Goal: Contribute content: Contribute content

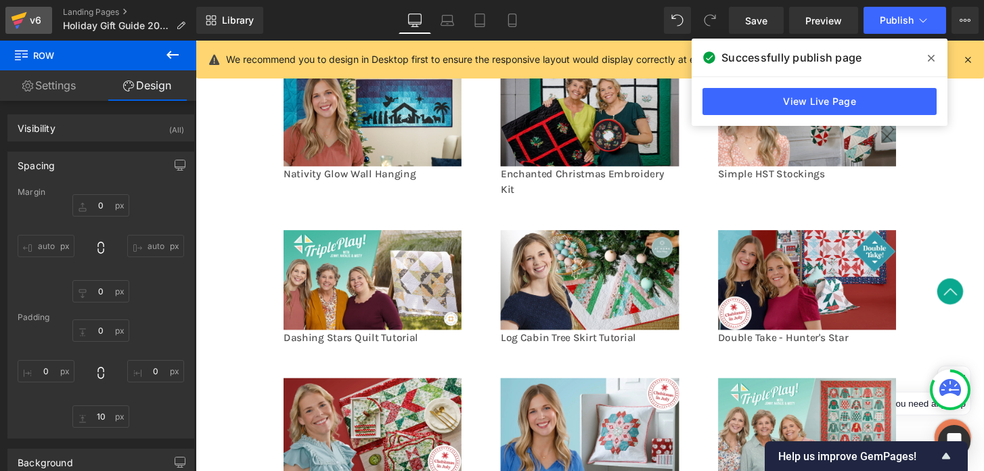
click at [37, 22] on div "v6" at bounding box center [35, 21] width 17 height 18
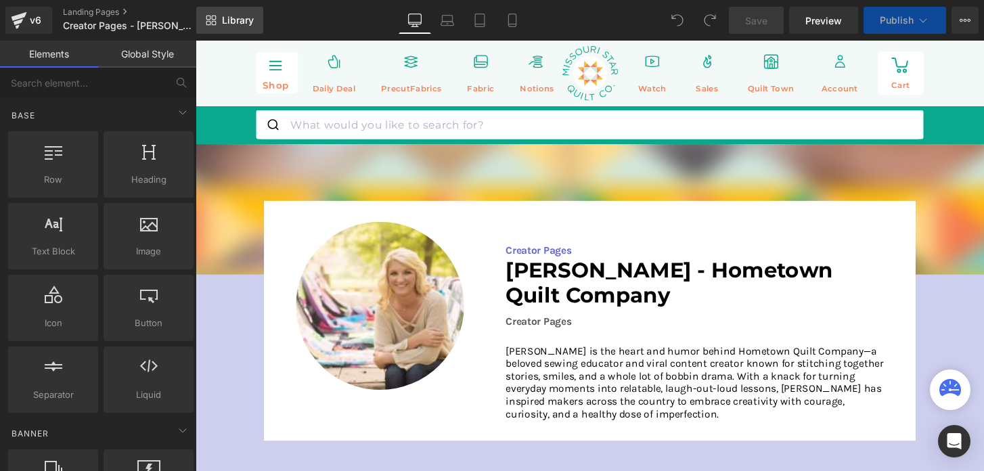
click at [251, 26] on span "Library" at bounding box center [238, 20] width 32 height 12
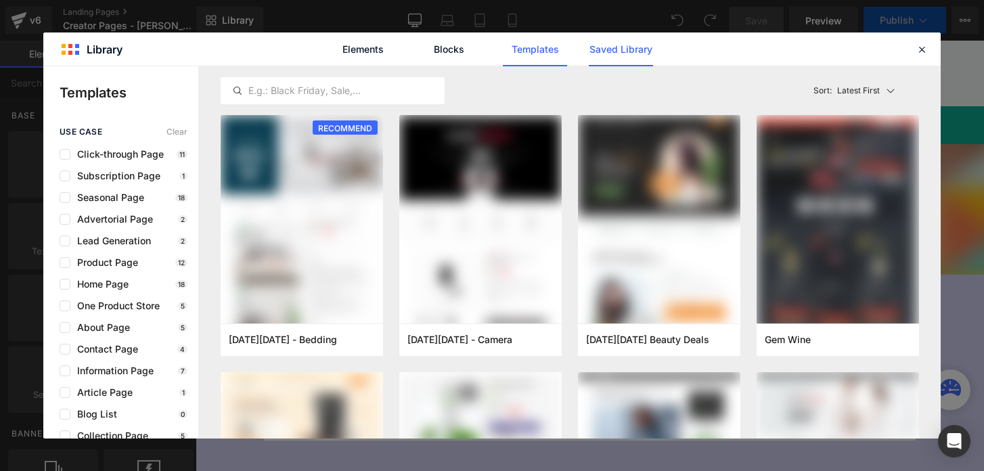
click at [620, 58] on link "Saved Library" at bounding box center [621, 49] width 64 height 34
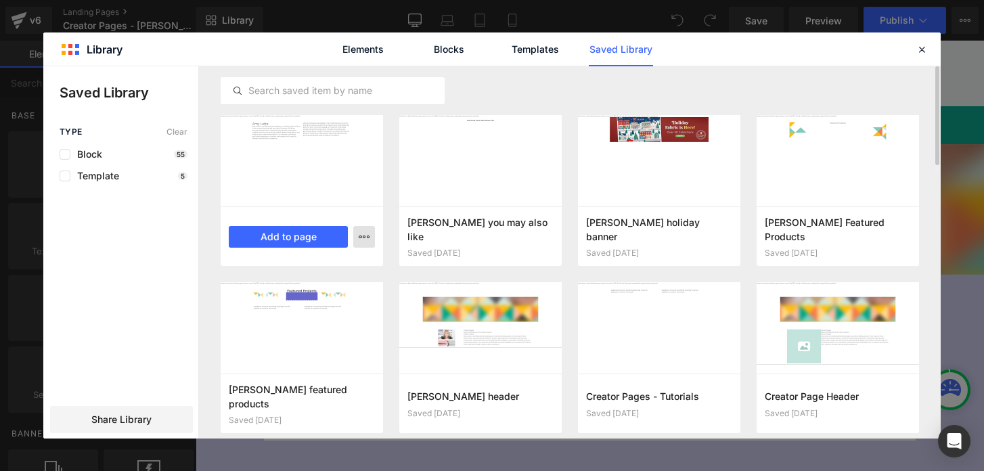
click at [360, 236] on icon "button" at bounding box center [364, 236] width 11 height 11
click at [334, 286] on div "Delete" at bounding box center [298, 296] width 154 height 28
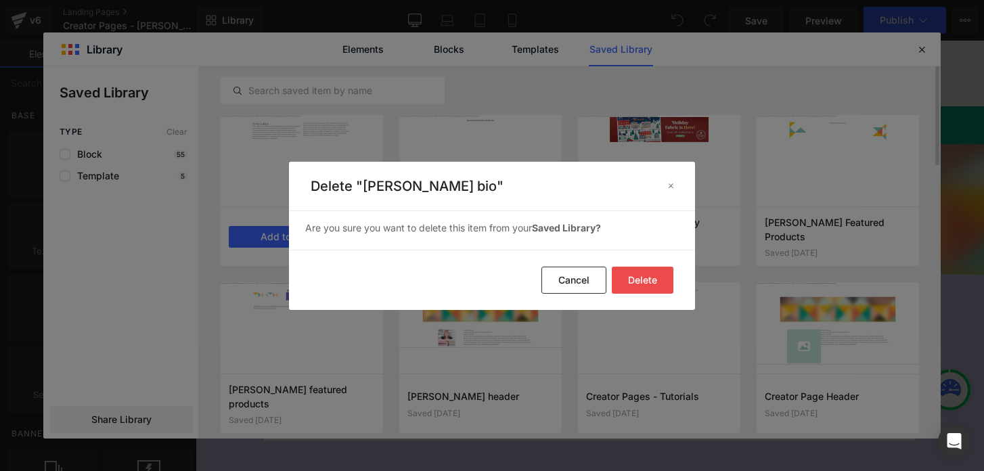
click at [629, 275] on button "Delete" at bounding box center [643, 280] width 62 height 27
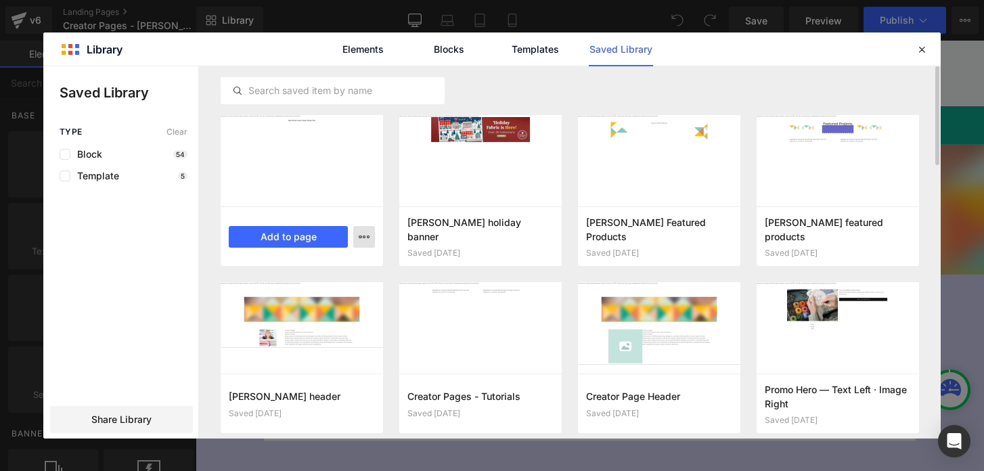
click at [362, 244] on button "button" at bounding box center [364, 237] width 22 height 22
click at [355, 294] on div "Delete" at bounding box center [298, 296] width 154 height 28
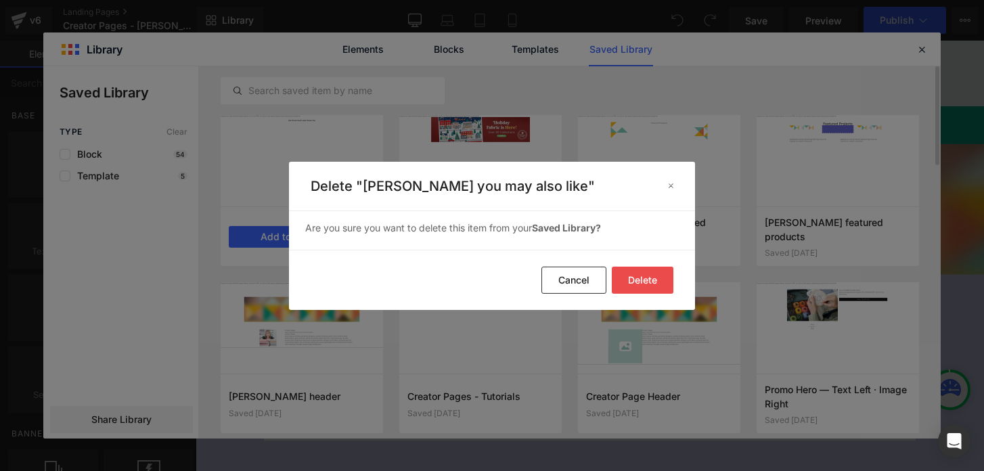
click at [665, 284] on button "Delete" at bounding box center [643, 280] width 62 height 27
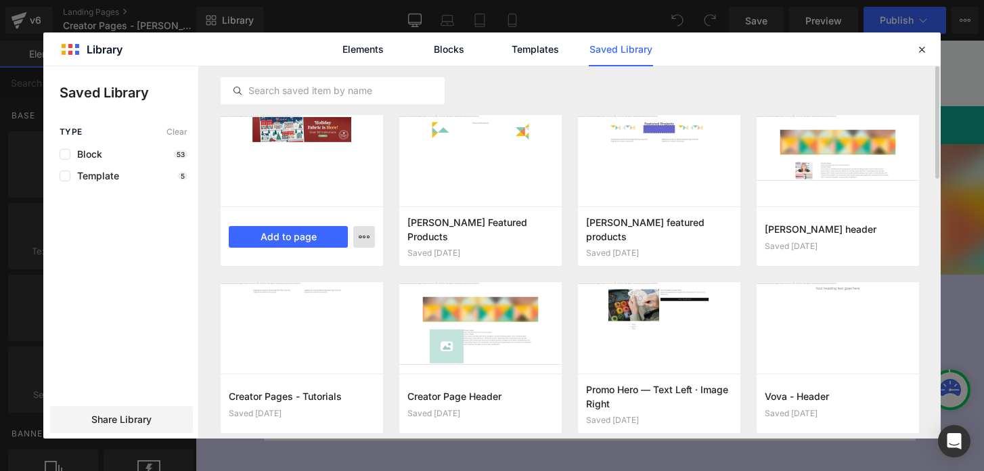
click at [357, 239] on button "button" at bounding box center [364, 237] width 22 height 22
click at [346, 294] on div "Delete" at bounding box center [298, 296] width 154 height 28
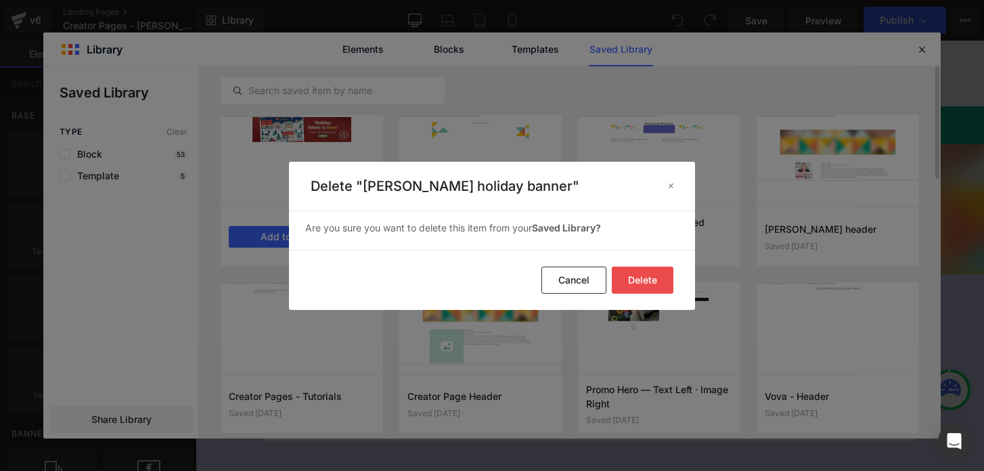
click at [637, 275] on button "Delete" at bounding box center [643, 280] width 62 height 27
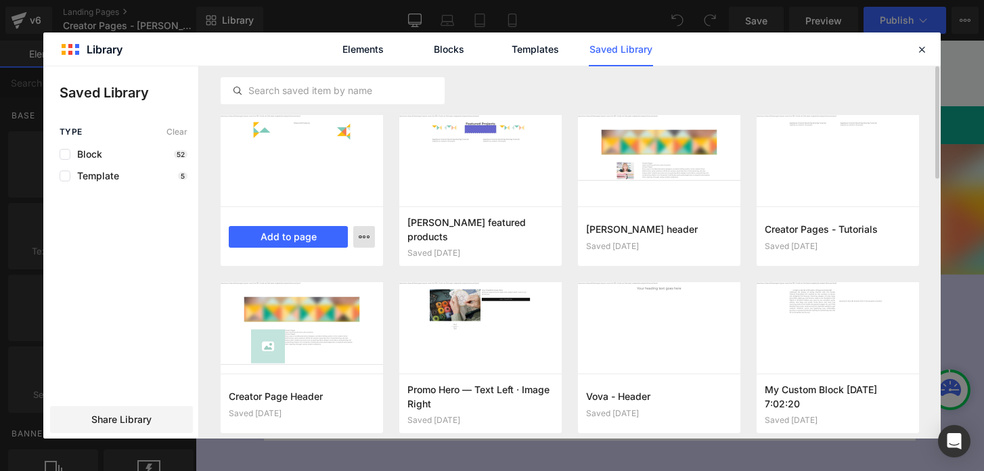
click at [365, 239] on icon "button" at bounding box center [364, 236] width 11 height 11
click at [348, 292] on div "Delete" at bounding box center [298, 296] width 154 height 28
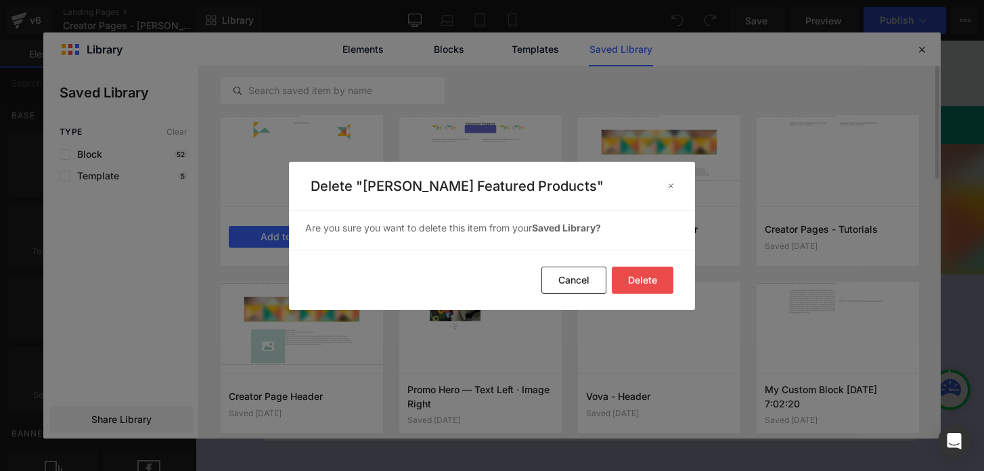
click at [627, 287] on button "Delete" at bounding box center [643, 280] width 62 height 27
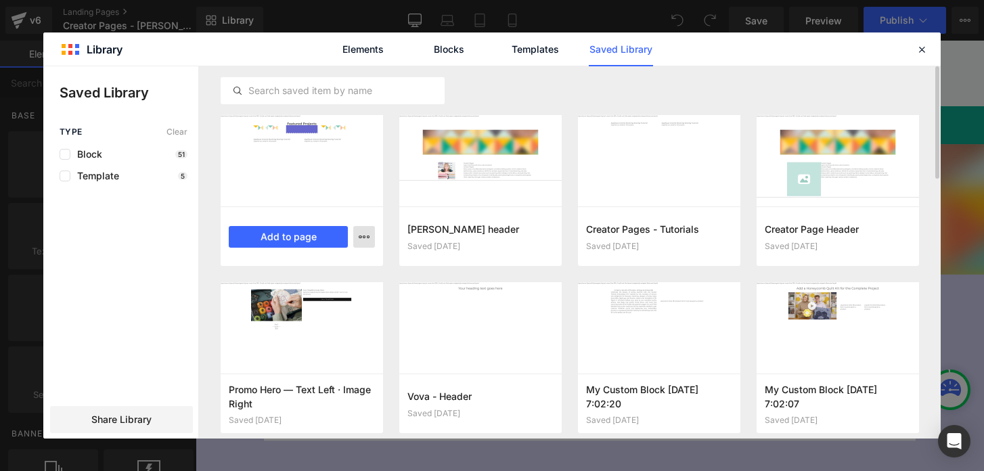
click at [355, 240] on button "button" at bounding box center [364, 237] width 22 height 22
click at [347, 293] on div "Delete" at bounding box center [298, 296] width 154 height 28
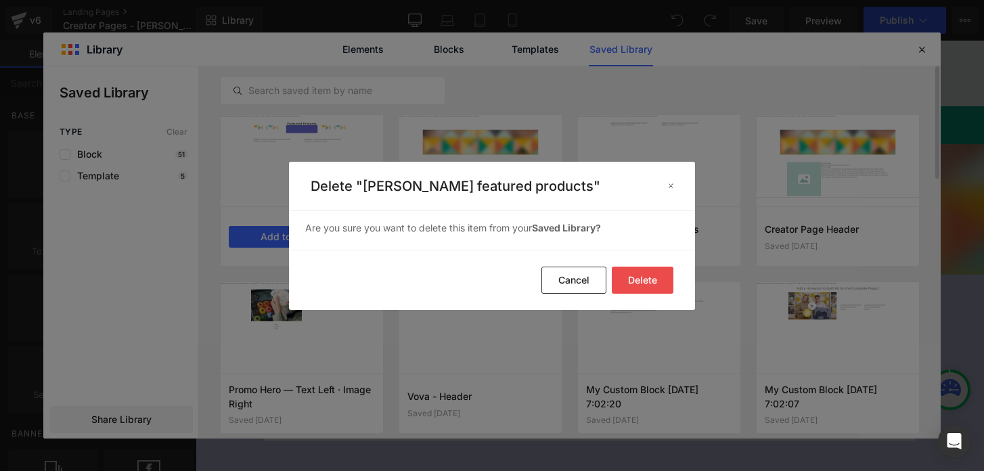
click at [645, 289] on button "Delete" at bounding box center [643, 280] width 62 height 27
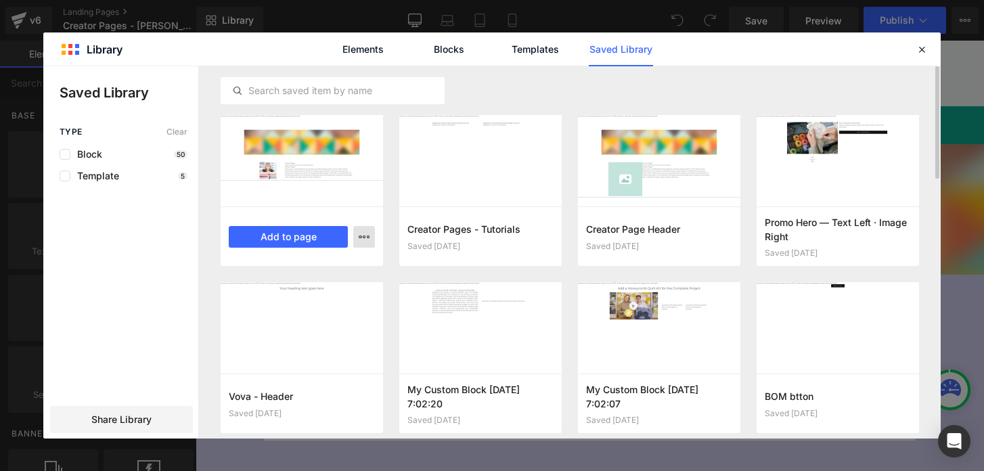
click at [365, 242] on button "button" at bounding box center [364, 237] width 22 height 22
click at [323, 299] on div "Delete" at bounding box center [298, 296] width 154 height 28
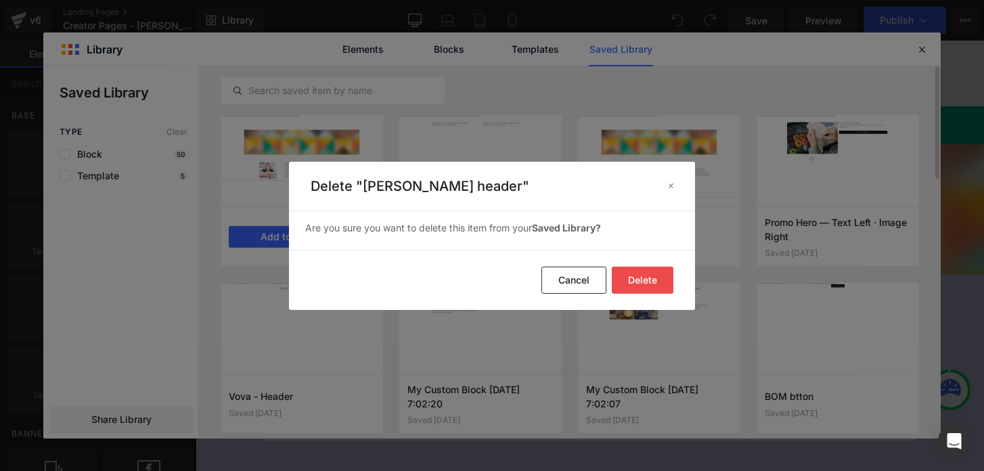
click at [631, 275] on button "Delete" at bounding box center [643, 280] width 62 height 27
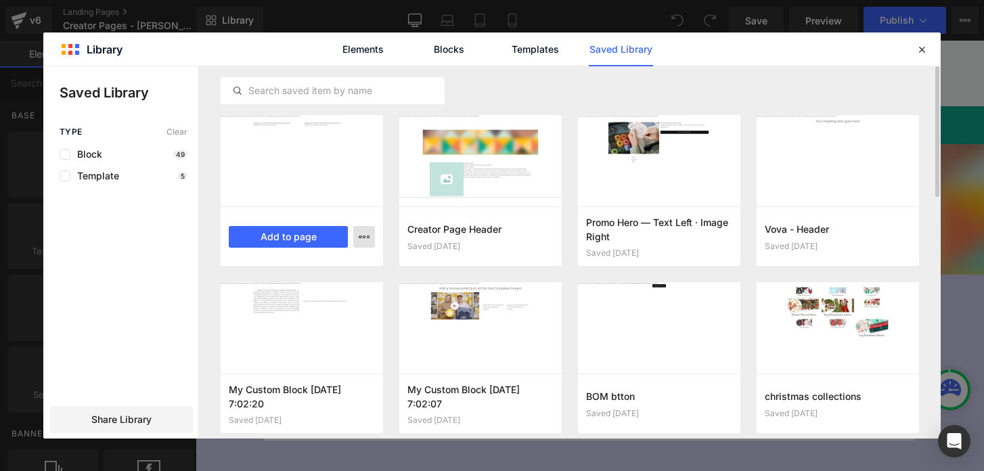
click at [369, 238] on icon "button" at bounding box center [364, 236] width 11 height 11
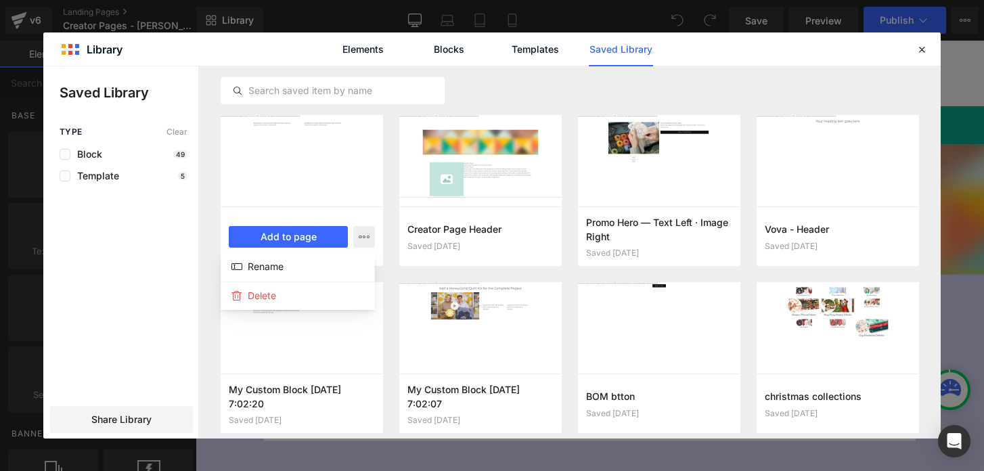
click at [387, 222] on div at bounding box center [491, 252] width 897 height 372
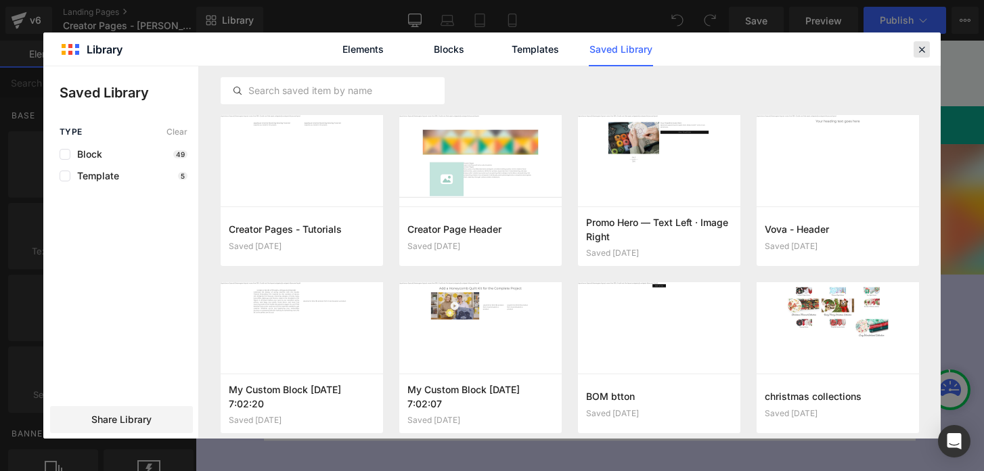
click at [918, 53] on icon at bounding box center [922, 49] width 12 height 12
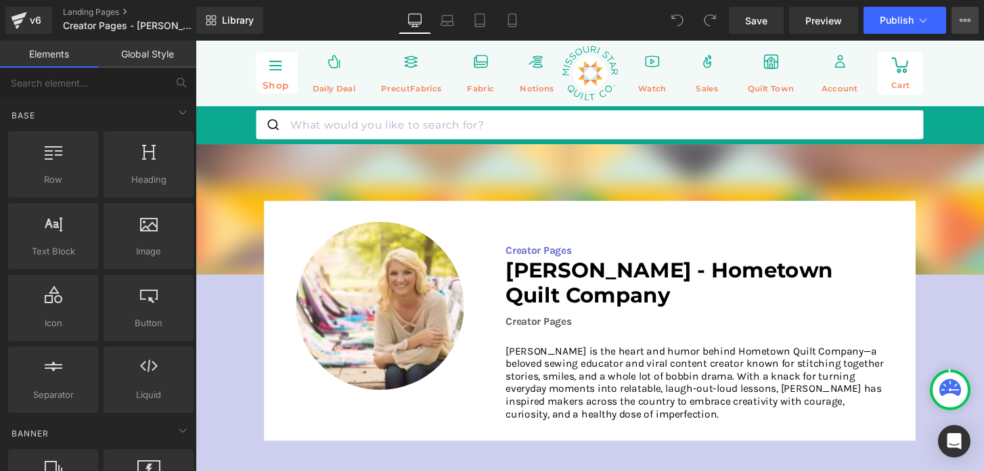
click at [957, 25] on button "View Live Page View with current Template Save Template to Library Schedule Pub…" at bounding box center [965, 20] width 27 height 27
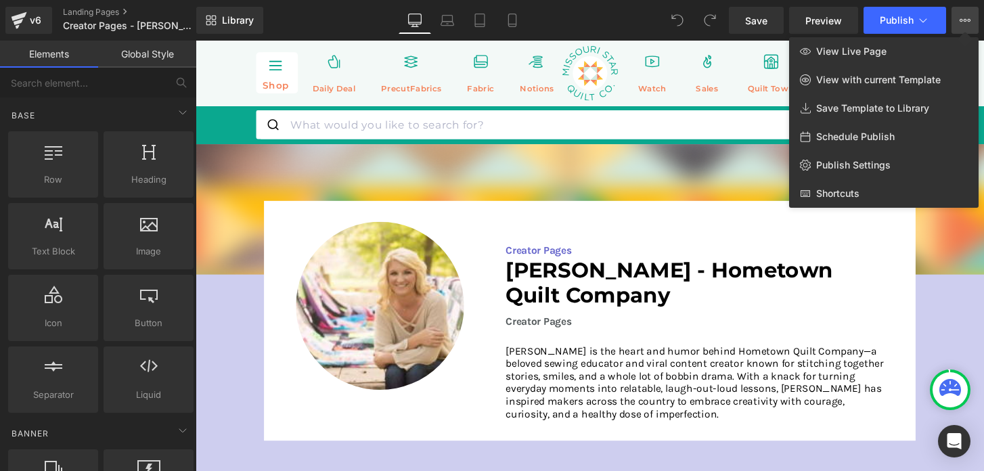
click at [627, 28] on div "Library Desktop Desktop Laptop Tablet Mobile Save Preview Publish Scheduled Vie…" at bounding box center [590, 20] width 788 height 27
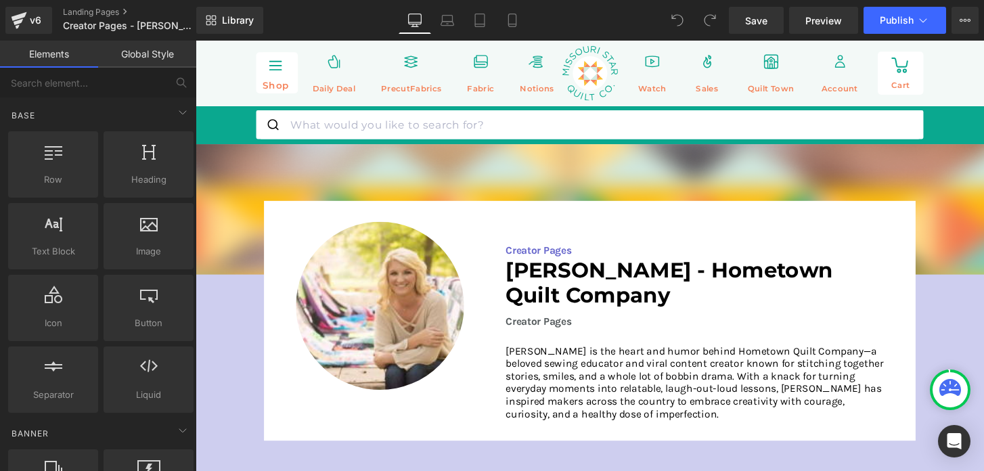
click at [650, 284] on h3 "[PERSON_NAME] - Hometown Quilt Company" at bounding box center [714, 293] width 393 height 52
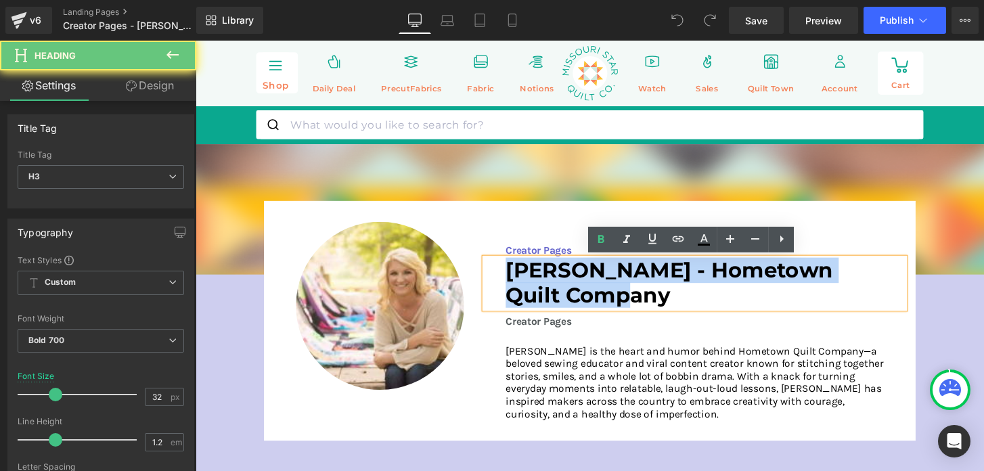
click at [650, 284] on h3 "[PERSON_NAME] - Hometown Quilt Company" at bounding box center [714, 293] width 393 height 52
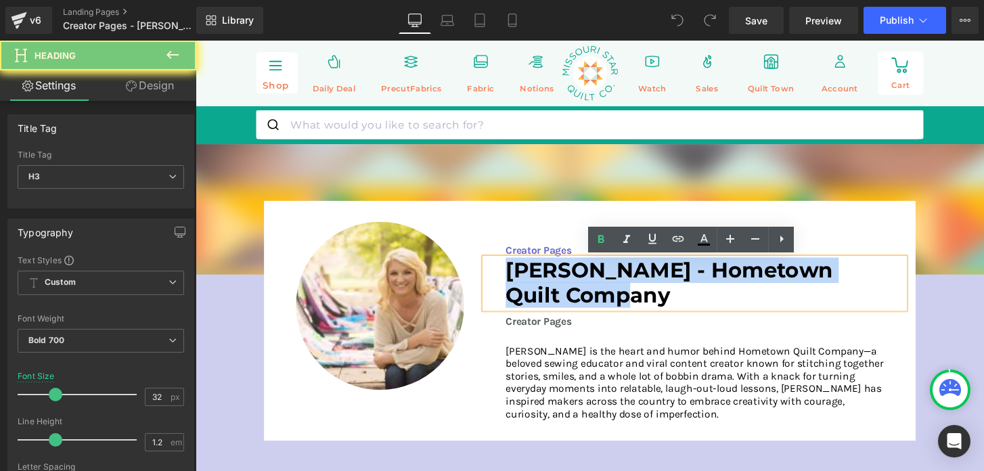
copy h3 "[PERSON_NAME] - Hometown Quilt Company"
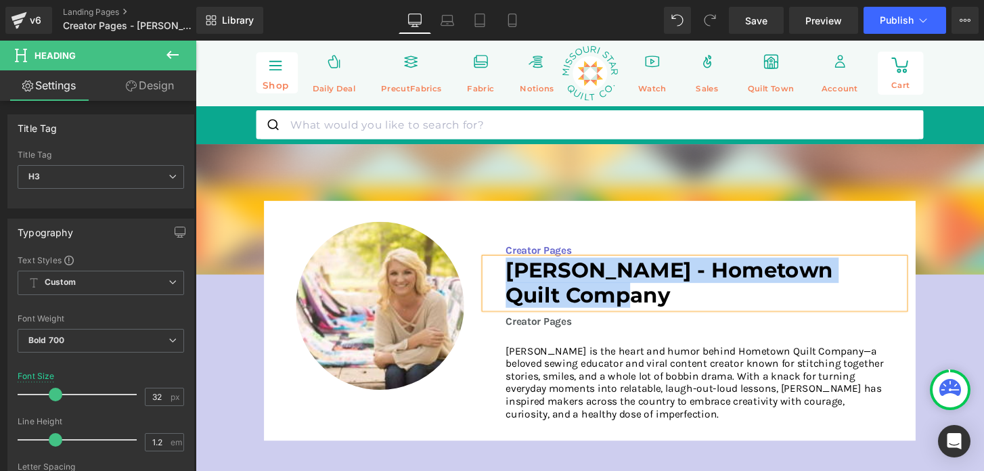
click at [734, 405] on p "[PERSON_NAME] is the heart and humor behind Hometown Quilt Company—a beloved se…" at bounding box center [714, 396] width 393 height 78
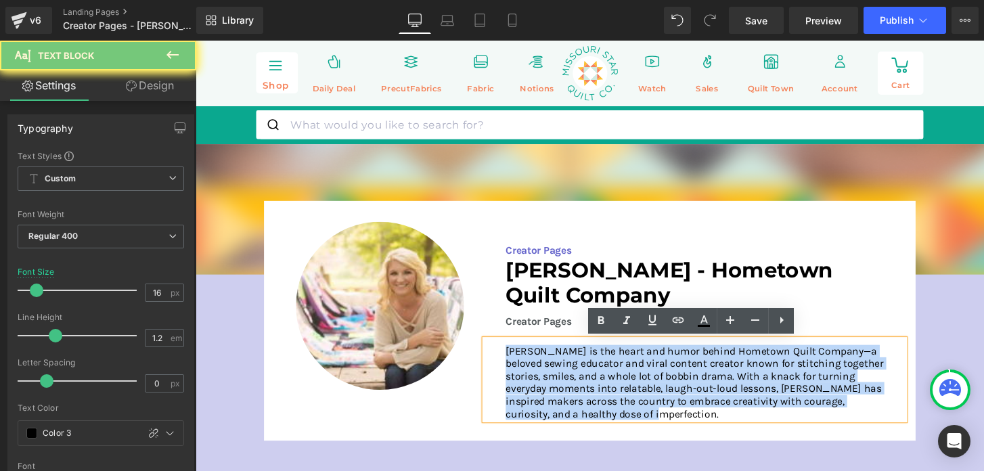
click at [734, 405] on p "[PERSON_NAME] is the heart and humor behind Hometown Quilt Company—a beloved se…" at bounding box center [714, 396] width 393 height 78
copy p "[PERSON_NAME] is the heart and humor behind Hometown Quilt Company—a beloved se…"
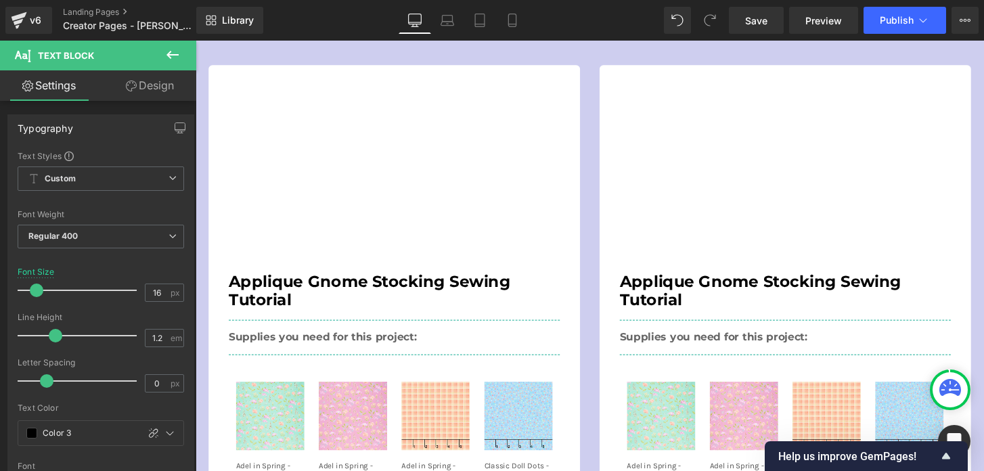
scroll to position [445, 0]
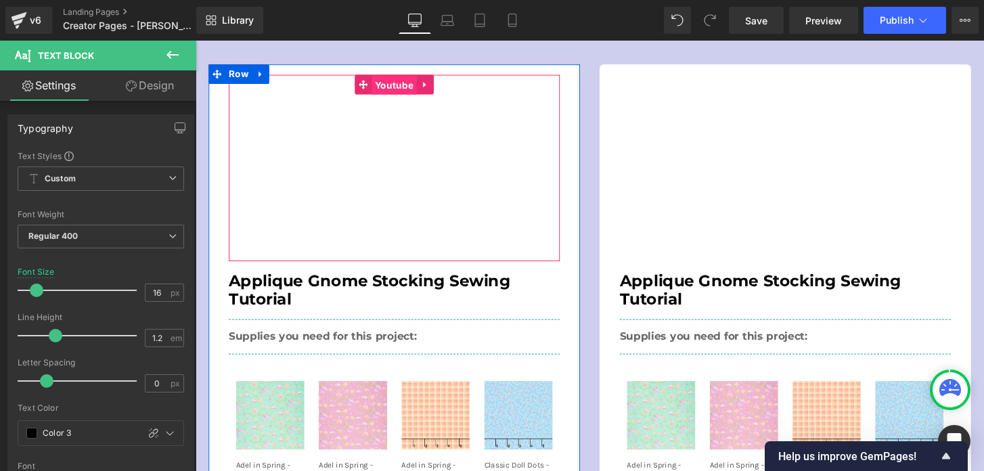
click at [391, 81] on span "Youtube" at bounding box center [401, 87] width 47 height 20
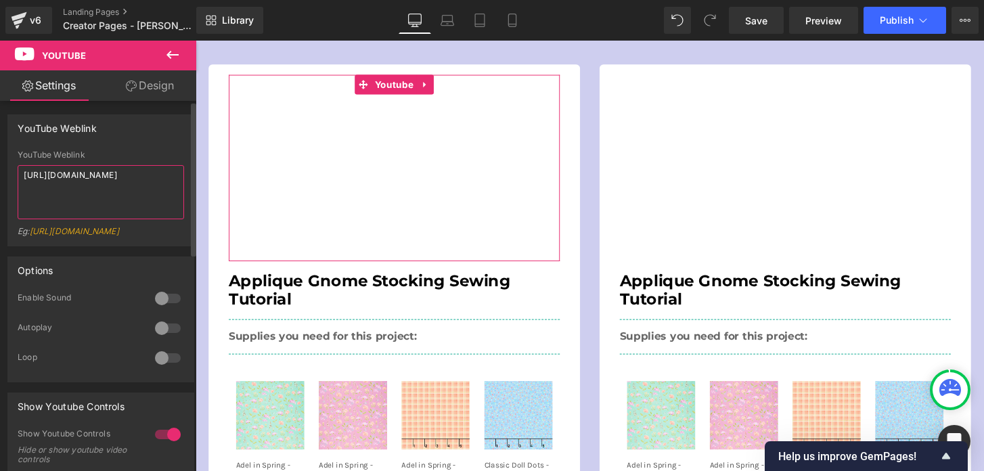
click at [87, 176] on textarea "[URL][DOMAIN_NAME]" at bounding box center [101, 192] width 167 height 54
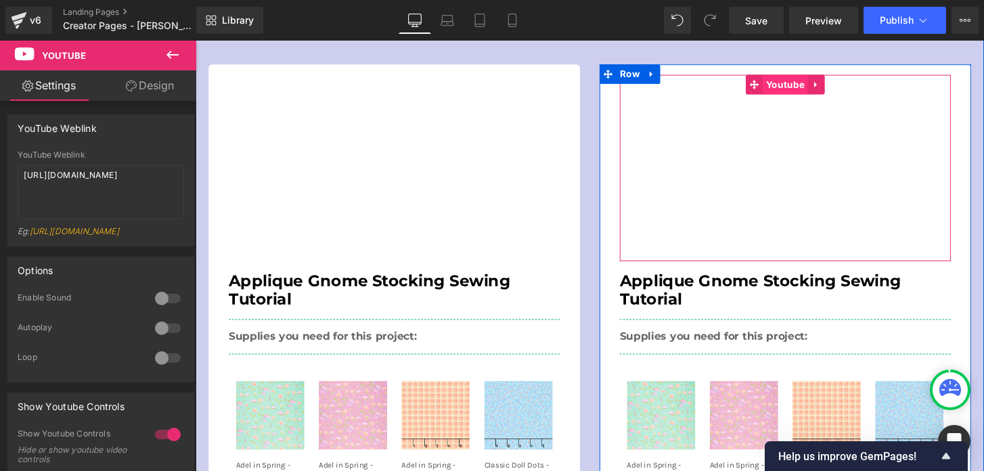
click at [798, 92] on span "Youtube" at bounding box center [807, 86] width 47 height 20
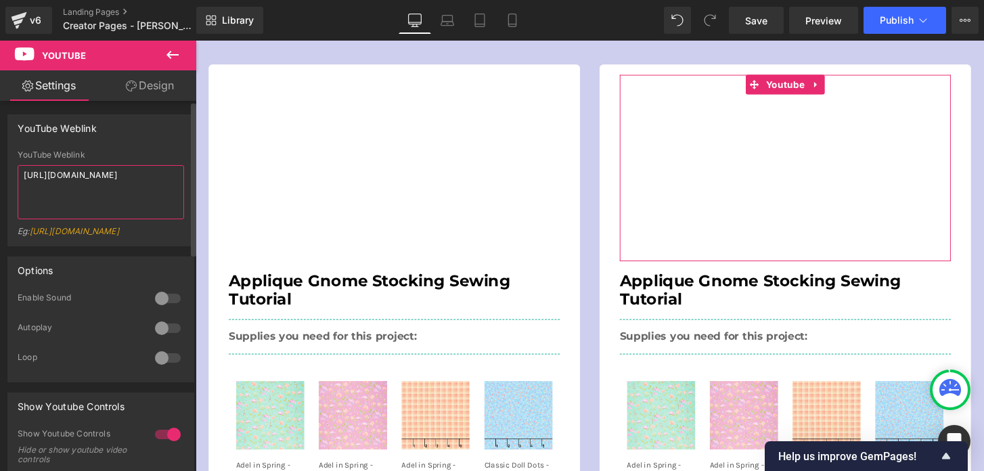
click at [128, 176] on textarea "[URL][DOMAIN_NAME]" at bounding box center [101, 192] width 167 height 54
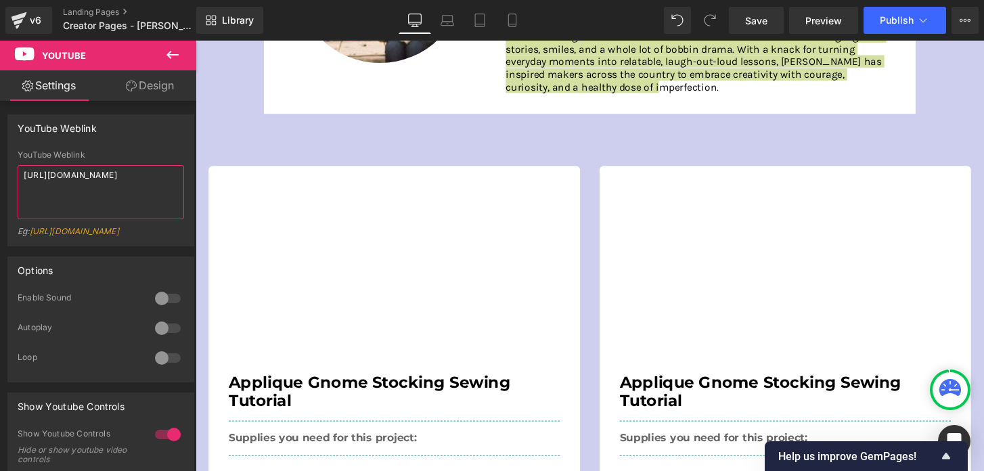
scroll to position [334, 0]
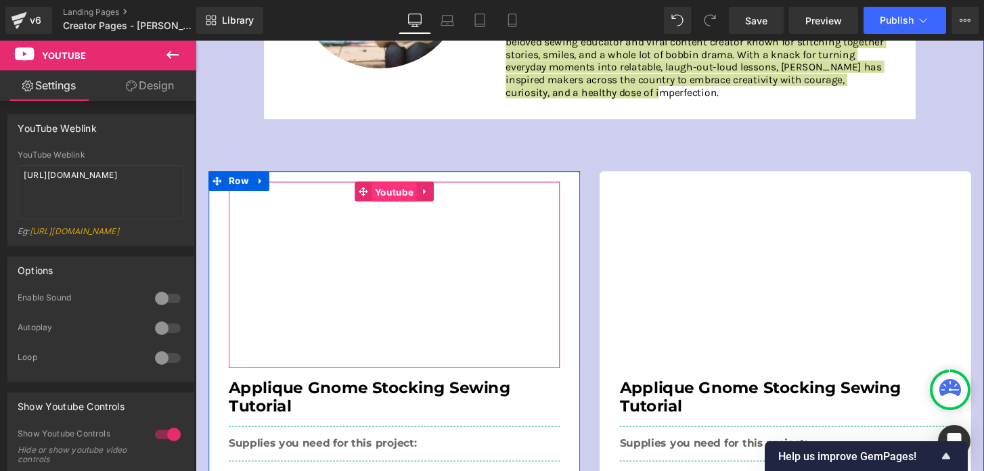
click at [390, 195] on span "Youtube" at bounding box center [401, 198] width 47 height 20
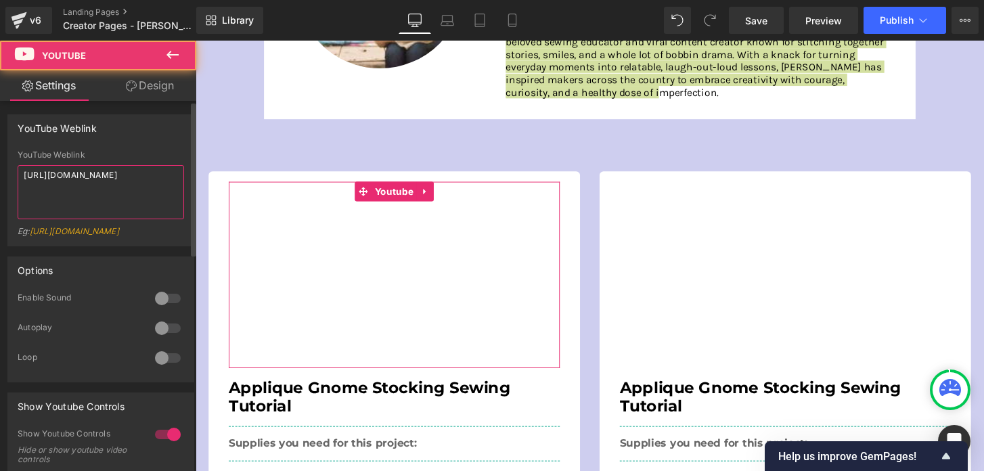
click at [100, 169] on textarea "[URL][DOMAIN_NAME]" at bounding box center [101, 192] width 167 height 54
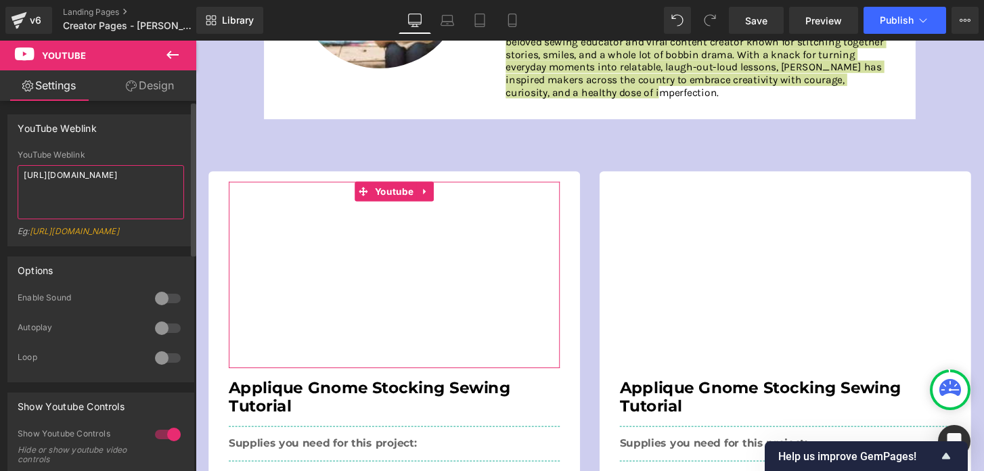
click at [100, 169] on textarea "[URL][DOMAIN_NAME]" at bounding box center [101, 192] width 167 height 54
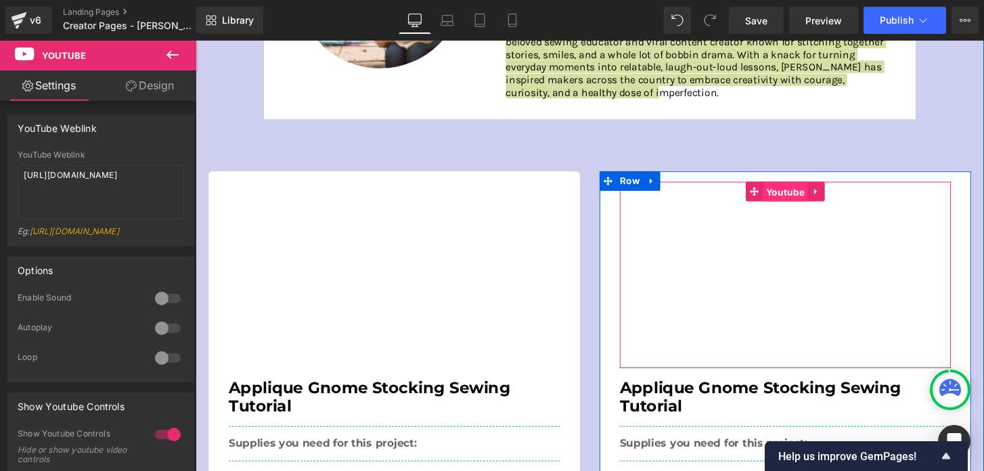
click at [798, 200] on span "Youtube" at bounding box center [807, 198] width 47 height 20
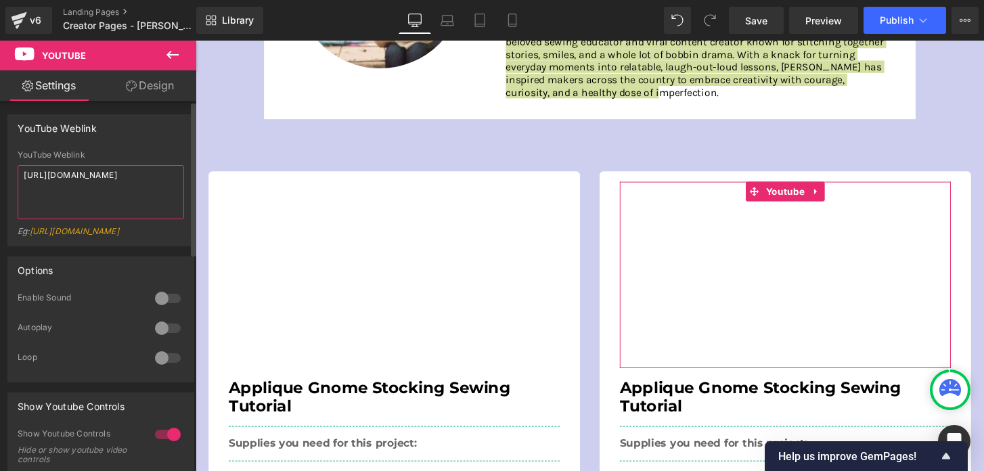
click at [144, 171] on textarea "[URL][DOMAIN_NAME]" at bounding box center [101, 192] width 167 height 54
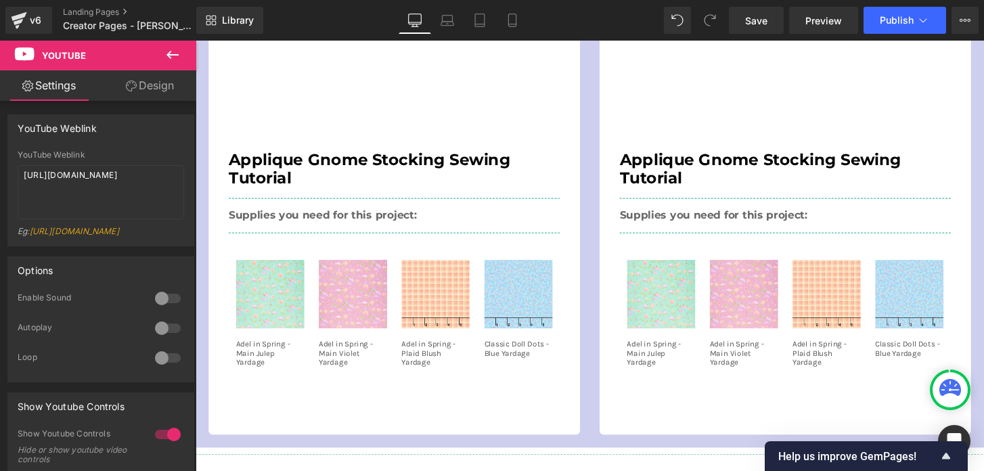
scroll to position [575, 0]
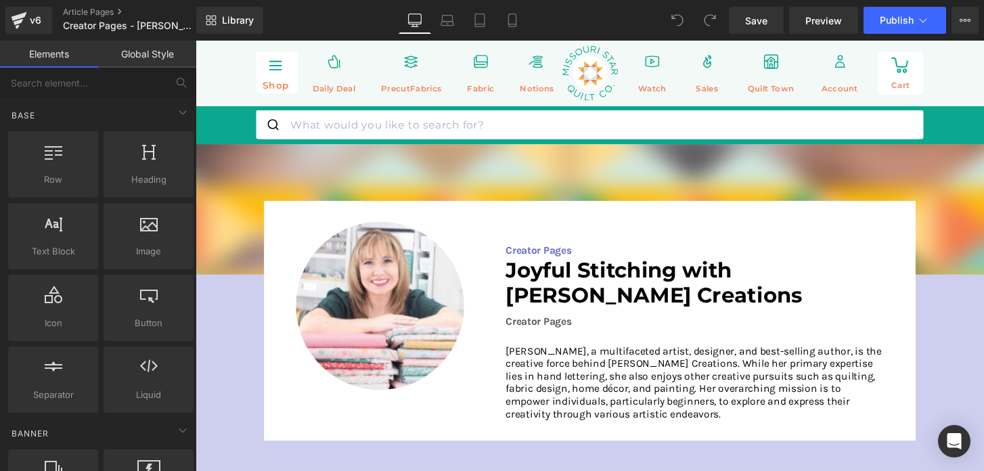
click at [562, 303] on h3 "Joyful Stitching with Amy Latta Creations" at bounding box center [714, 293] width 393 height 52
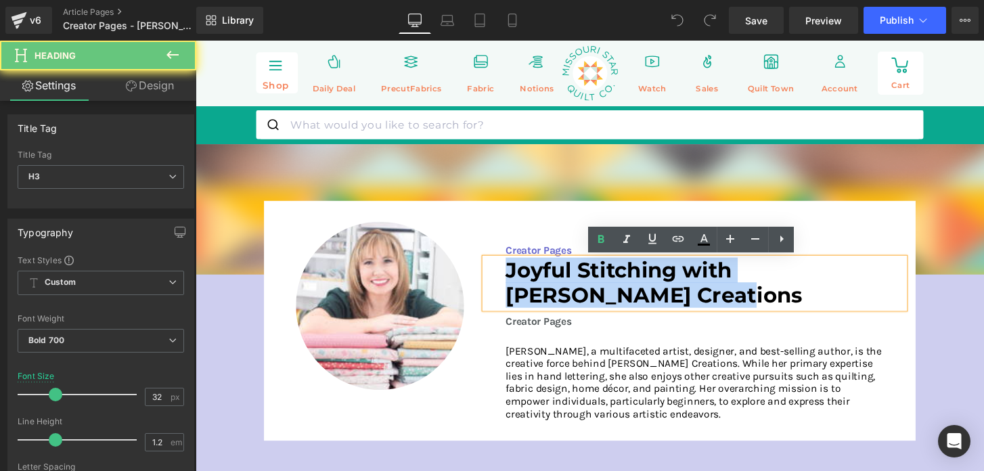
click at [562, 303] on h3 "Joyful Stitching with Amy Latta Creations" at bounding box center [714, 293] width 393 height 52
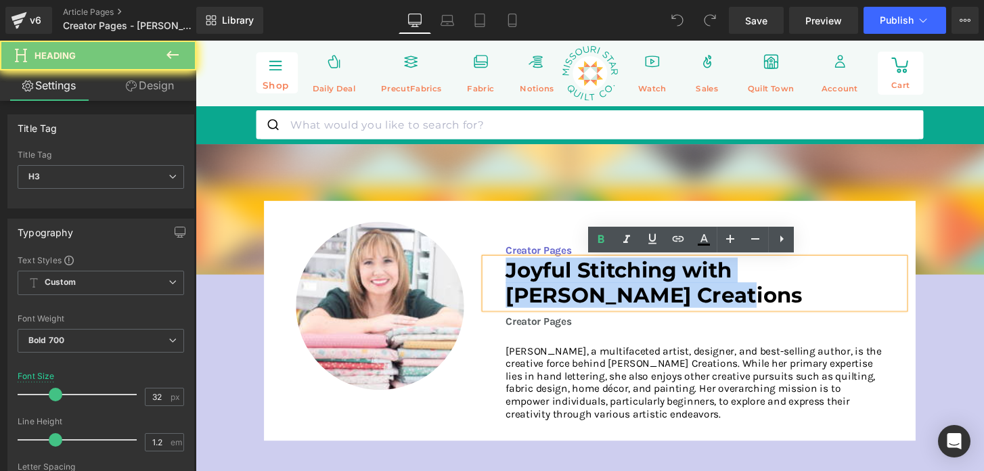
paste div
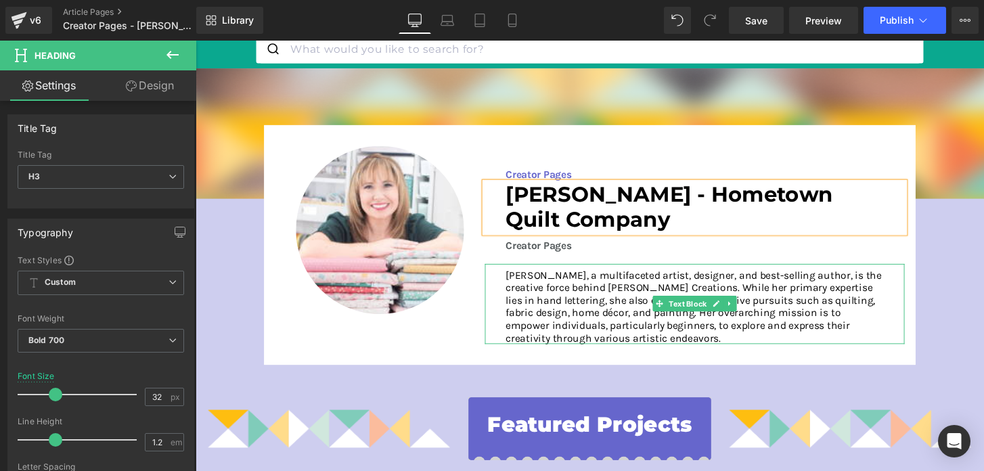
scroll to position [92, 0]
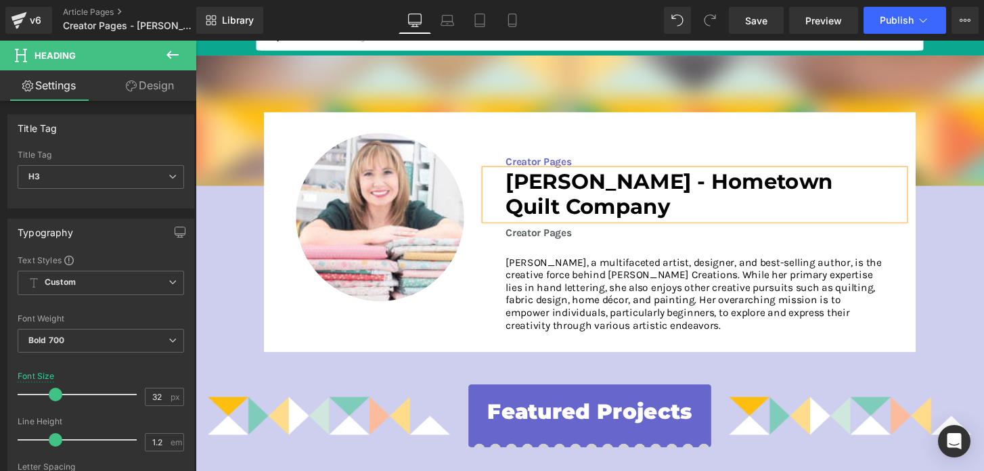
click at [631, 328] on p "Amy Latta, a multifaceted artist, designer, and best-selling author, is the cre…" at bounding box center [714, 304] width 393 height 78
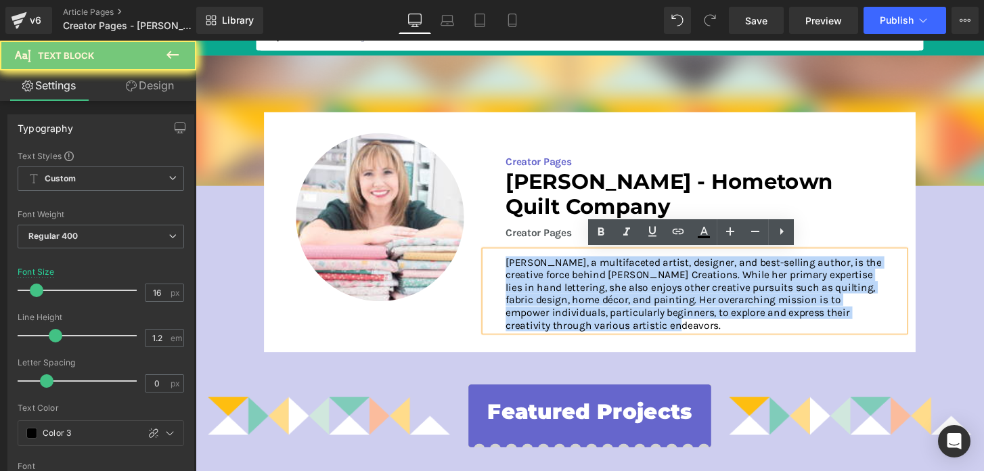
click at [631, 328] on p "Amy Latta, a multifaceted artist, designer, and best-selling author, is the cre…" at bounding box center [714, 304] width 393 height 78
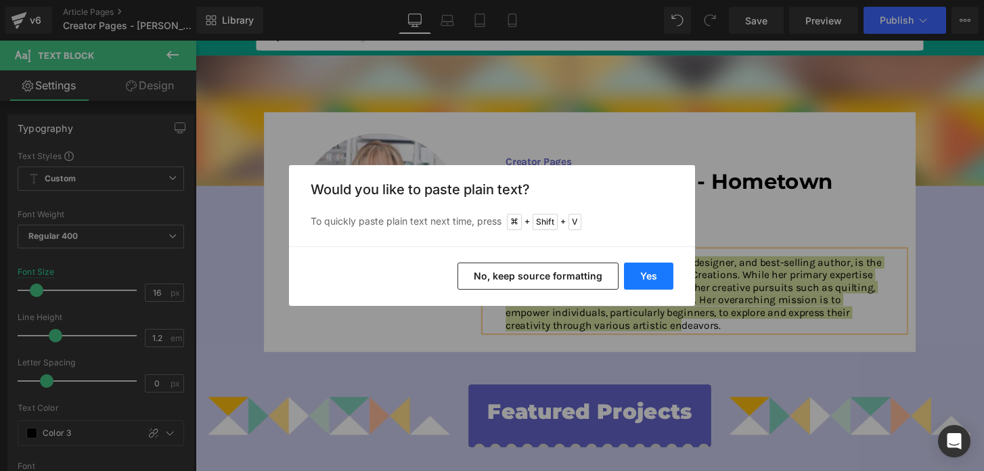
click at [638, 270] on button "Yes" at bounding box center [648, 276] width 49 height 27
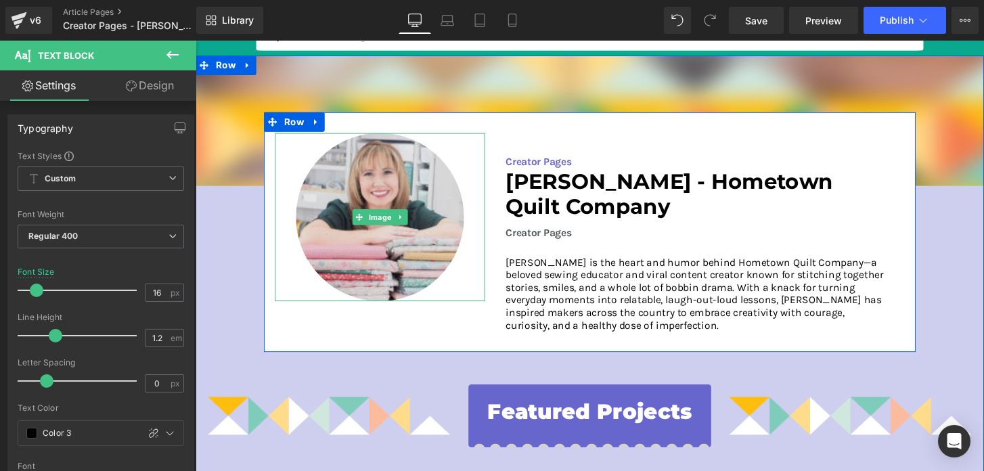
click at [401, 252] on img at bounding box center [387, 224] width 175 height 175
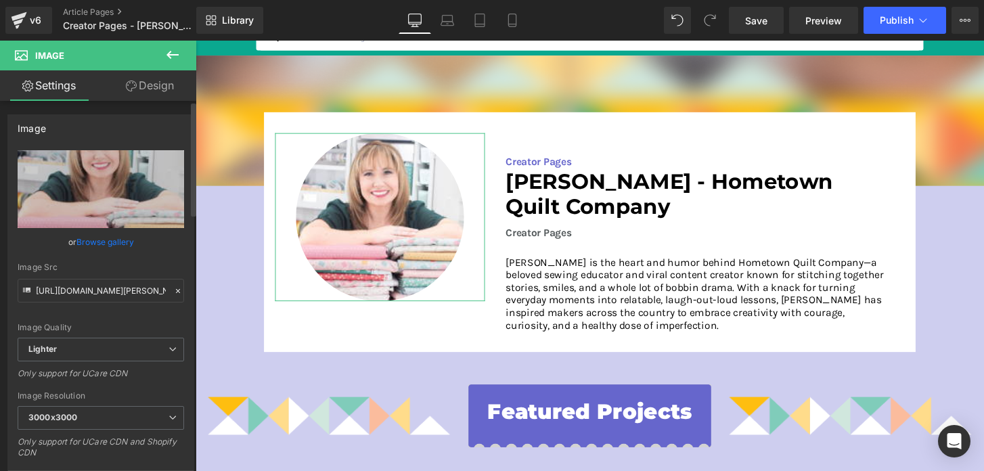
click at [112, 242] on link "Browse gallery" at bounding box center [105, 242] width 58 height 24
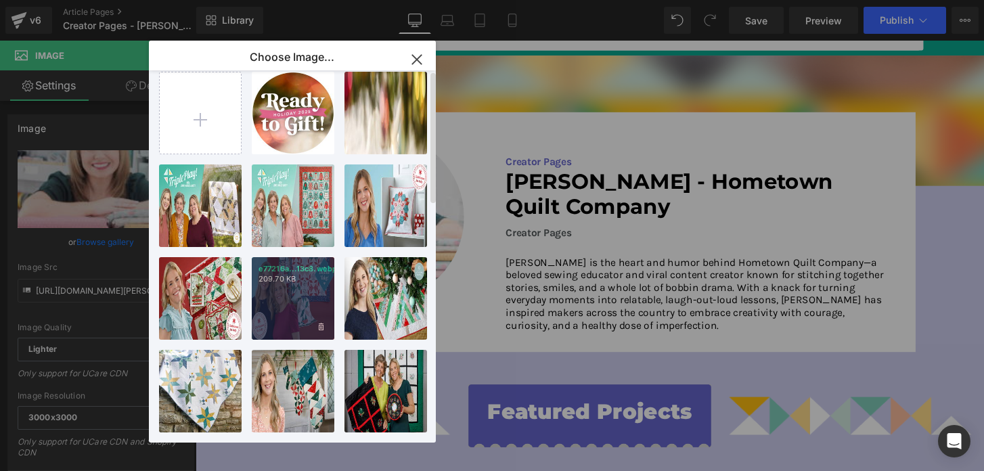
scroll to position [0, 0]
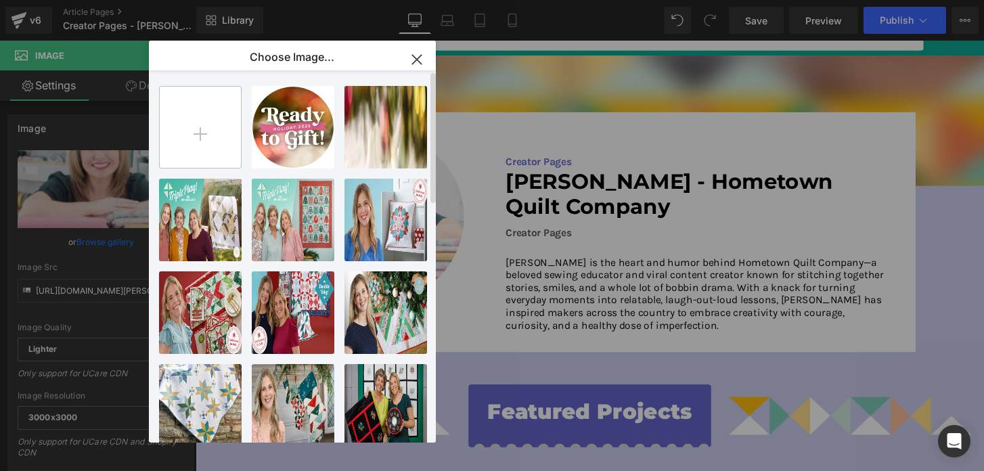
type input "C:\fakepath\Tami Jones.jpg"
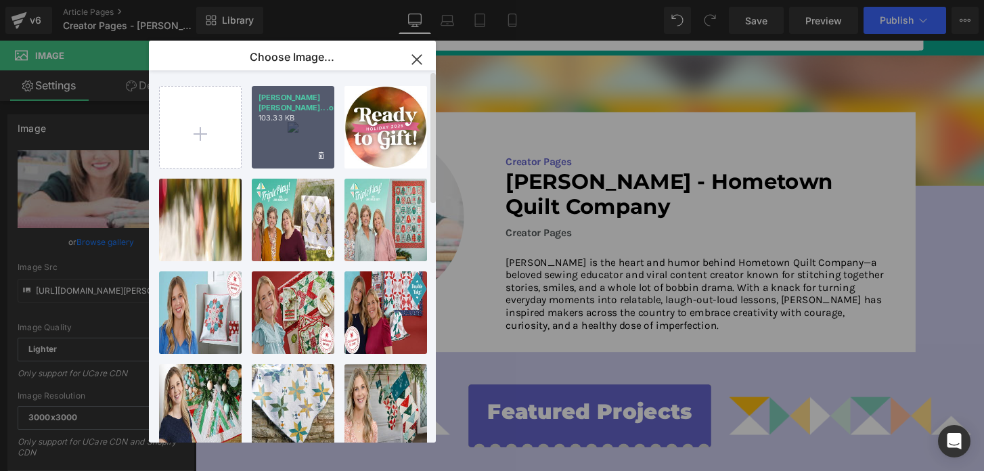
click at [290, 125] on div "Tami Jo...ones.jpg 103.33 KB" at bounding box center [293, 127] width 83 height 83
type input "https://ucarecdn.com/a6aa8e43-e8ac-46e3-94f6-17cb1f4d548a/-/format/auto/-/previ…"
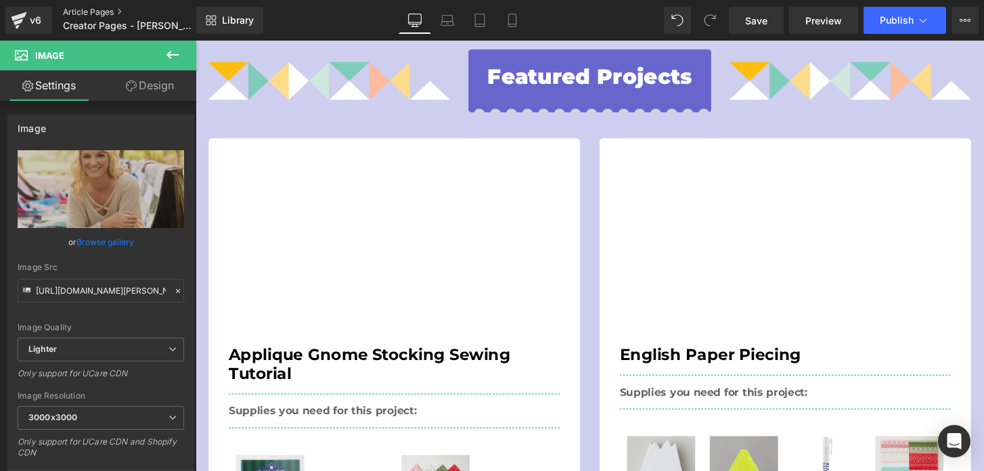
scroll to position [466, 0]
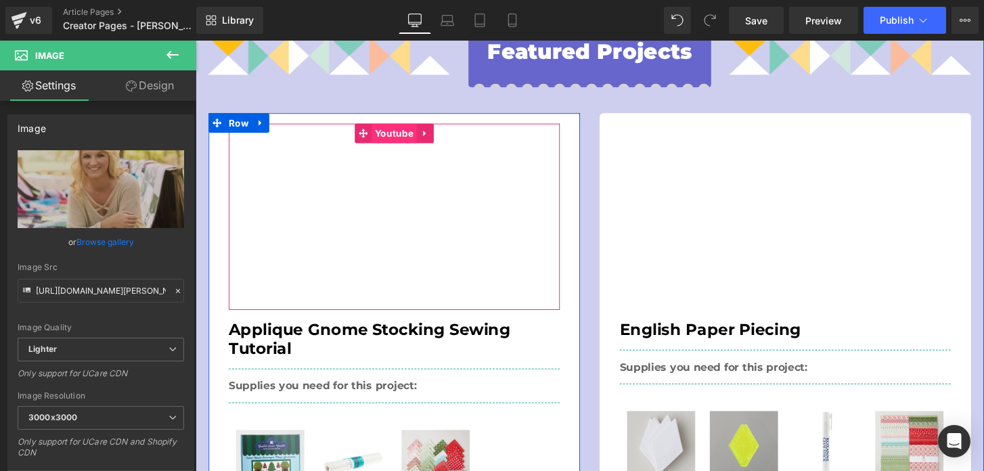
click at [400, 135] on span "Youtube" at bounding box center [401, 137] width 47 height 20
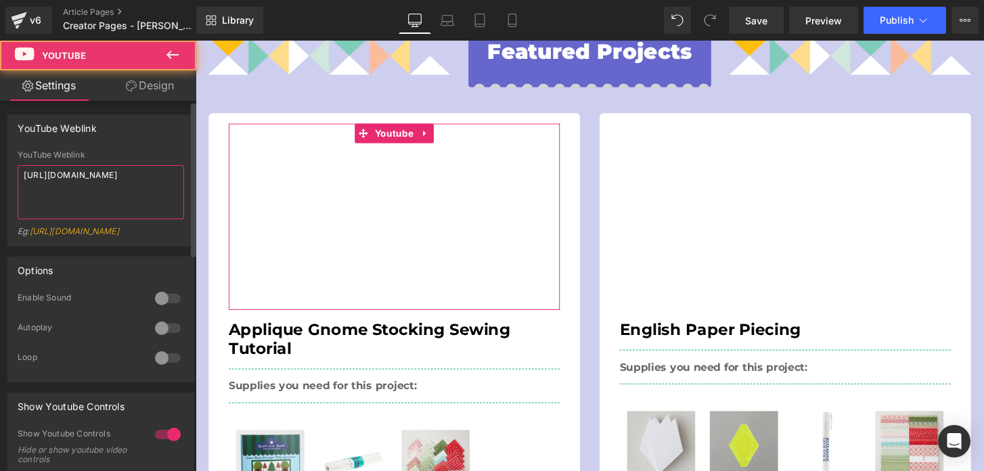
click at [120, 179] on textarea "https://youtu.be/eKxfyt2dLsI?si=OUZJbl9QMbFY5eO-" at bounding box center [101, 192] width 167 height 54
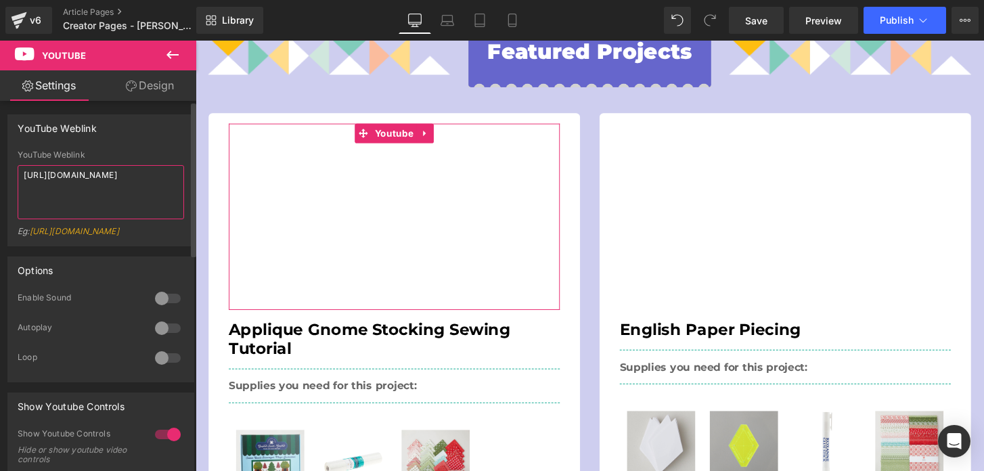
click at [120, 179] on textarea "https://youtu.be/eKxfyt2dLsI?si=OUZJbl9QMbFY5eO-" at bounding box center [101, 192] width 167 height 54
paste textarea "DMA2b2nUhME"
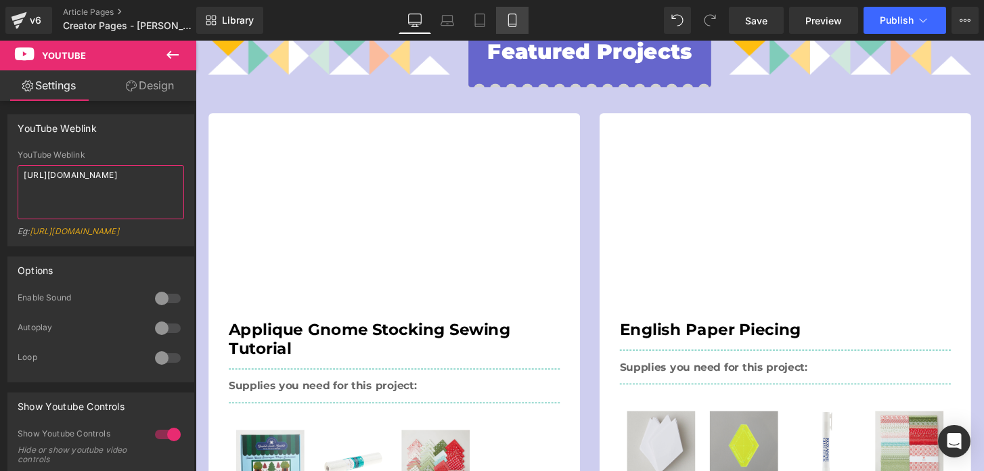
type textarea "[URL][DOMAIN_NAME]"
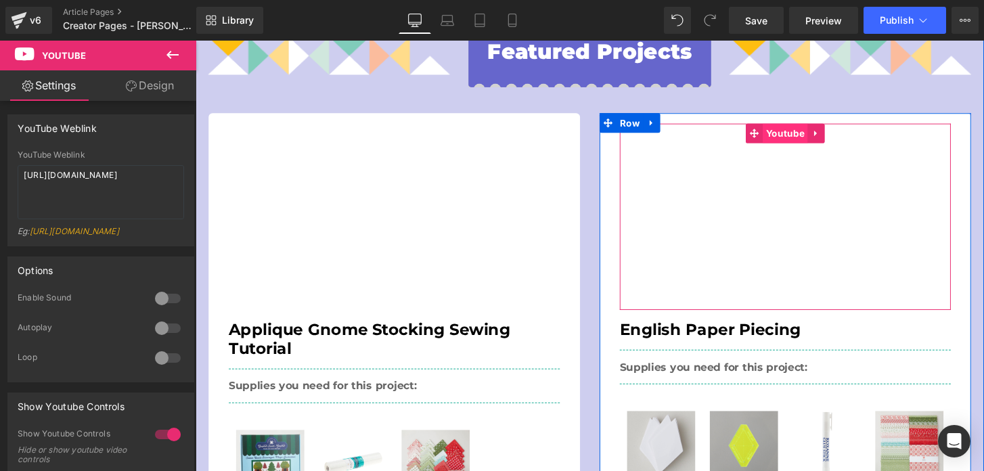
click at [801, 136] on span "Youtube" at bounding box center [807, 137] width 47 height 20
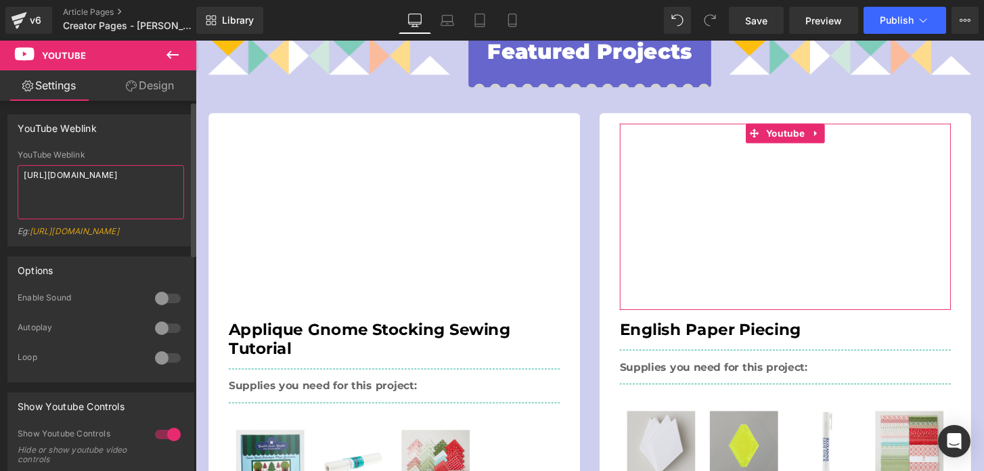
click at [121, 182] on textarea "[URL][DOMAIN_NAME]" at bounding box center [101, 192] width 167 height 54
paste textarea "[DOMAIN_NAME][URL]"
type textarea "[URL][DOMAIN_NAME]"
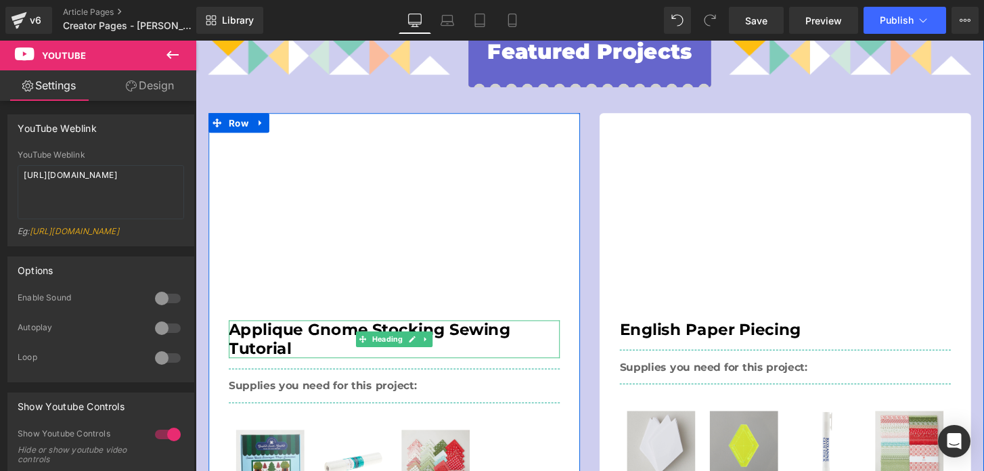
click at [327, 349] on h2 "Applique Gnome Stocking Sewing Tutorial" at bounding box center [402, 350] width 344 height 39
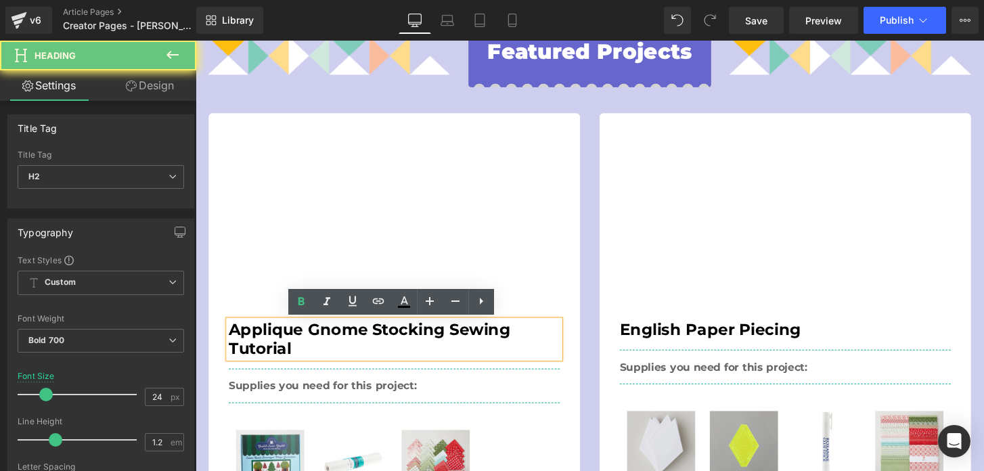
click at [327, 349] on h2 "Applique Gnome Stocking Sewing Tutorial" at bounding box center [402, 350] width 344 height 39
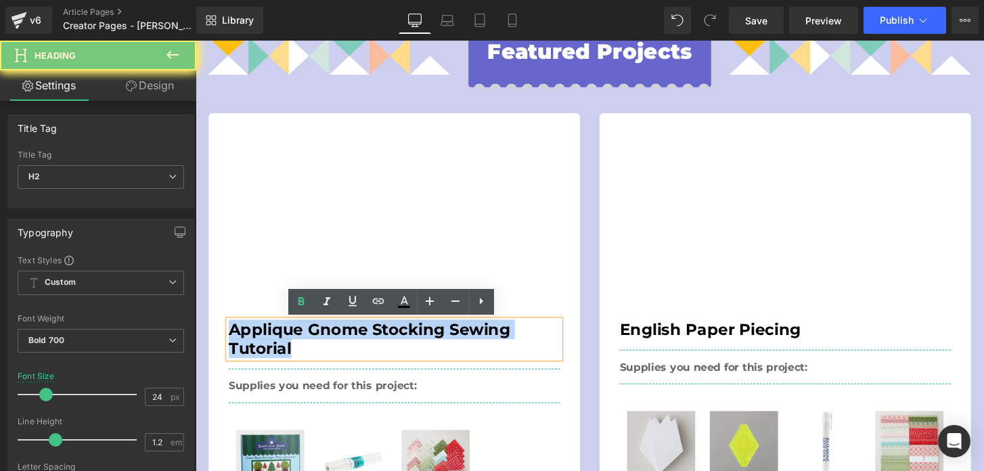
click at [327, 349] on h2 "Applique Gnome Stocking Sewing Tutorial" at bounding box center [402, 350] width 344 height 39
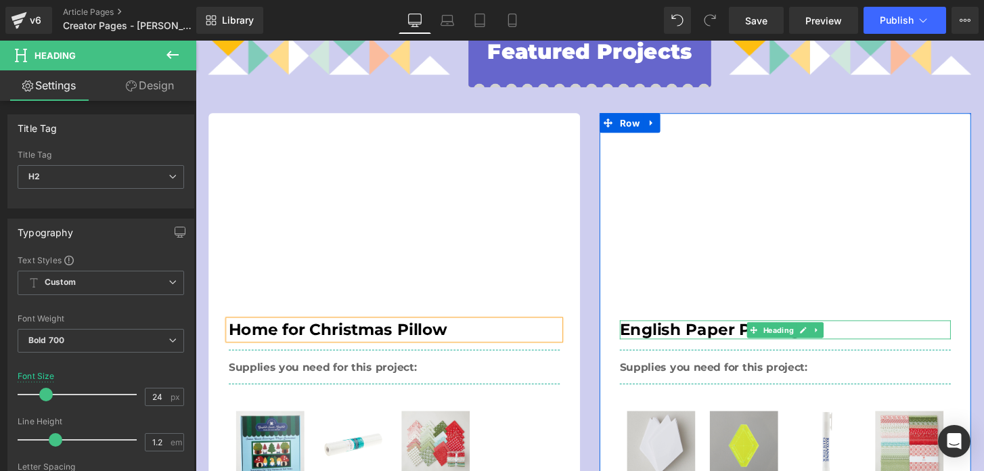
click at [662, 345] on h2 "English Paper Piecing" at bounding box center [808, 341] width 344 height 20
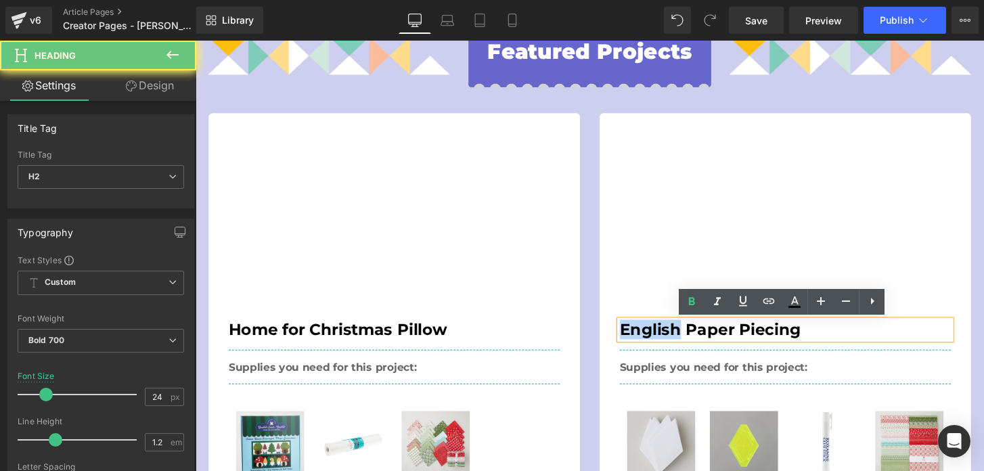
click at [662, 345] on h2 "English Paper Piecing" at bounding box center [808, 341] width 344 height 20
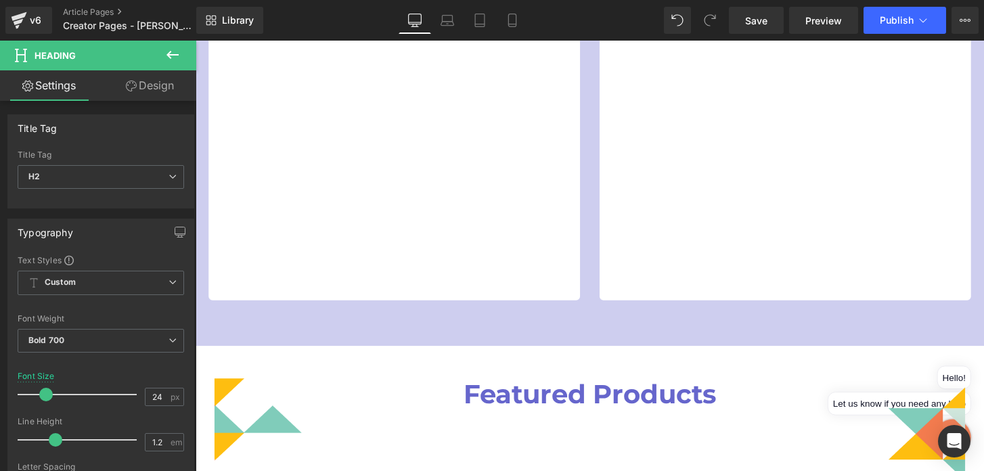
scroll to position [1138, 0]
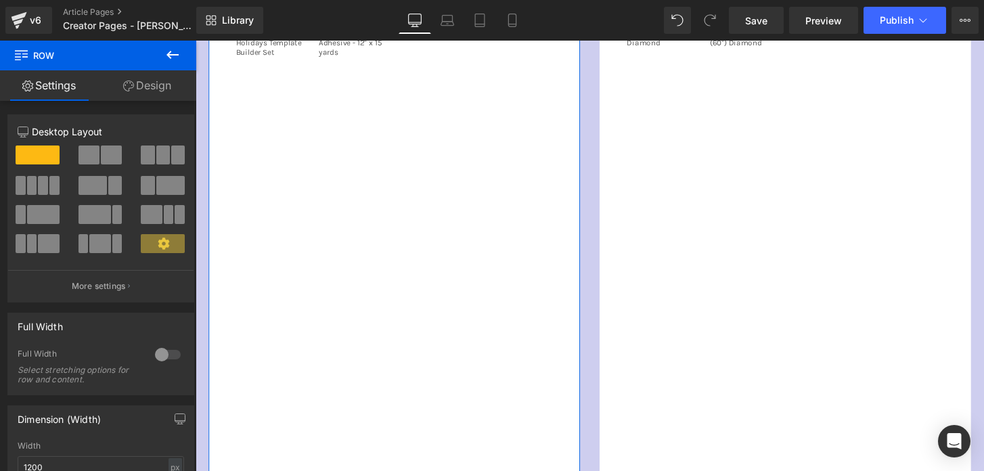
scroll to position [952, 0]
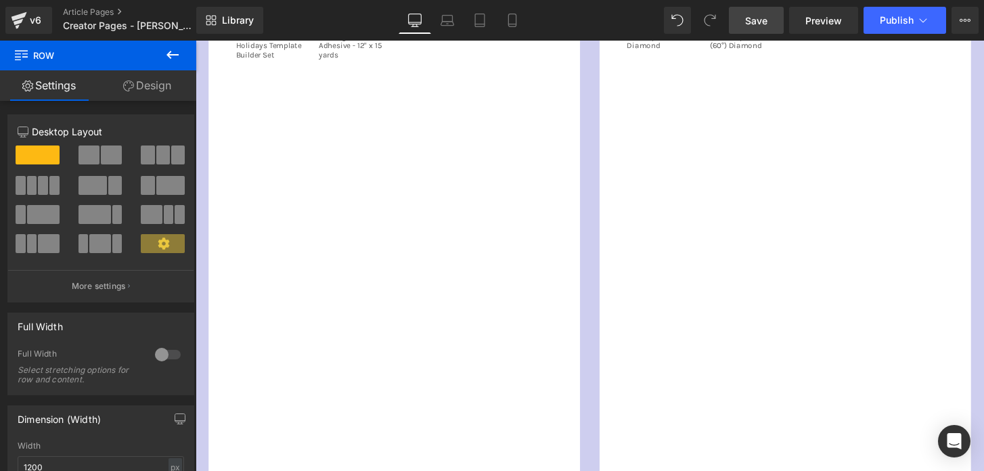
drag, startPoint x: 749, startPoint y: 24, endPoint x: 516, endPoint y: 88, distance: 242.0
click at [749, 24] on span "Save" at bounding box center [756, 21] width 22 height 14
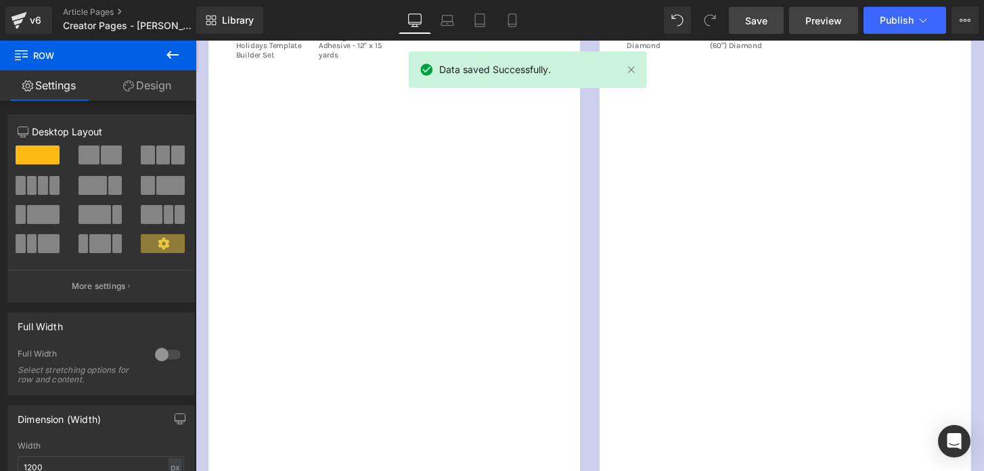
click at [810, 24] on span "Preview" at bounding box center [823, 21] width 37 height 14
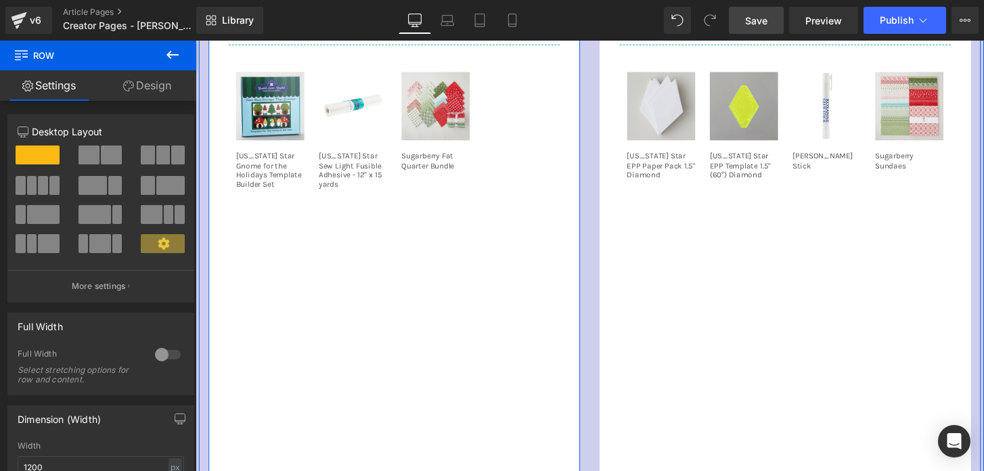
scroll to position [803, 0]
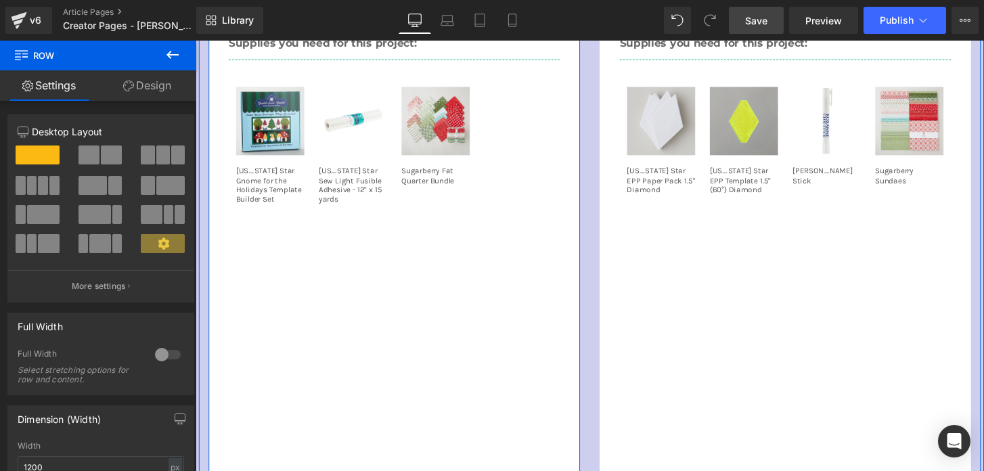
click at [458, 271] on div "Youtube Home for Christmas Pillow Heading Supplies you need for this project: H…" at bounding box center [402, 220] width 386 height 883
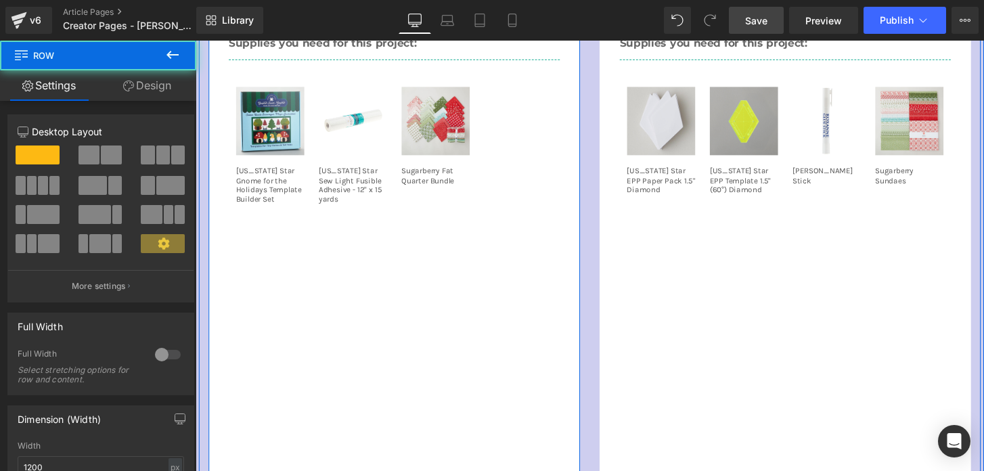
click at [421, 285] on div "Youtube Home for Christmas Pillow Heading Supplies you need for this project: H…" at bounding box center [402, 220] width 386 height 883
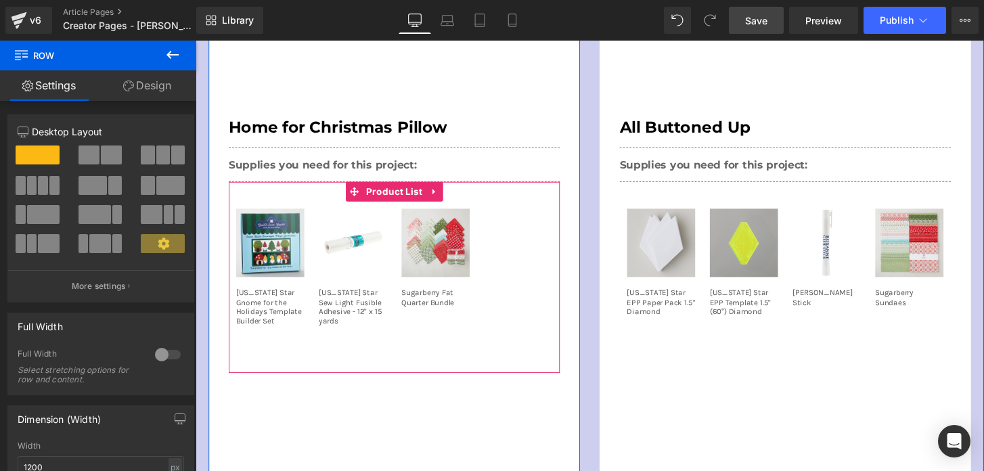
scroll to position [658, 0]
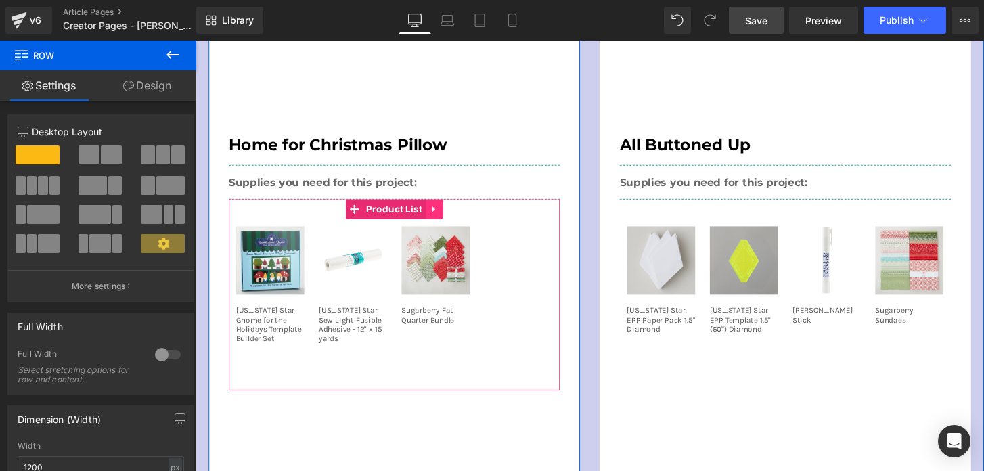
click at [446, 213] on icon at bounding box center [443, 216] width 9 height 10
click at [447, 213] on icon at bounding box center [451, 215] width 9 height 9
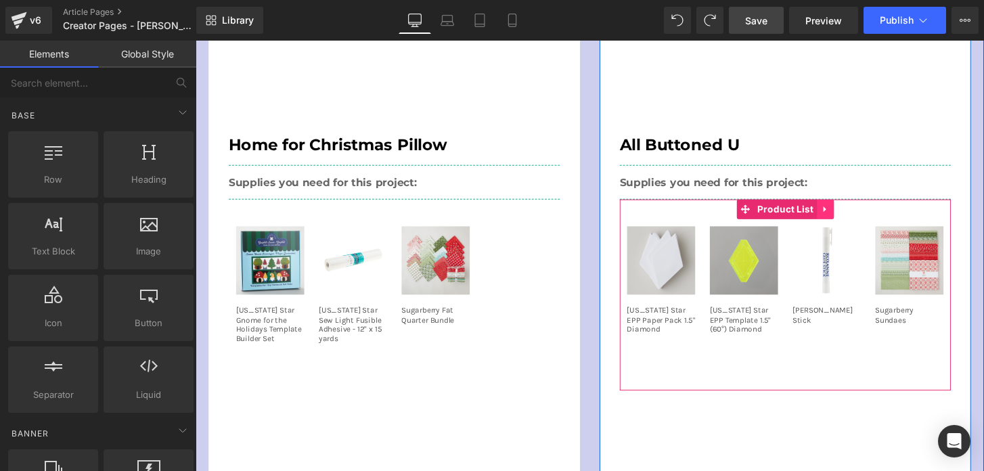
click at [846, 213] on icon at bounding box center [849, 216] width 9 height 10
click at [856, 217] on icon at bounding box center [857, 215] width 9 height 9
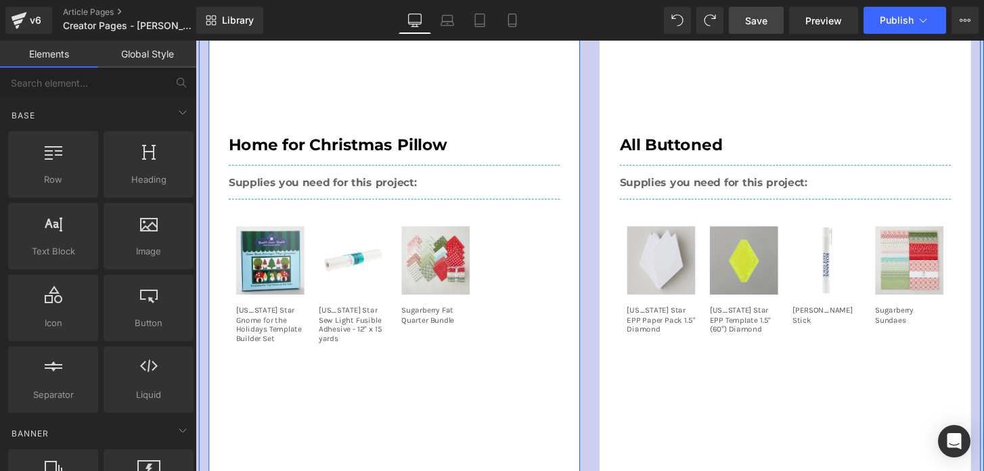
click at [401, 424] on div "Youtube Home for Christmas Pillow Heading Supplies you need for this project: H…" at bounding box center [402, 365] width 386 height 883
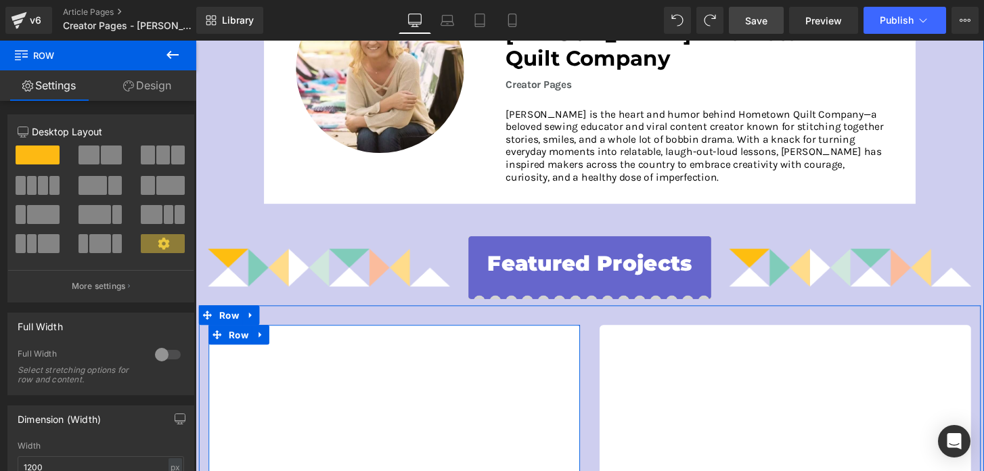
scroll to position [221, 0]
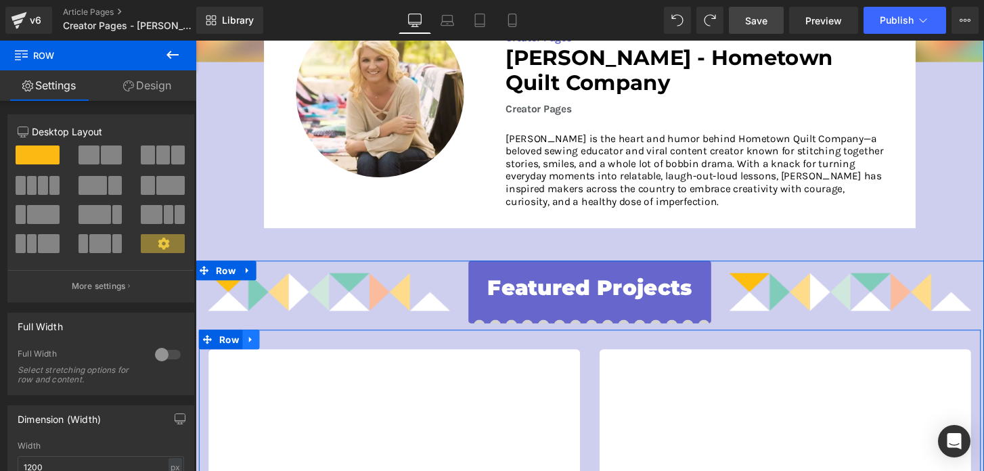
click at [252, 351] on icon at bounding box center [252, 352] width 3 height 6
click at [287, 353] on icon at bounding box center [288, 351] width 9 height 9
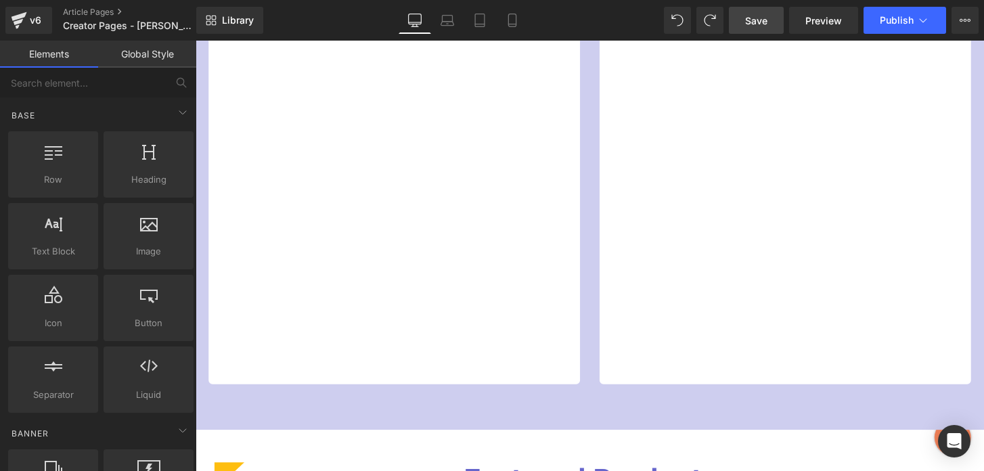
scroll to position [1227, 0]
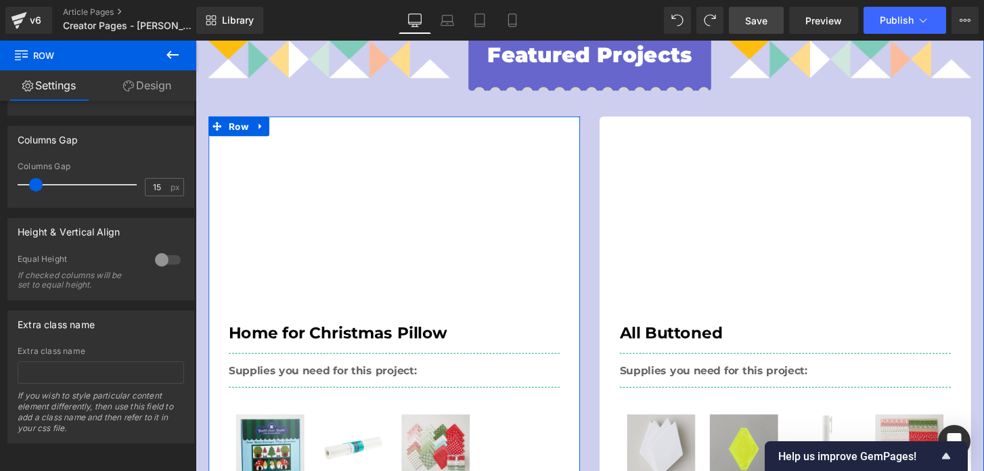
scroll to position [456, 0]
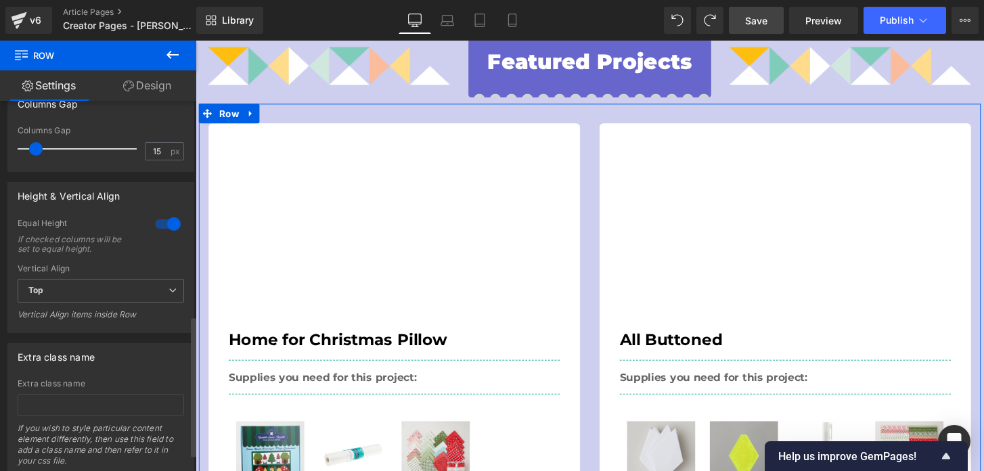
click at [156, 223] on div at bounding box center [168, 224] width 32 height 22
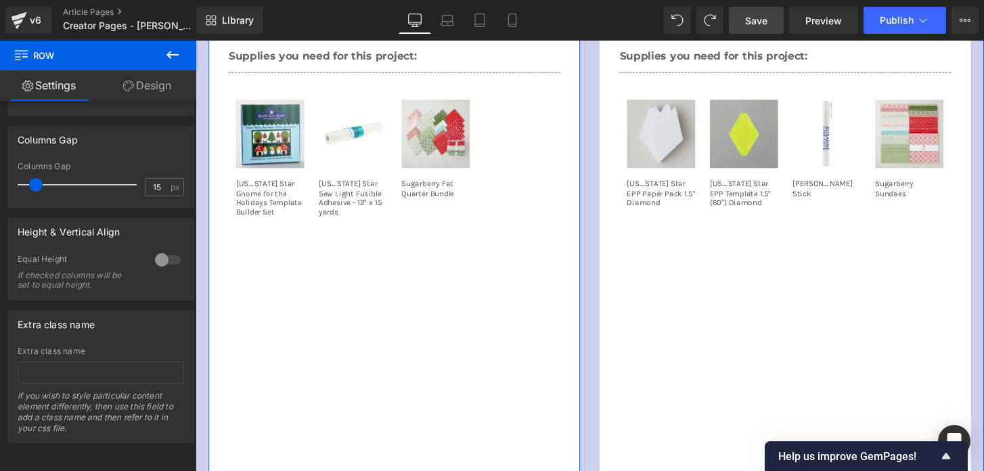
scroll to position [792, 0]
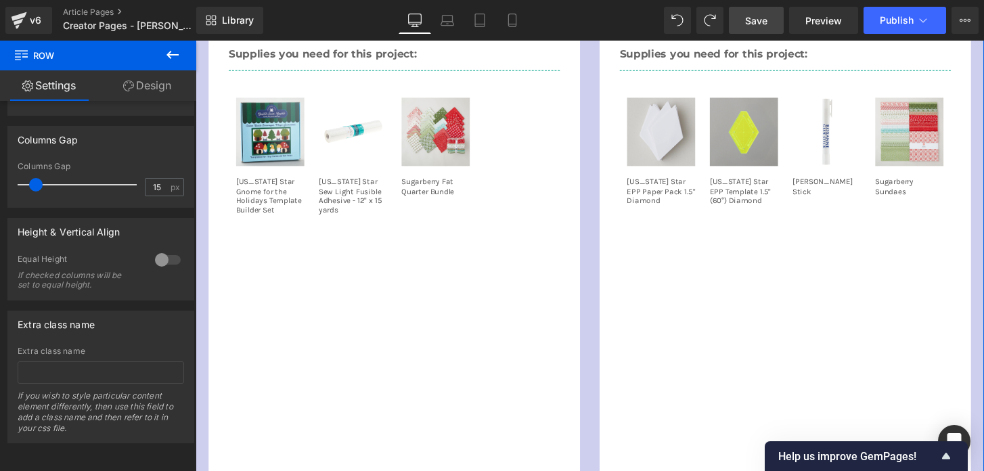
click at [609, 207] on div "Youtube All Buttoned Heading Supplies you need for this project: Heading Sale O…" at bounding box center [808, 231] width 406 height 883
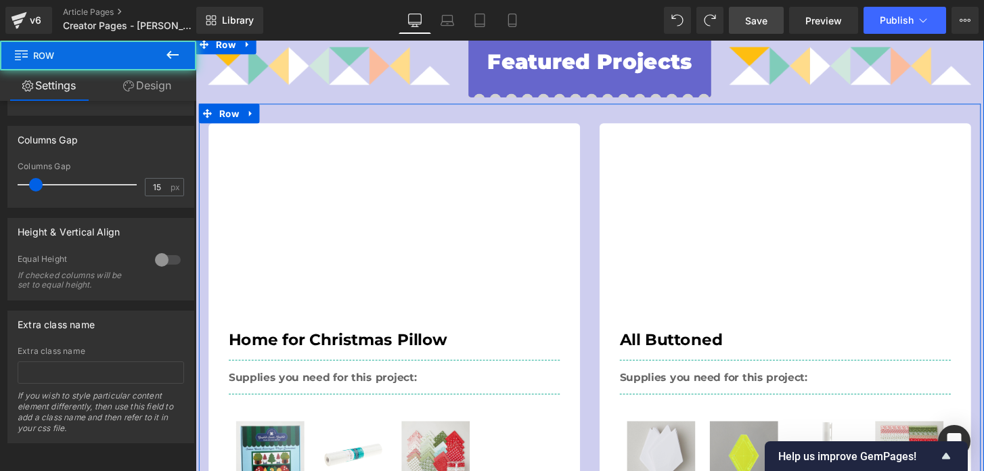
scroll to position [437, 0]
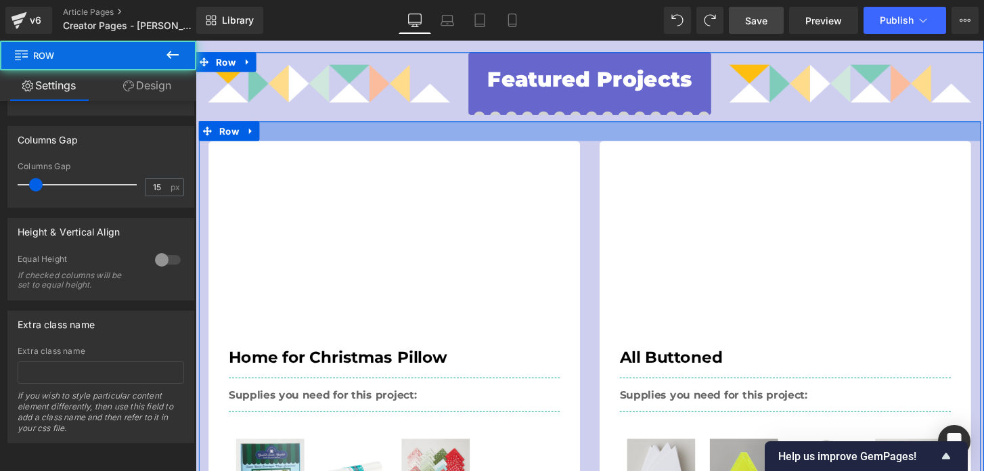
click at [336, 116] on div "Image" at bounding box center [334, 85] width 271 height 65
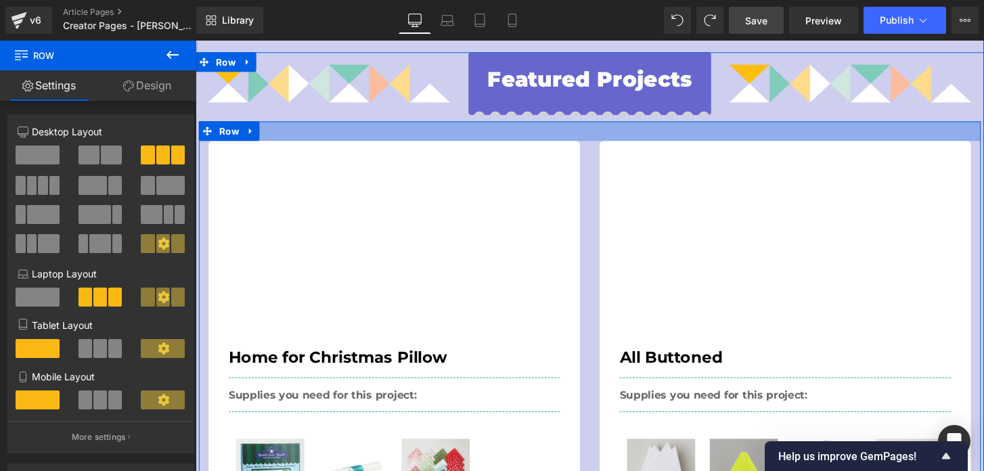
click at [311, 139] on div at bounding box center [605, 135] width 812 height 20
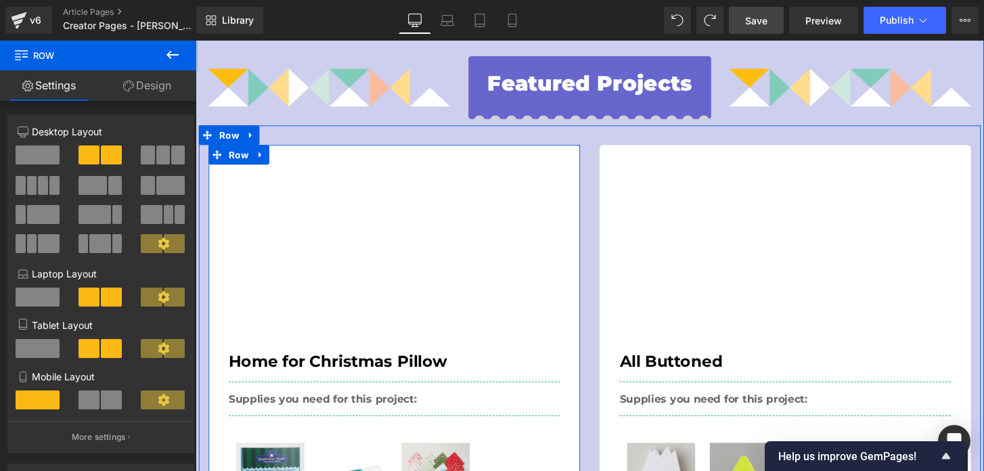
scroll to position [430, 0]
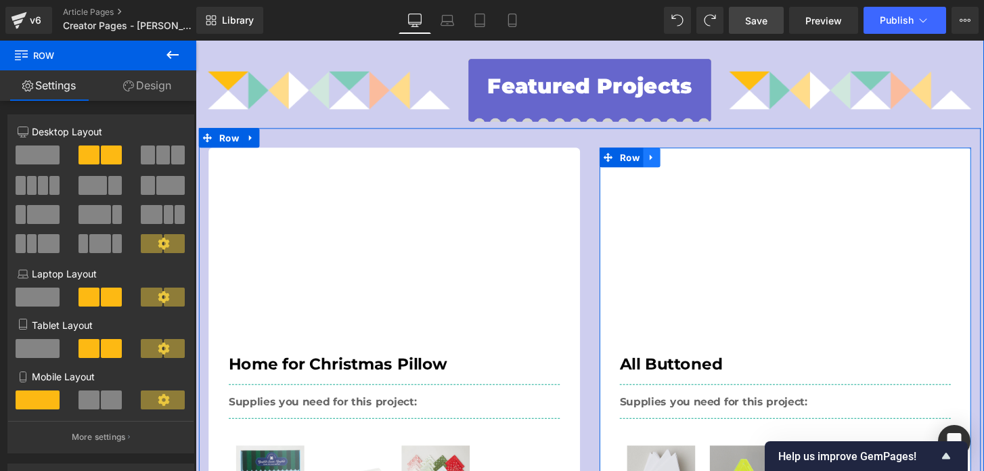
click at [672, 165] on icon at bounding box center [669, 162] width 9 height 10
click at [704, 165] on icon at bounding box center [704, 161] width 9 height 9
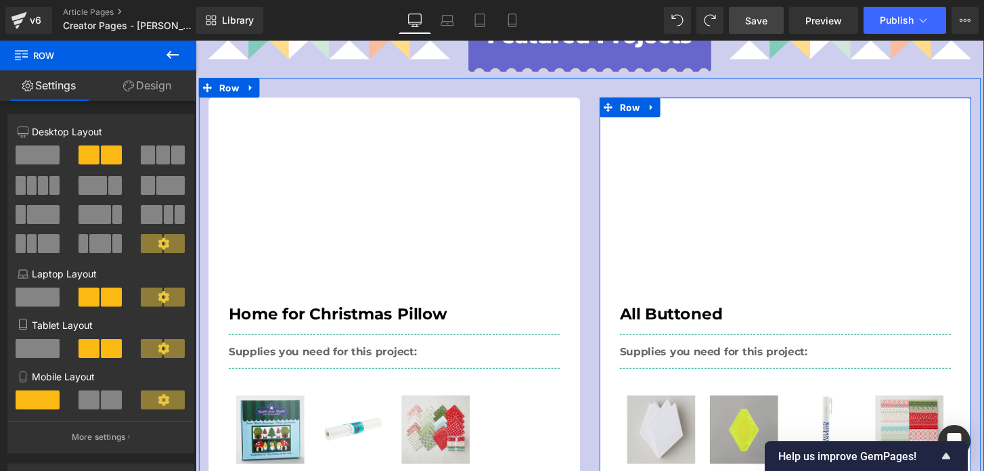
scroll to position [439, 0]
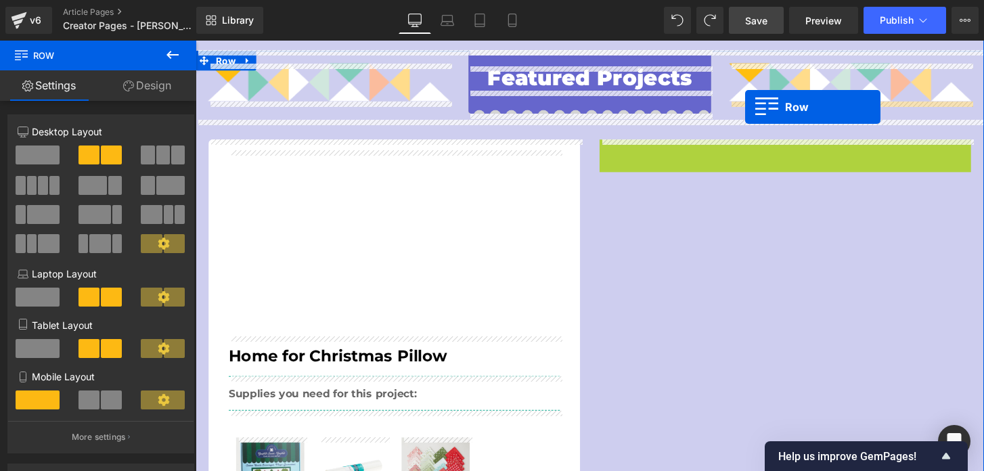
drag, startPoint x: 623, startPoint y: 156, endPoint x: 766, endPoint y: 110, distance: 150.7
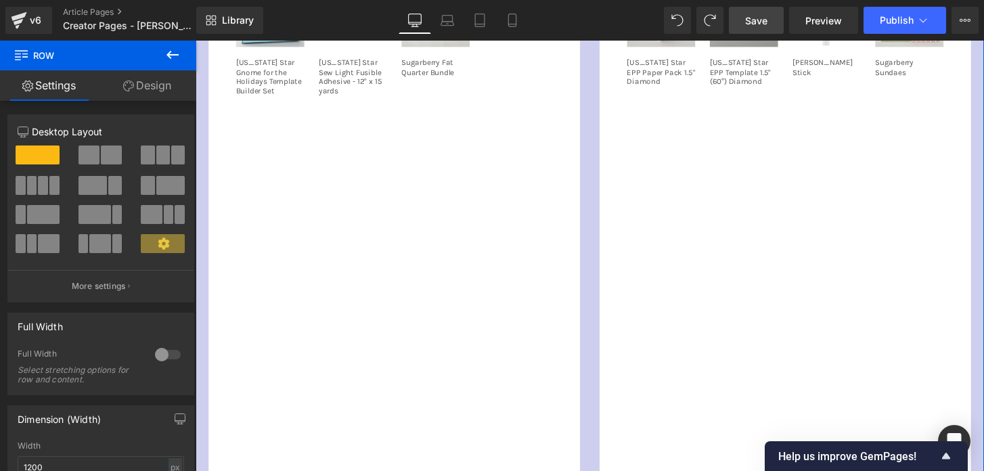
scroll to position [944, 0]
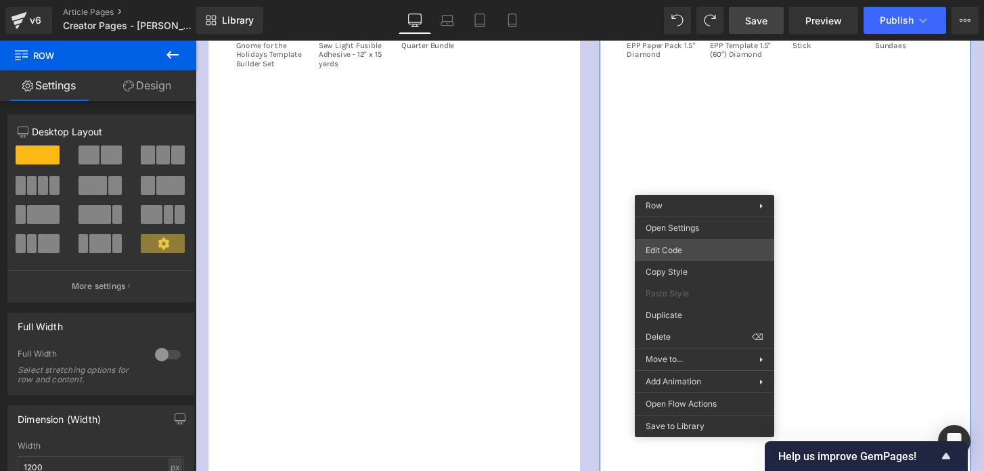
click at [692, 0] on div "Row You are previewing how the will restyle your page. You can not edit Element…" at bounding box center [492, 0] width 984 height 0
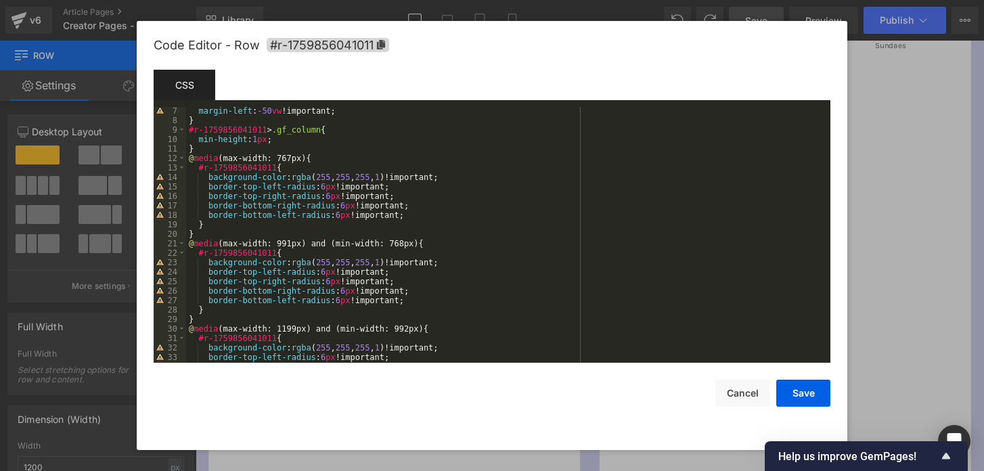
scroll to position [61, 0]
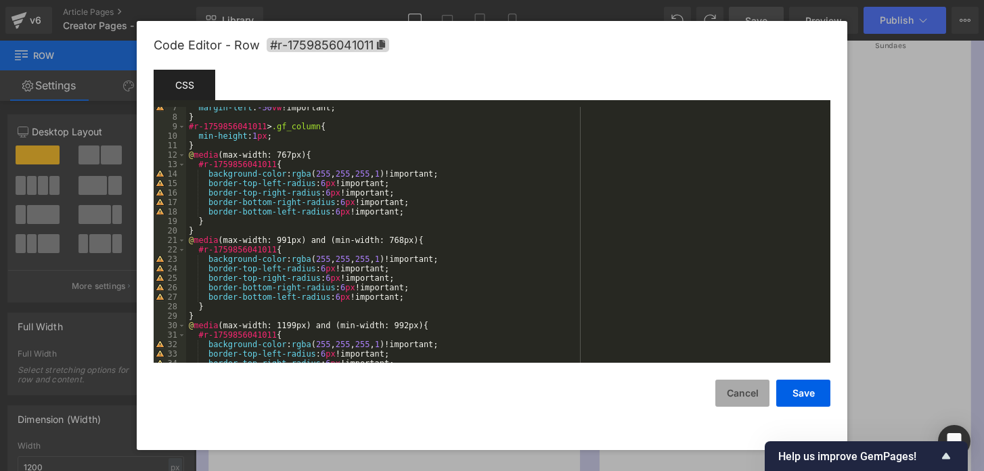
click at [737, 390] on button "Cancel" at bounding box center [742, 393] width 54 height 27
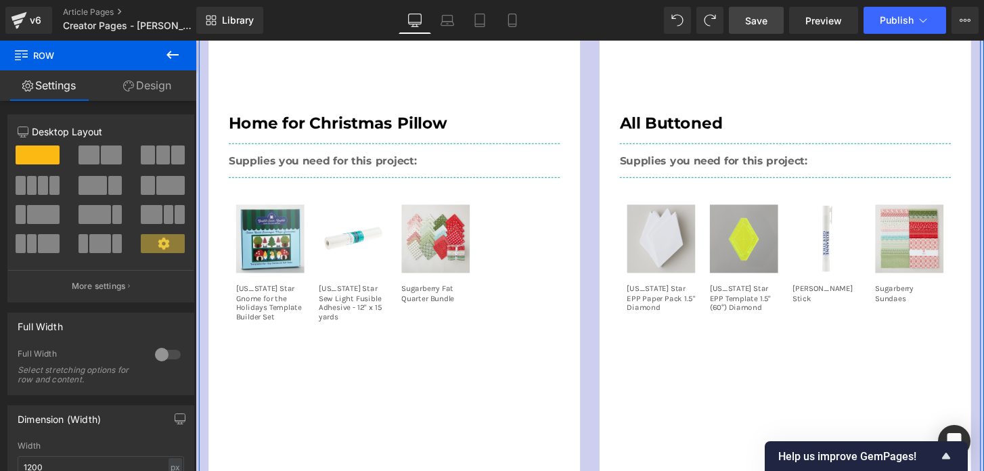
scroll to position [675, 0]
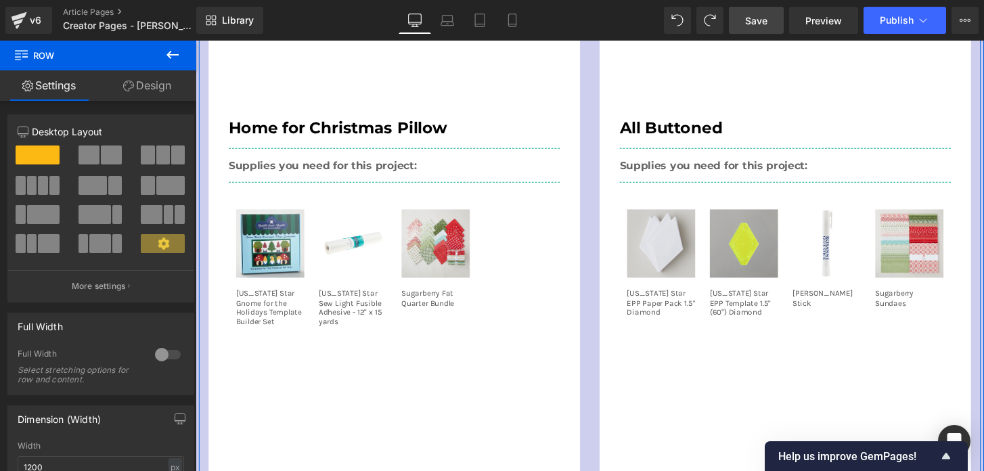
click at [492, 214] on div "Sale Off (P) Image Missouri Star Gnome for the Holidays Template Builder Set (P…" at bounding box center [402, 277] width 344 height 178
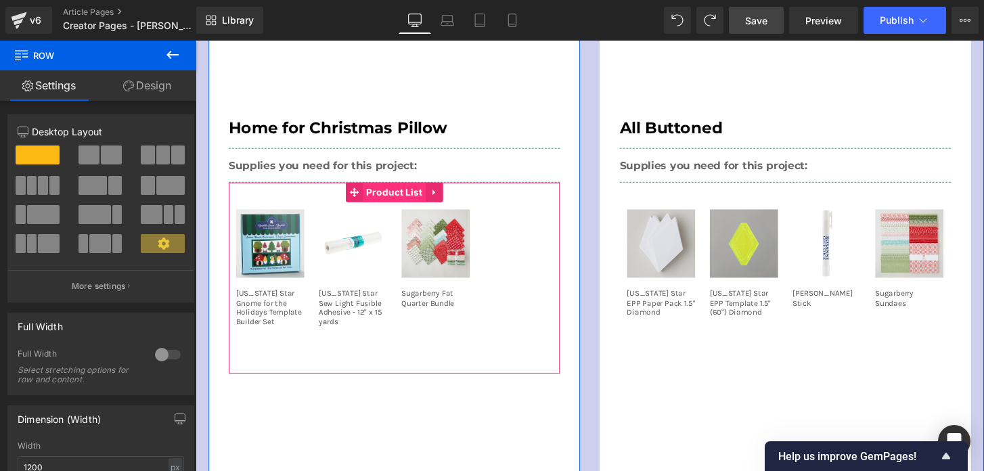
click at [412, 199] on span "Product List" at bounding box center [403, 198] width 66 height 20
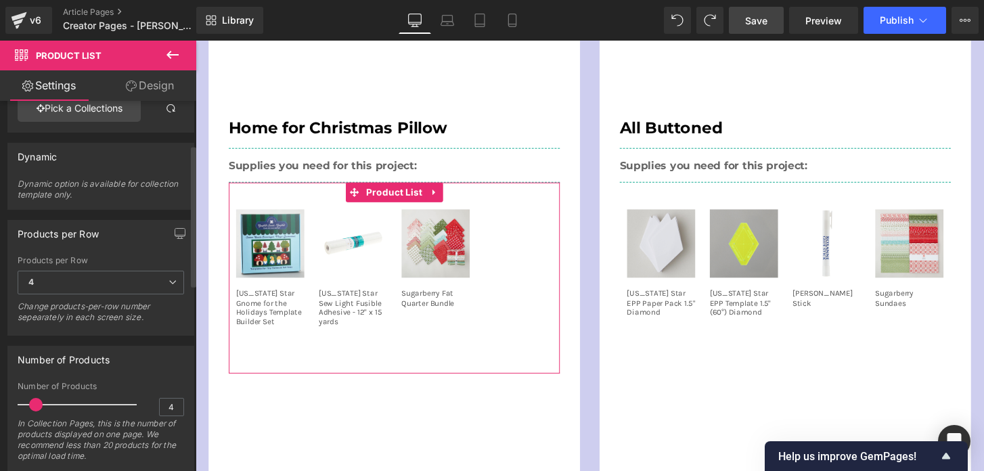
scroll to position [0, 0]
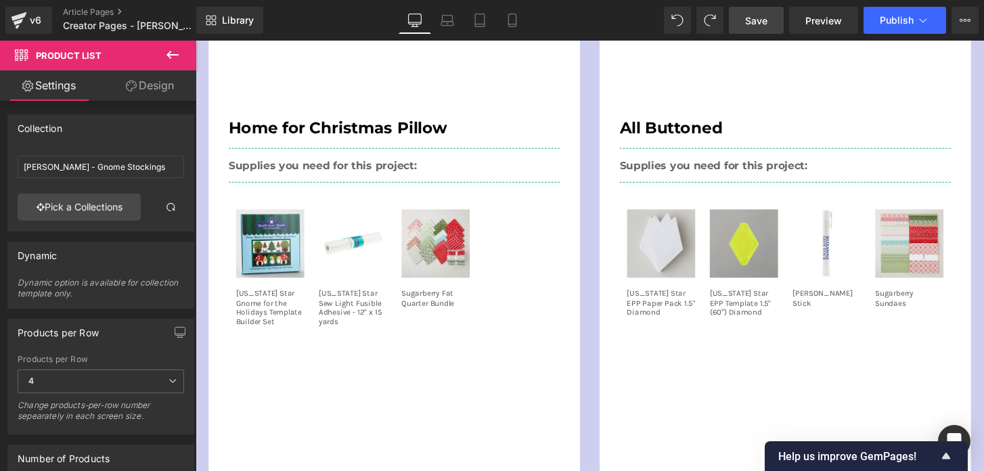
click at [768, 133] on h2 "All Buttoned" at bounding box center [808, 132] width 344 height 20
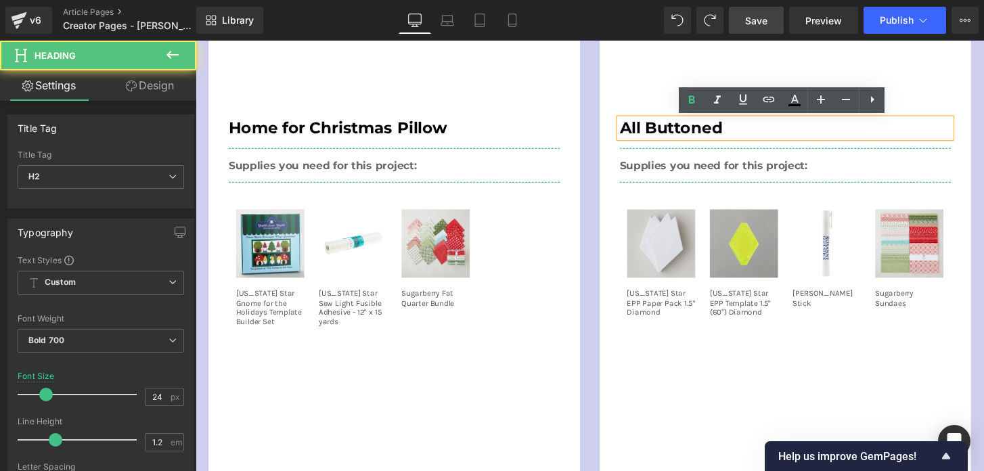
click at [753, 133] on h2 "All Buttoned" at bounding box center [808, 132] width 344 height 20
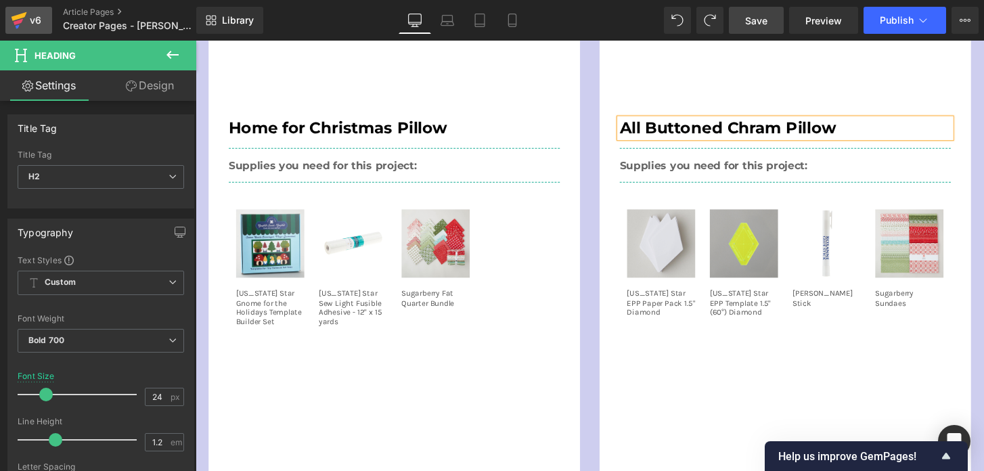
click at [32, 14] on div "v6" at bounding box center [35, 21] width 17 height 18
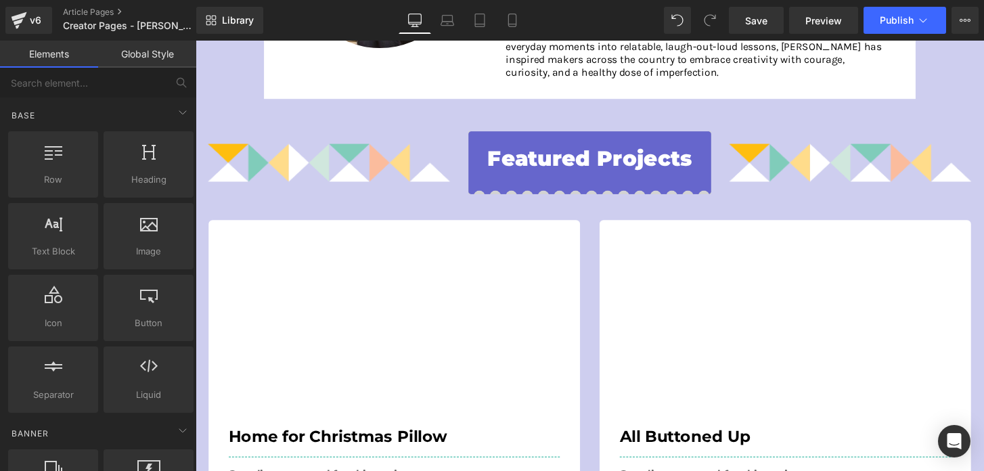
scroll to position [354, 0]
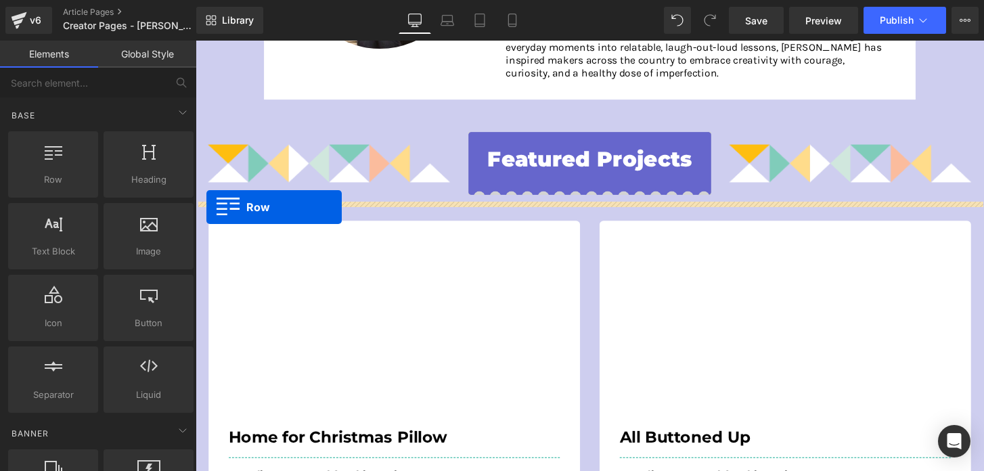
drag, startPoint x: 206, startPoint y: 227, endPoint x: 207, endPoint y: 213, distance: 14.3
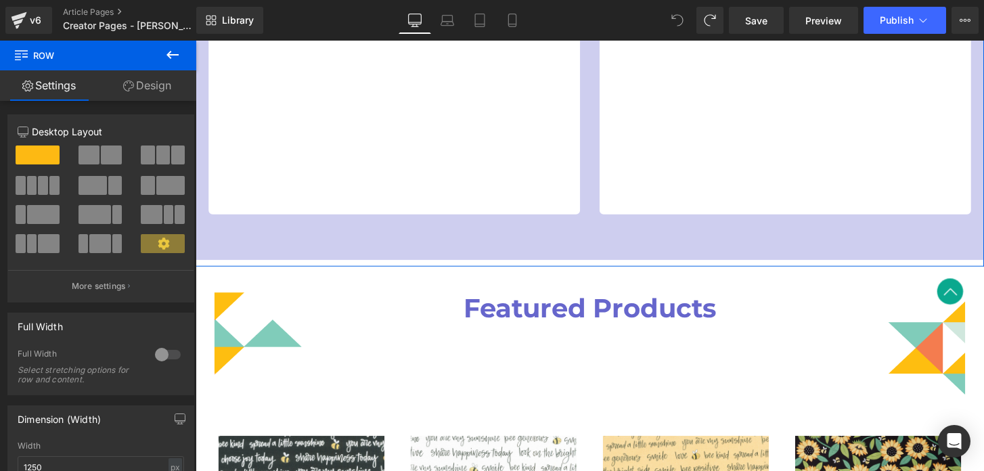
scroll to position [1256, 0]
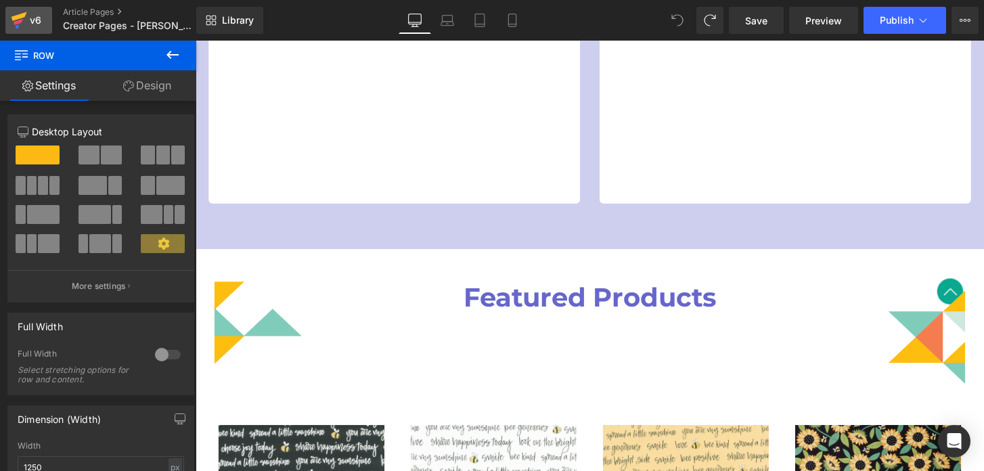
click at [37, 22] on div "v6" at bounding box center [35, 21] width 17 height 18
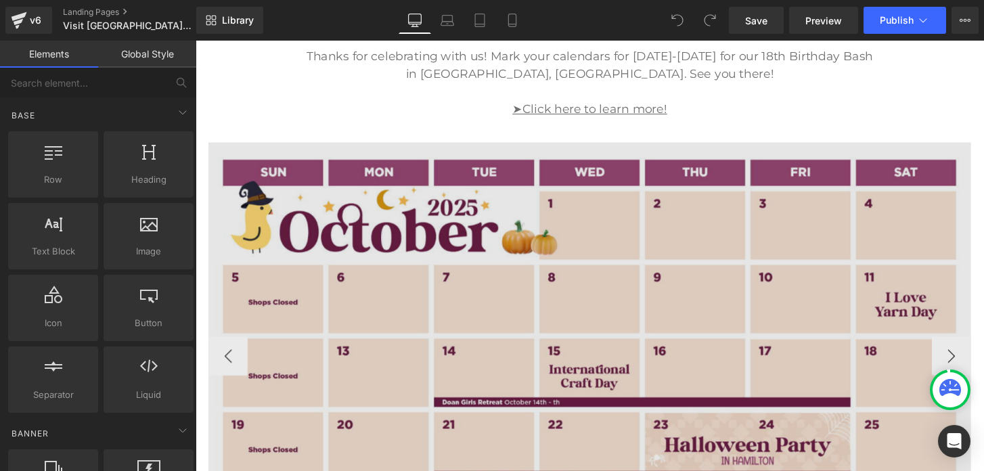
scroll to position [583, 0]
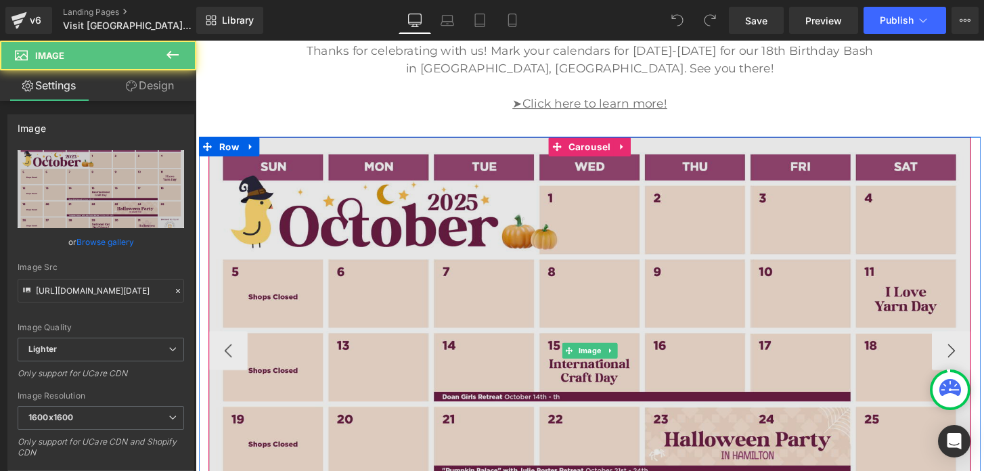
click at [648, 225] on img at bounding box center [605, 363] width 792 height 444
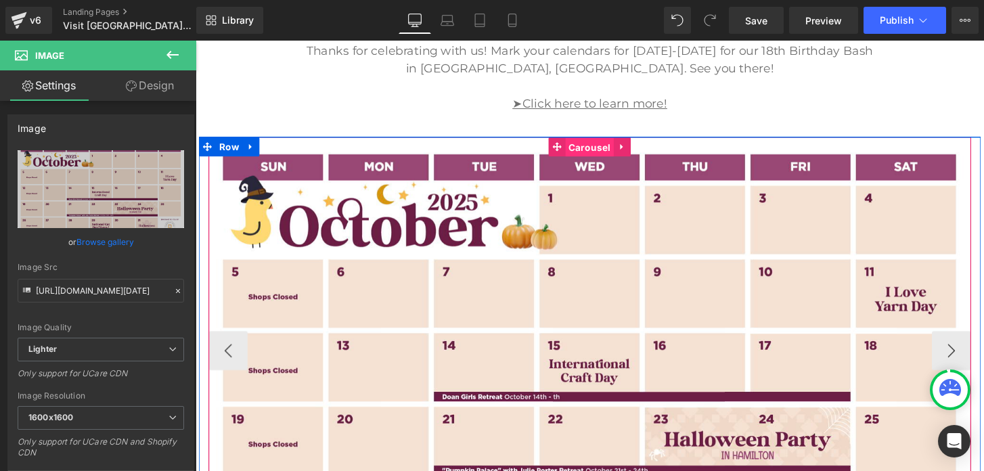
click at [603, 150] on span "Carousel" at bounding box center [605, 151] width 50 height 20
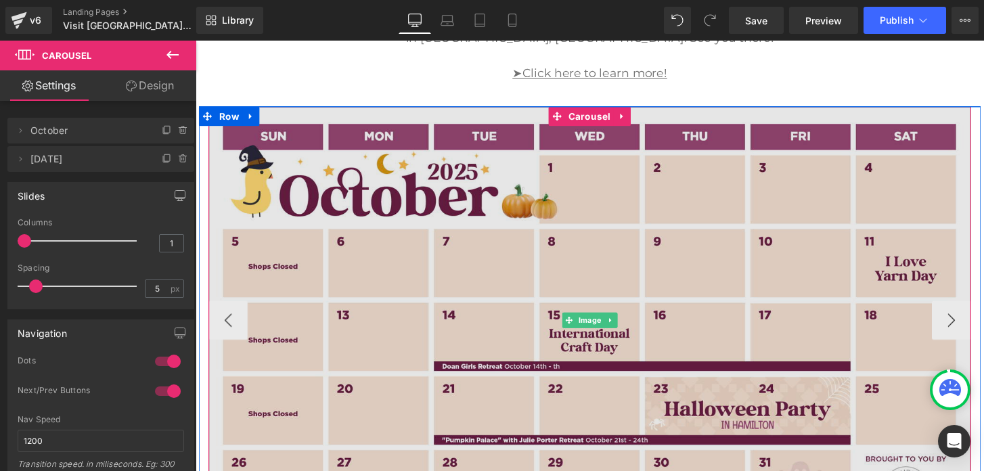
scroll to position [656, 0]
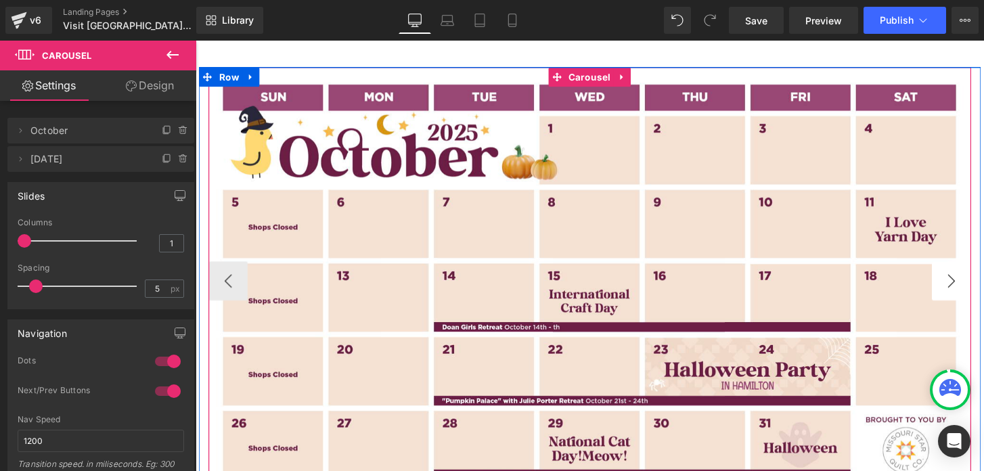
click at [977, 284] on button "›" at bounding box center [980, 290] width 41 height 41
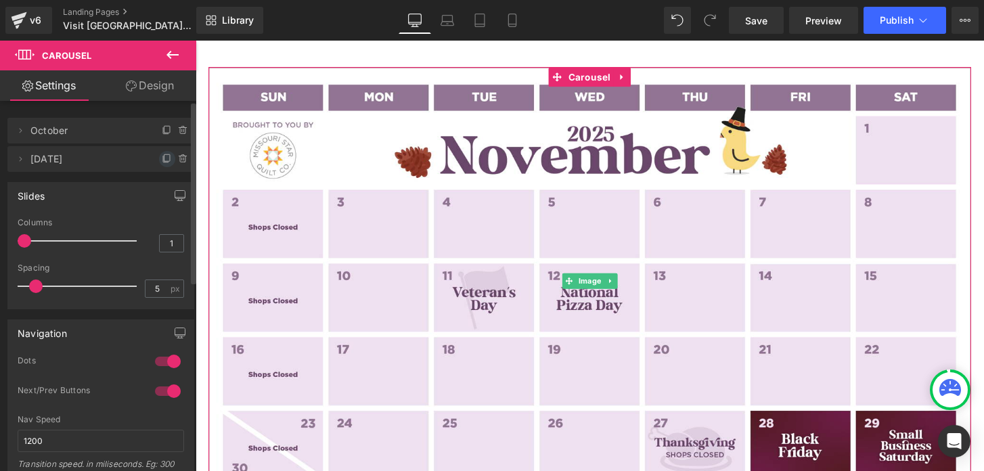
click at [162, 156] on icon at bounding box center [167, 159] width 11 height 11
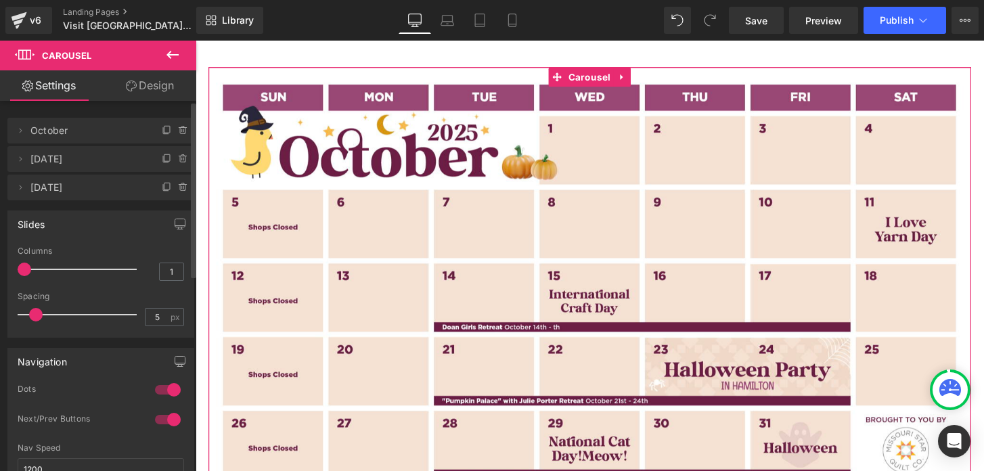
click at [56, 190] on span "October 3" at bounding box center [87, 188] width 114 height 26
click at [26, 193] on span at bounding box center [20, 187] width 16 height 16
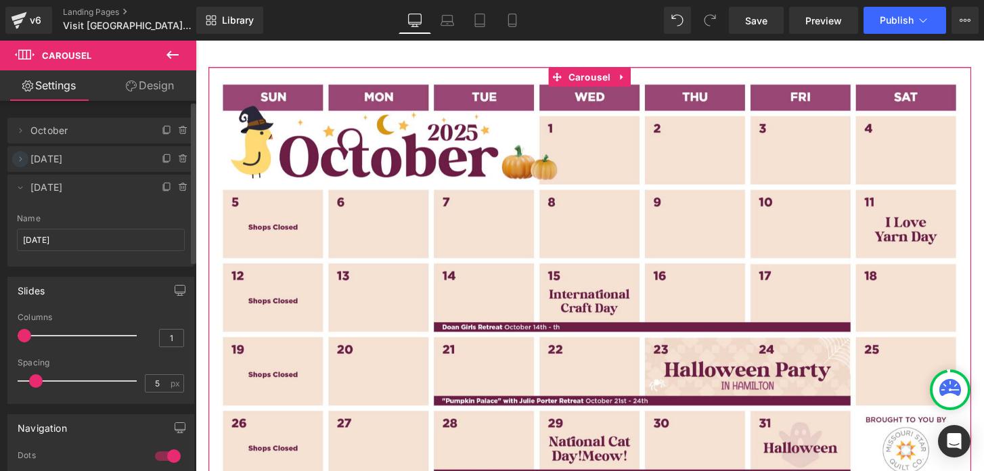
click at [20, 161] on icon at bounding box center [20, 159] width 11 height 11
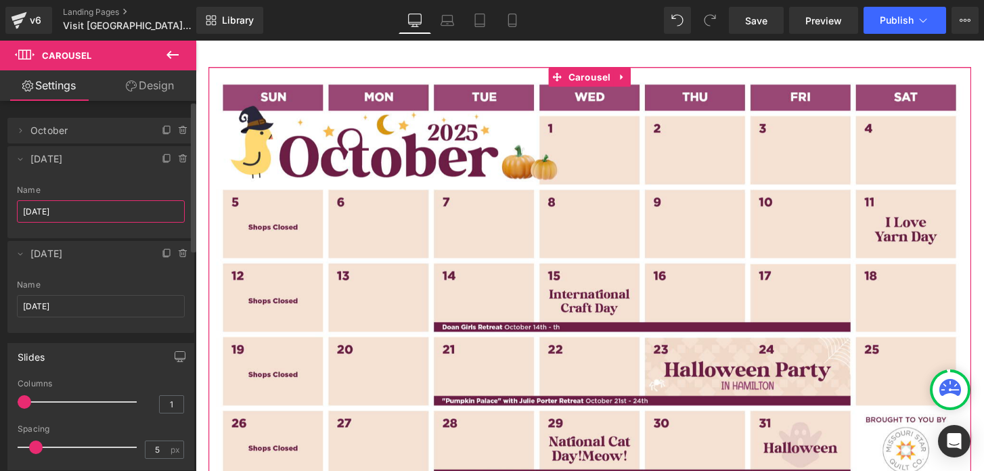
click at [52, 210] on input "October 2" at bounding box center [101, 211] width 168 height 22
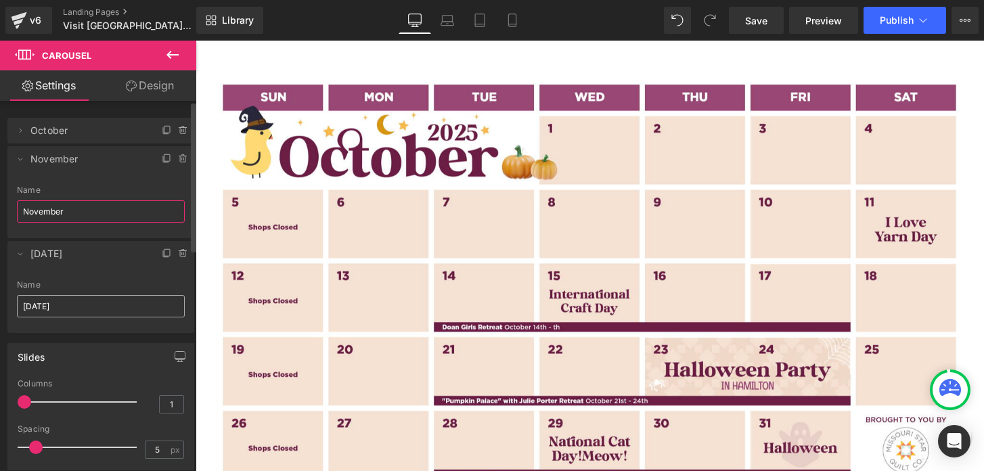
type input "November"
click at [51, 303] on input "October 3" at bounding box center [101, 306] width 168 height 22
type input "December"
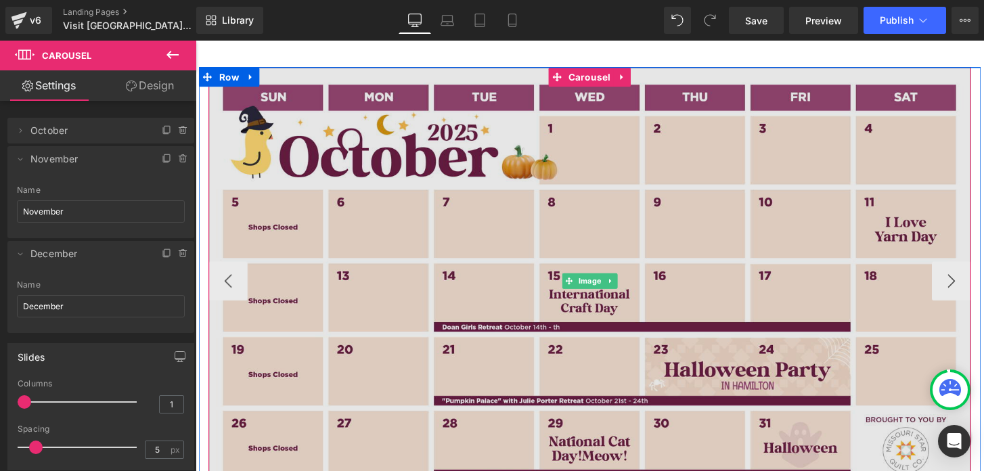
click at [295, 261] on img at bounding box center [605, 290] width 792 height 444
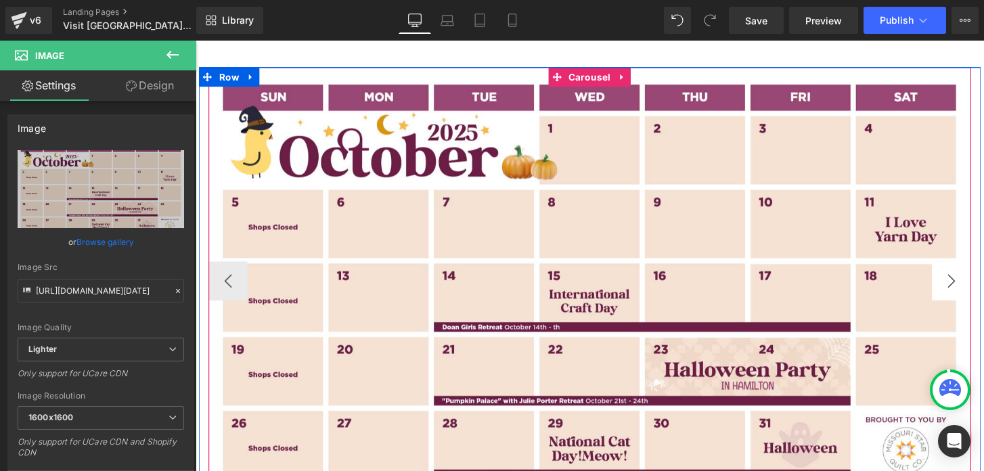
click at [969, 288] on button "›" at bounding box center [980, 290] width 41 height 41
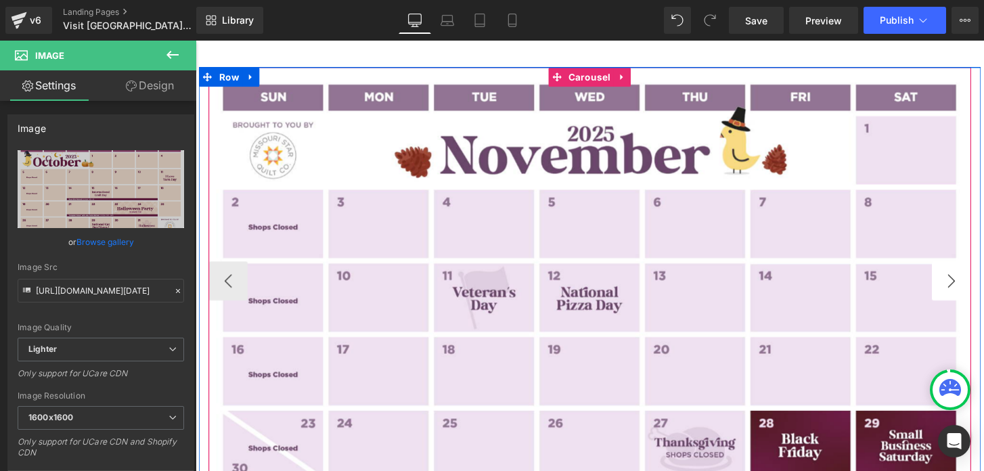
click at [979, 288] on button "›" at bounding box center [980, 290] width 41 height 41
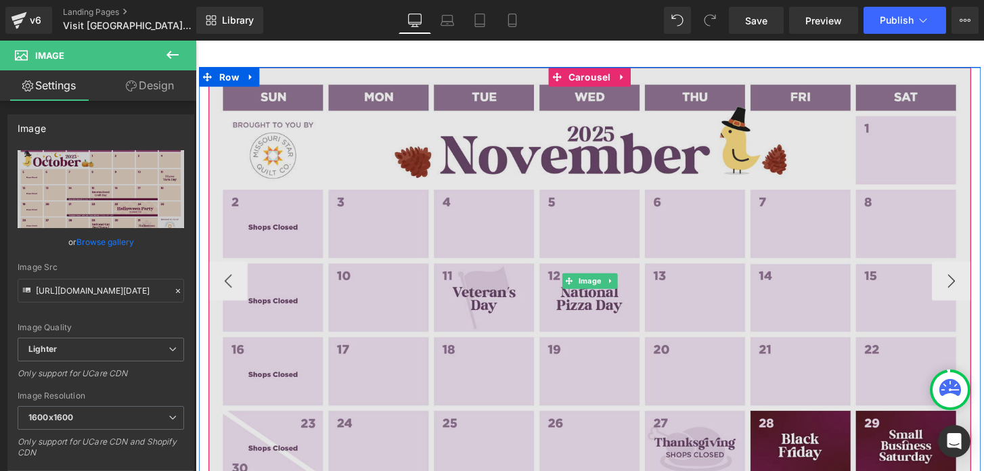
click at [604, 161] on img at bounding box center [605, 290] width 792 height 444
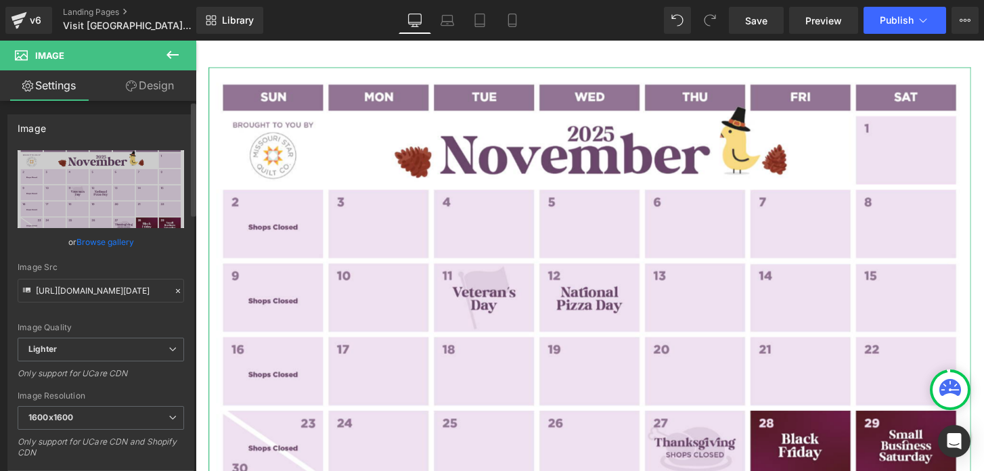
click at [106, 243] on link "Browse gallery" at bounding box center [105, 242] width 58 height 24
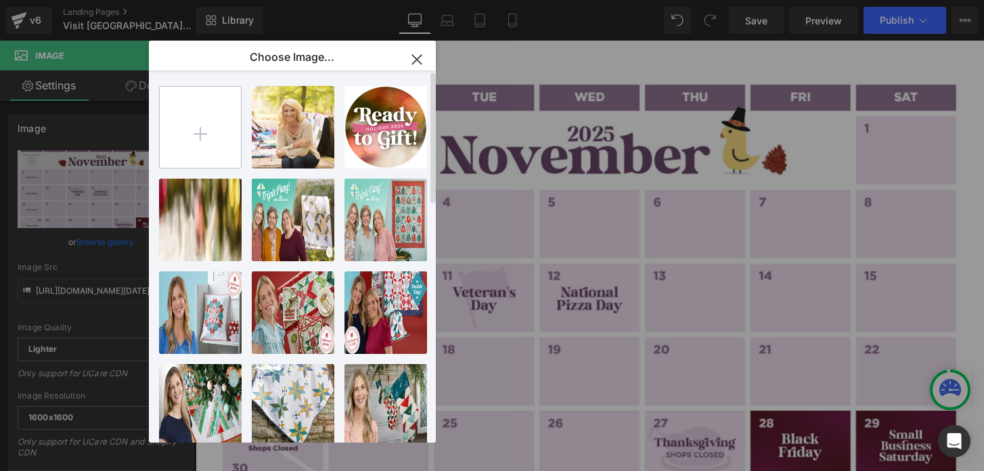
type input "C:\fakepath\MSQC-December2025-Calendar.jpg"
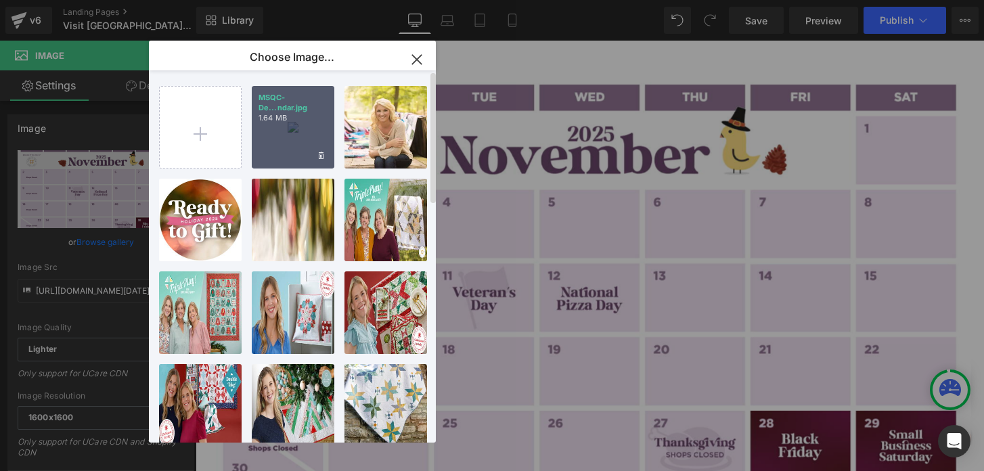
click at [284, 133] on div "MSQC-De...ndar.jpg 1.64 MB" at bounding box center [293, 127] width 83 height 83
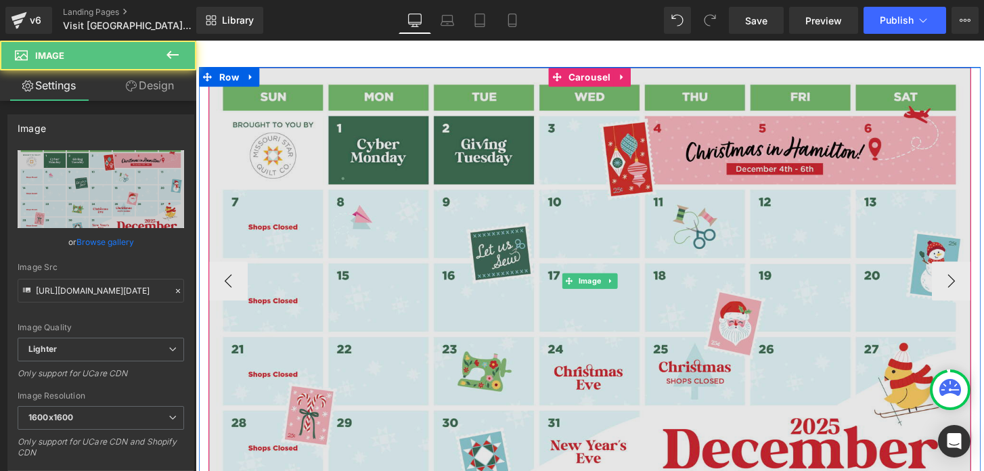
click at [414, 241] on img at bounding box center [605, 290] width 792 height 445
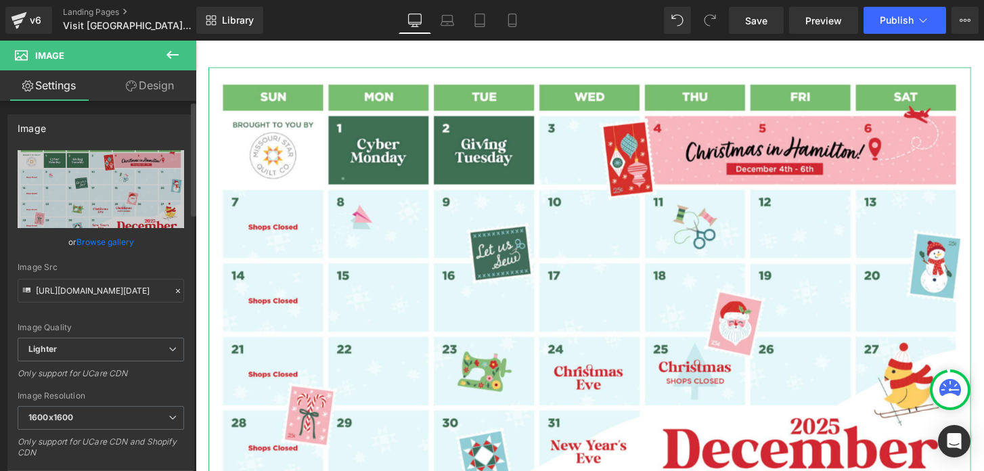
type input "https://ucarecdn.com/dc7af6c2-f2ea-420e-9c3c-3953a528900d/-/format/auto/-/previ…"
click at [111, 242] on link "Browse gallery" at bounding box center [105, 242] width 58 height 24
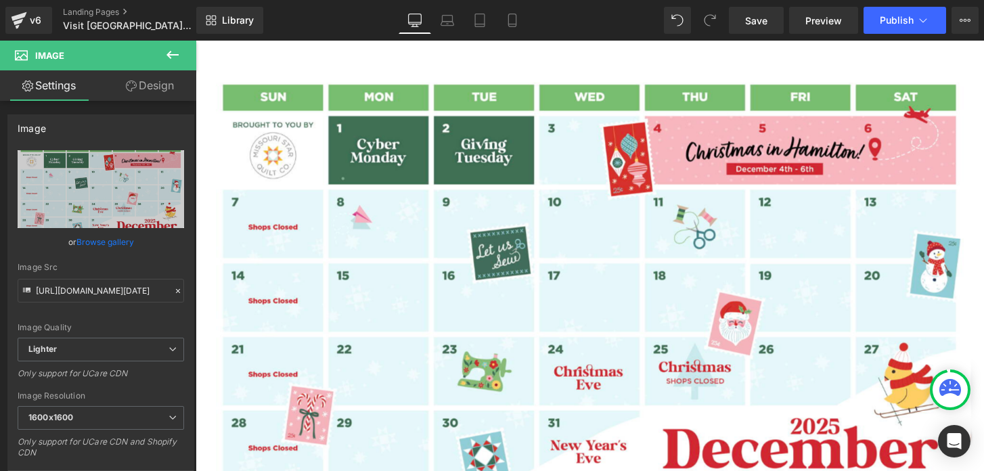
click at [746, 0] on div "Carousel You are previewing how the will restyle your page. You can not edit El…" at bounding box center [492, 0] width 984 height 0
click at [746, 27] on link "Save" at bounding box center [756, 20] width 55 height 27
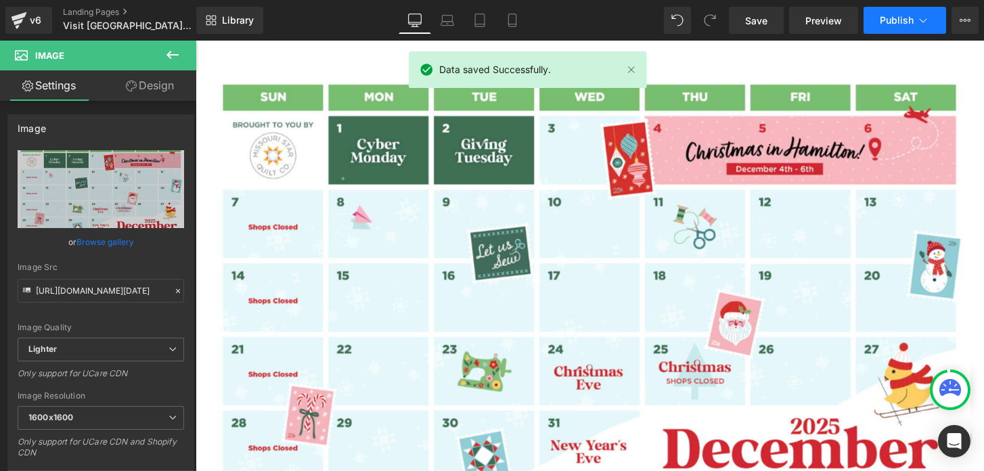
click at [874, 24] on button "Publish" at bounding box center [905, 20] width 83 height 27
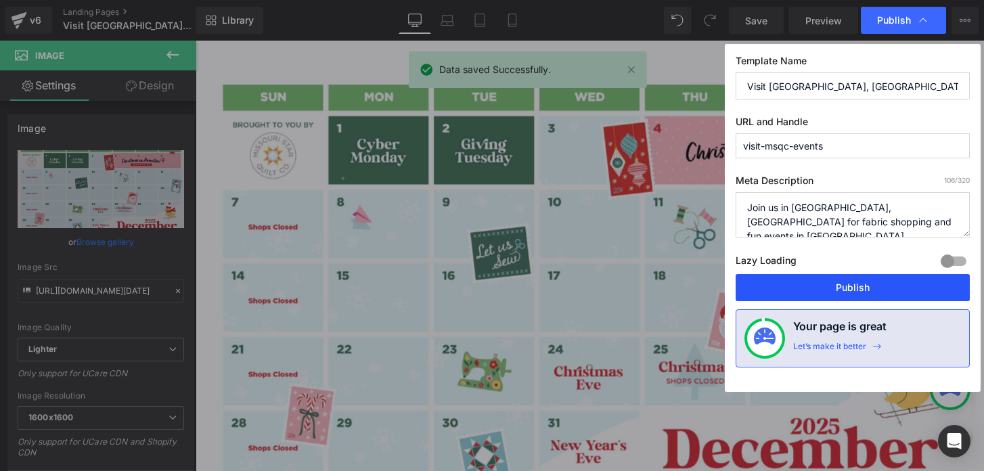
click at [795, 288] on button "Publish" at bounding box center [853, 287] width 234 height 27
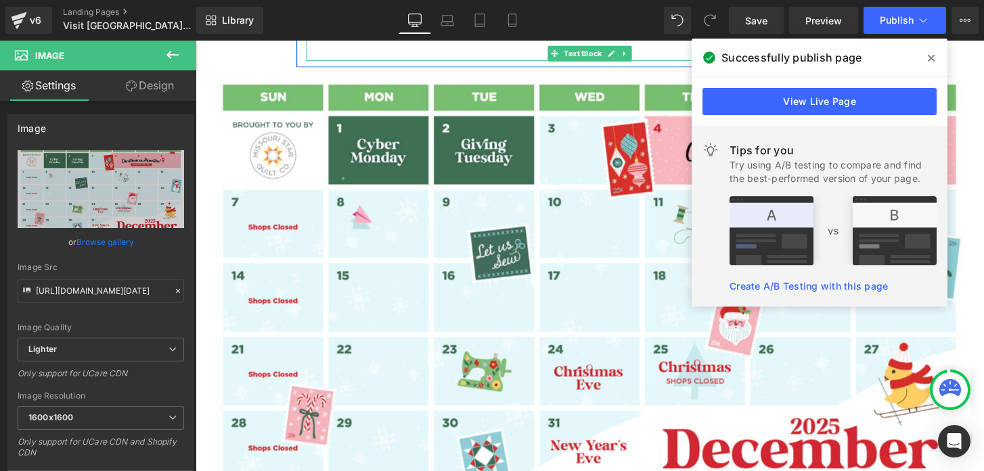
click at [535, 56] on p at bounding box center [605, 52] width 589 height 18
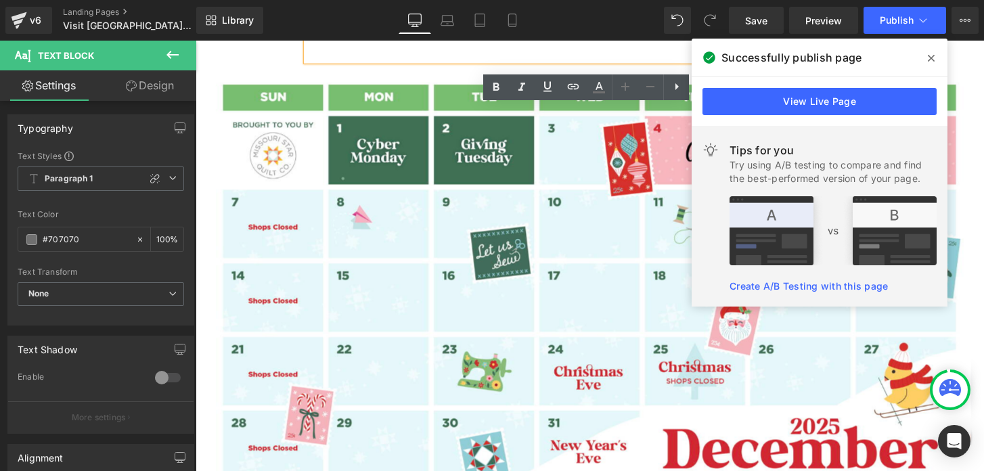
click at [935, 56] on span at bounding box center [932, 58] width 22 height 22
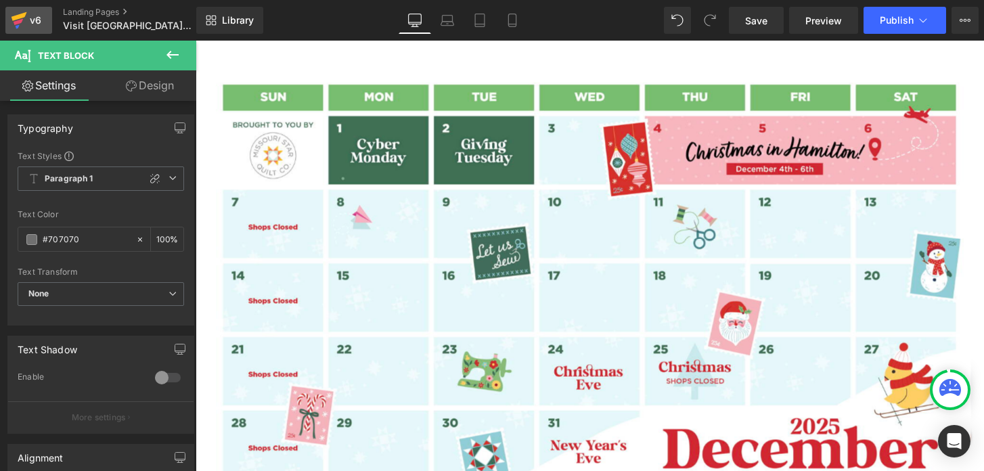
click at [37, 20] on div "v6" at bounding box center [35, 21] width 17 height 18
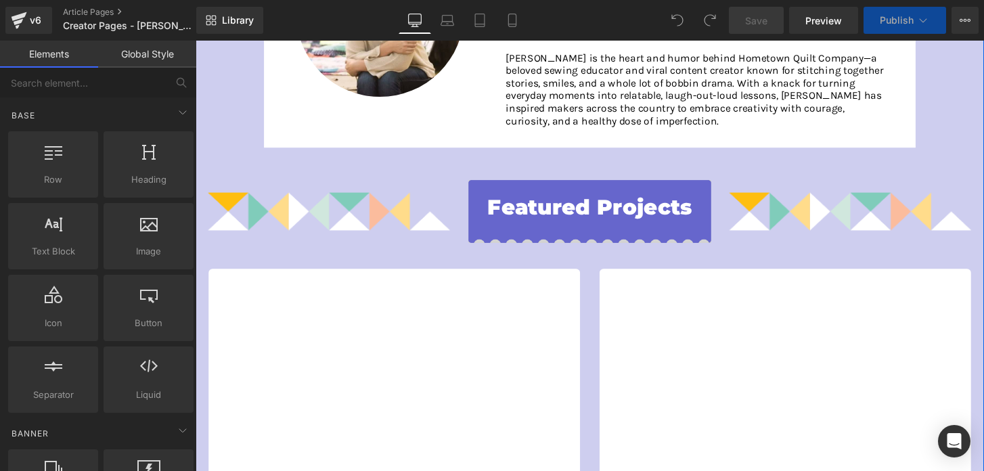
scroll to position [306, 0]
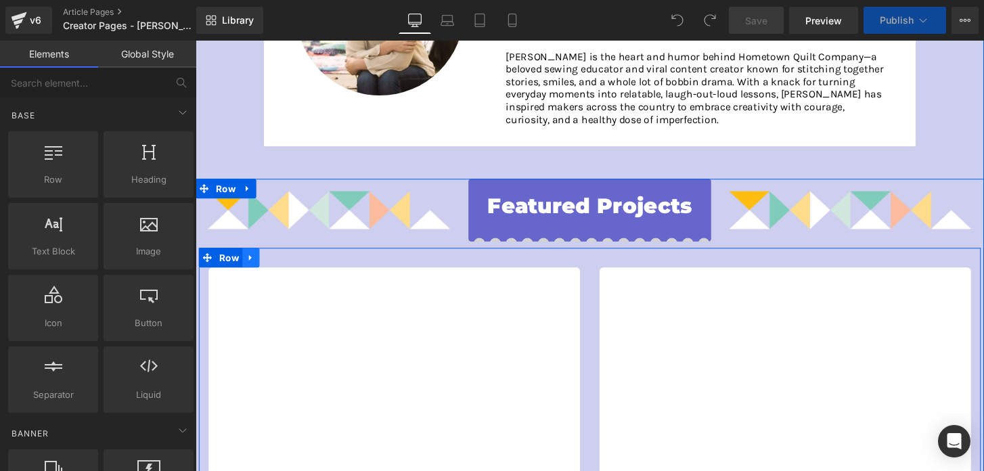
click at [254, 265] on icon at bounding box center [252, 266] width 9 height 10
click at [289, 268] on icon at bounding box center [288, 265] width 9 height 9
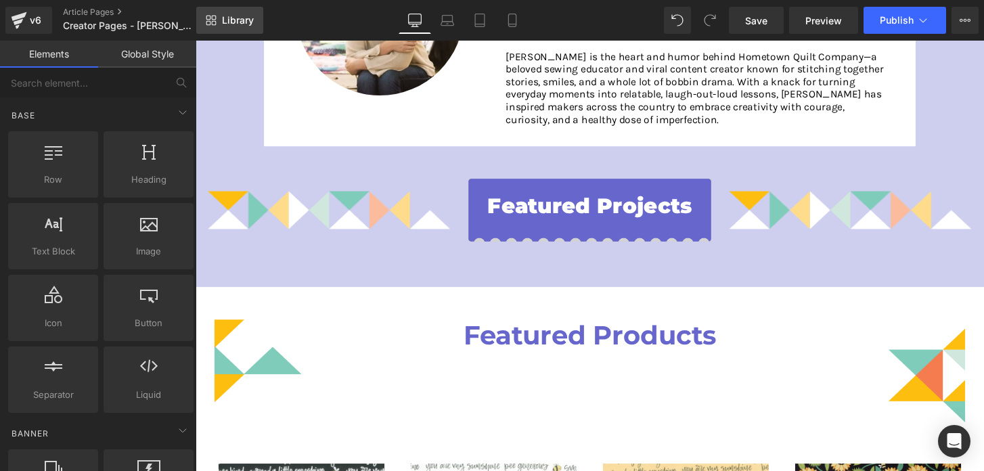
click at [223, 27] on link "Library" at bounding box center [229, 20] width 67 height 27
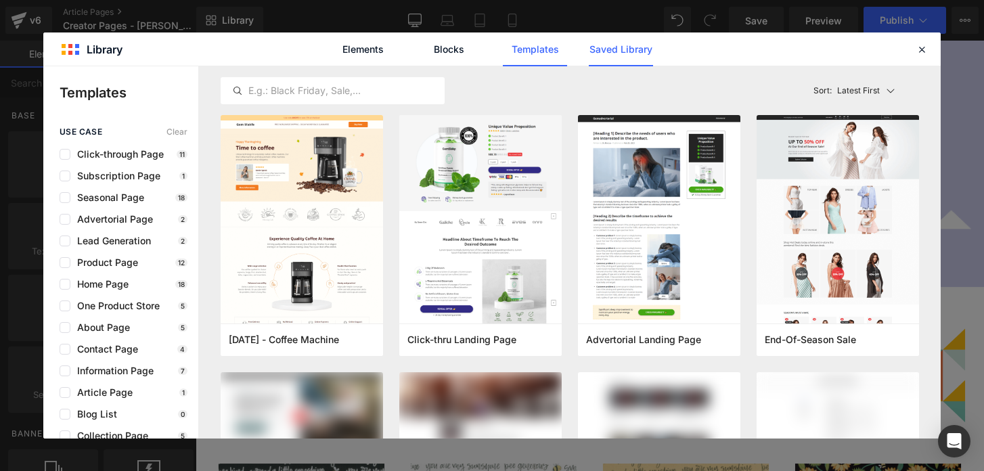
click at [599, 53] on link "Saved Library" at bounding box center [621, 49] width 64 height 34
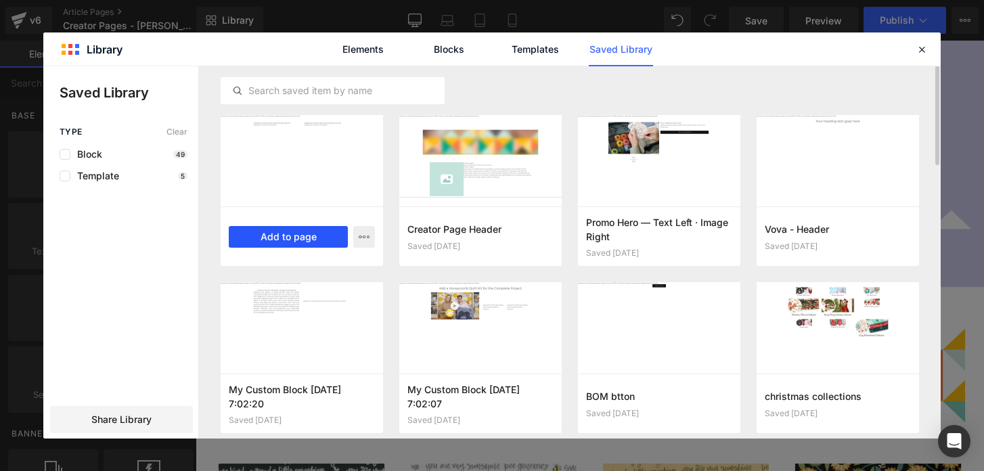
click at [292, 241] on button "Add to page" at bounding box center [288, 237] width 119 height 22
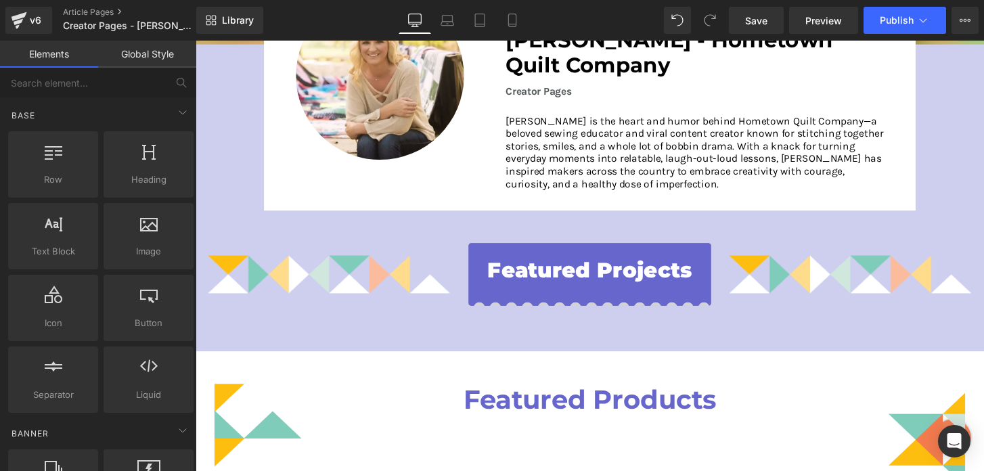
scroll to position [235, 0]
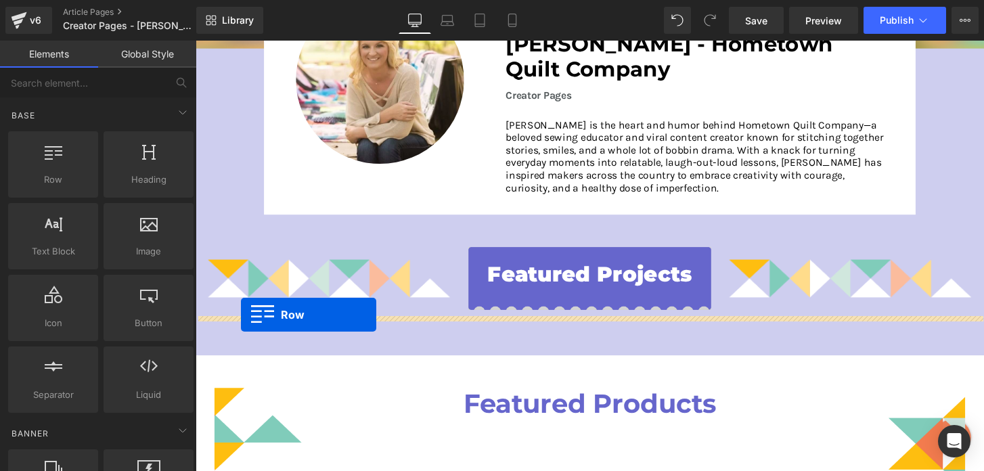
drag, startPoint x: 208, startPoint y: 258, endPoint x: 243, endPoint y: 326, distance: 76.0
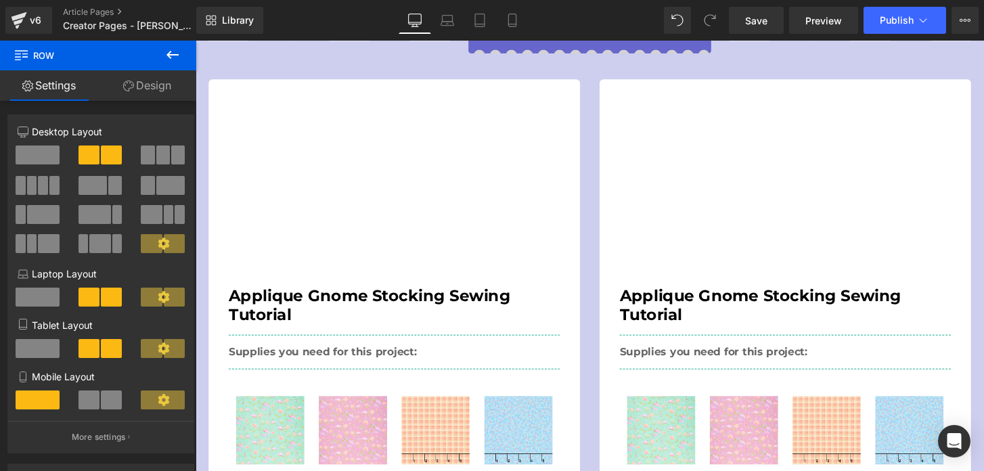
scroll to position [500, 0]
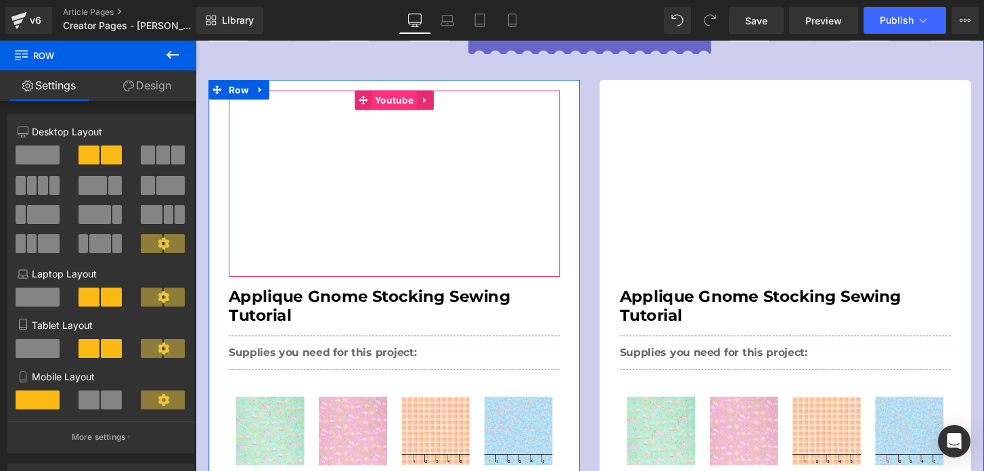
click at [389, 99] on span "Youtube" at bounding box center [401, 103] width 47 height 20
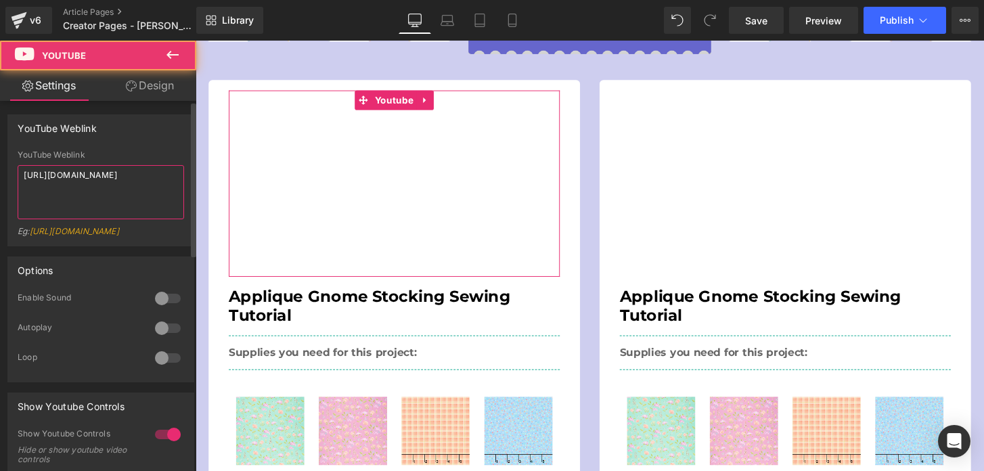
click at [115, 177] on textarea "[URL][DOMAIN_NAME]" at bounding box center [101, 192] width 167 height 54
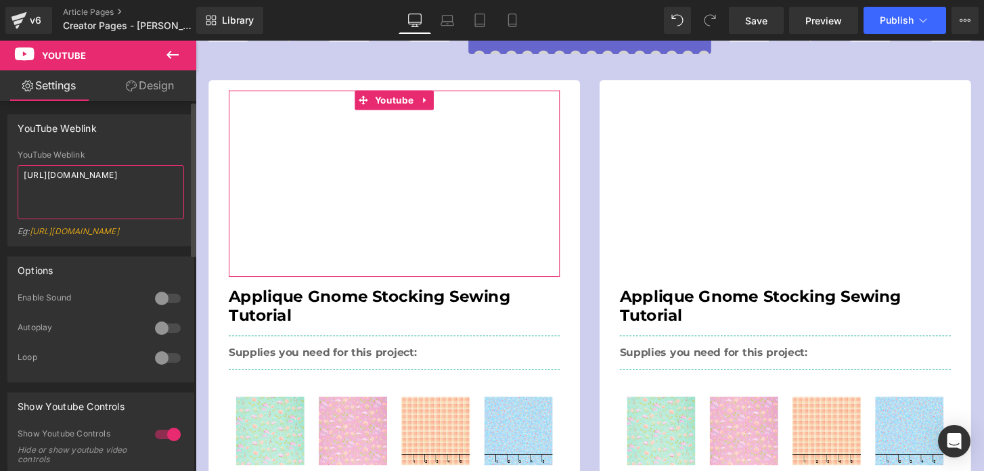
click at [115, 177] on textarea "[URL][DOMAIN_NAME]" at bounding box center [101, 192] width 167 height 54
paste textarea "[DOMAIN_NAME][URL]"
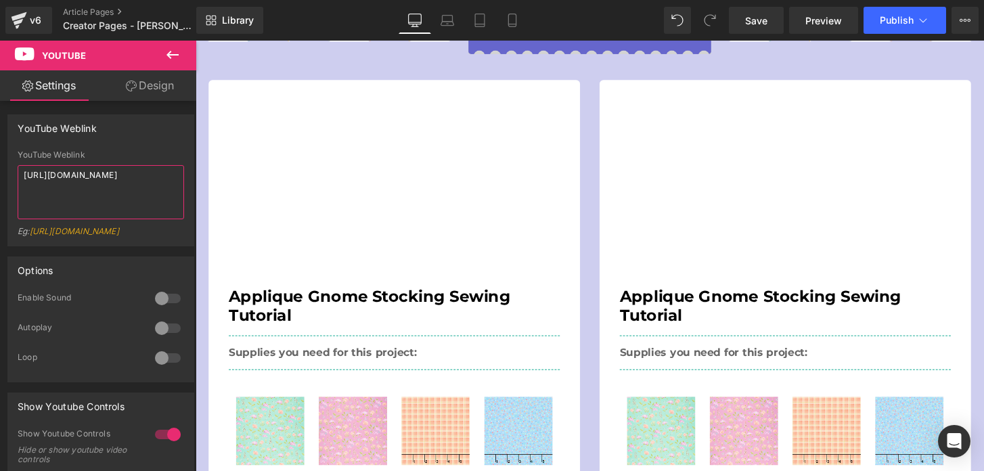
type textarea "[URL][DOMAIN_NAME]"
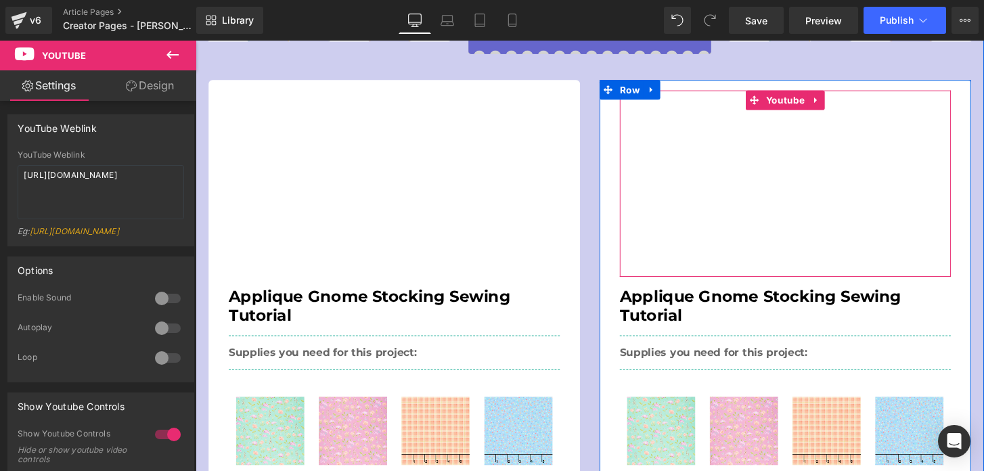
click at [801, 99] on span "Youtube" at bounding box center [807, 103] width 47 height 20
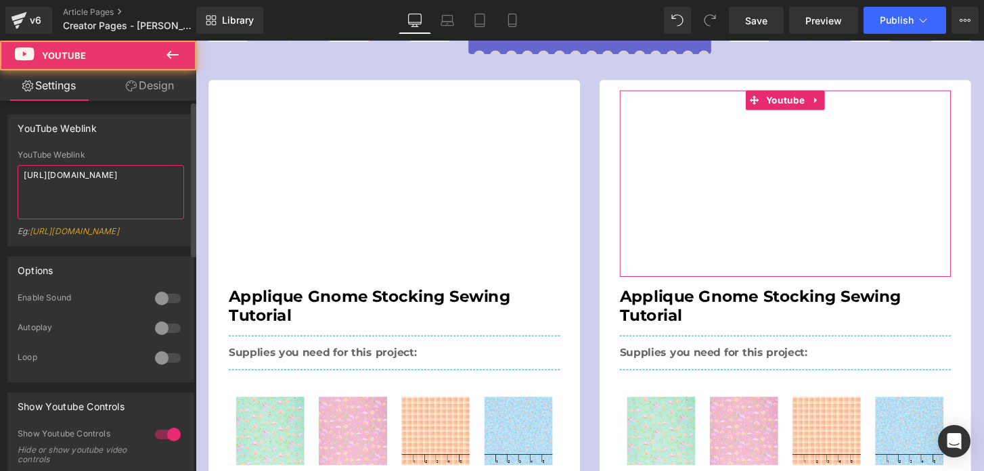
click at [114, 175] on textarea "[URL][DOMAIN_NAME]" at bounding box center [101, 192] width 167 height 54
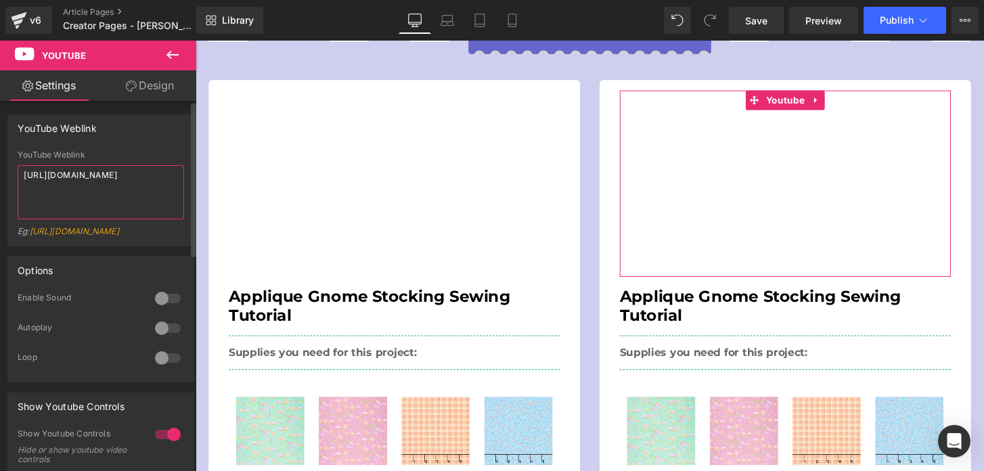
paste textarea "[DOMAIN_NAME][URL]"
type textarea "[URL][DOMAIN_NAME]"
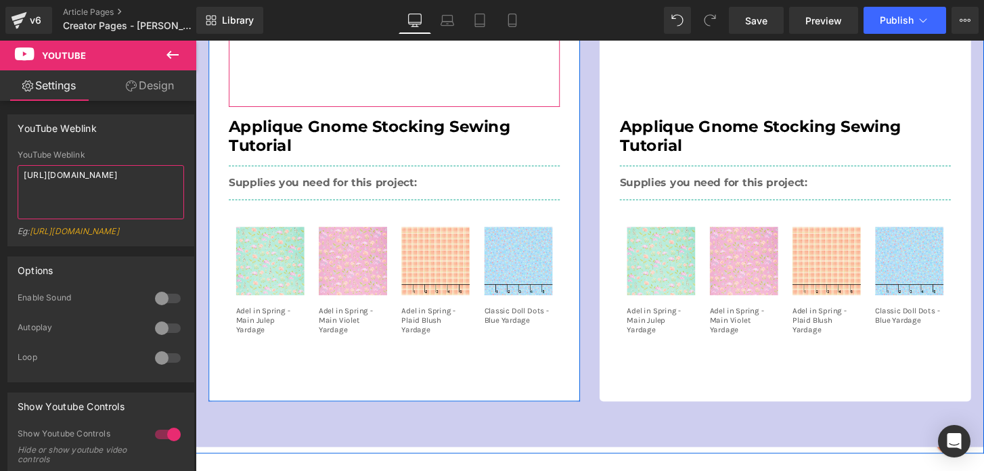
scroll to position [700, 0]
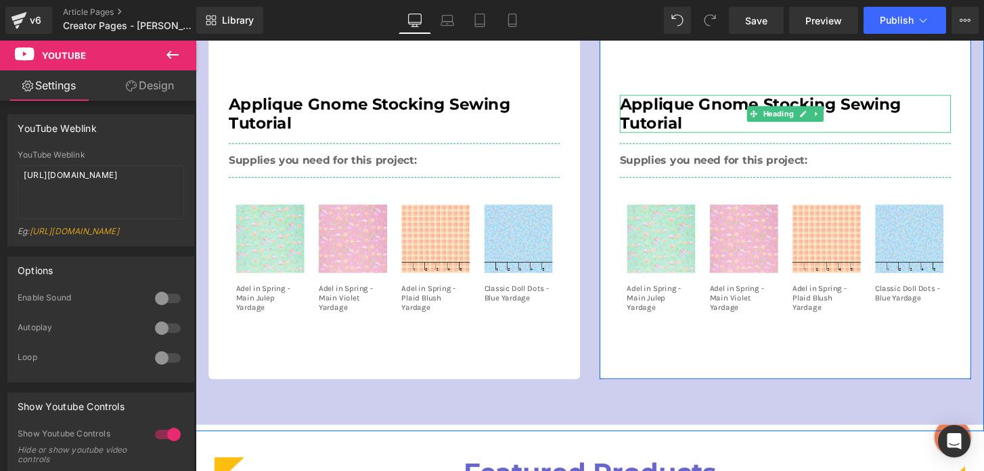
click at [652, 127] on h2 "Applique Gnome Stocking Sewing Tutorial" at bounding box center [808, 116] width 344 height 39
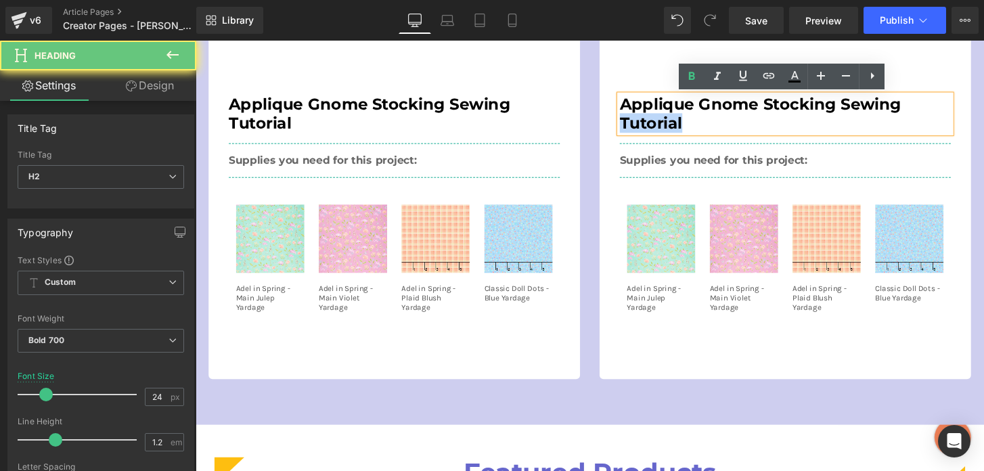
click at [652, 127] on h2 "Applique Gnome Stocking Sewing Tutorial" at bounding box center [808, 116] width 344 height 39
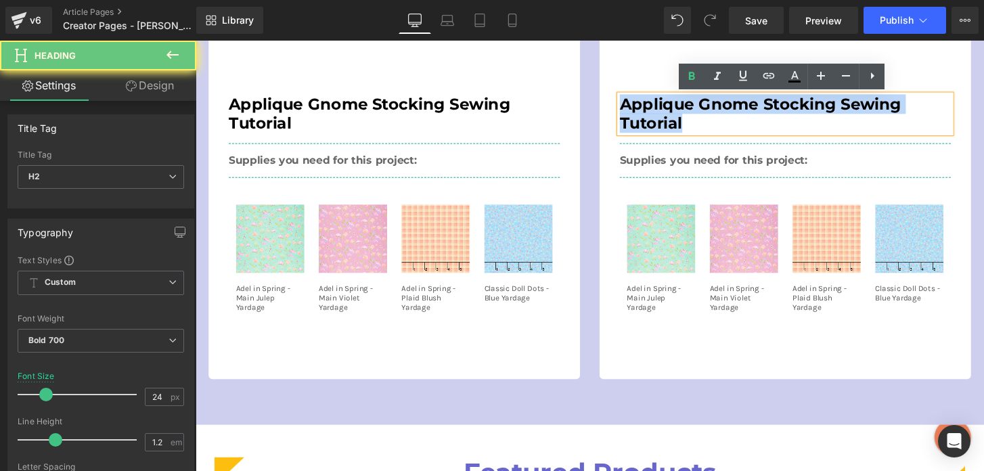
click at [652, 127] on h2 "Applique Gnome Stocking Sewing Tutorial" at bounding box center [808, 116] width 344 height 39
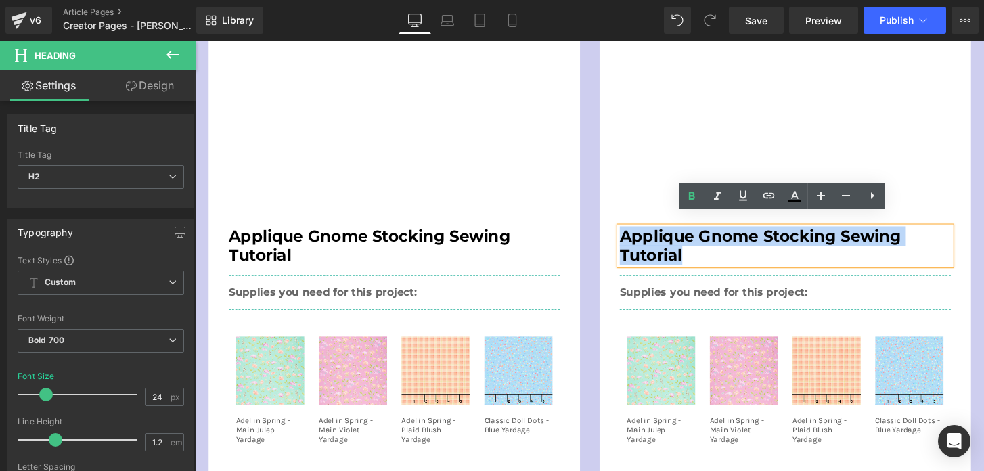
scroll to position [550, 0]
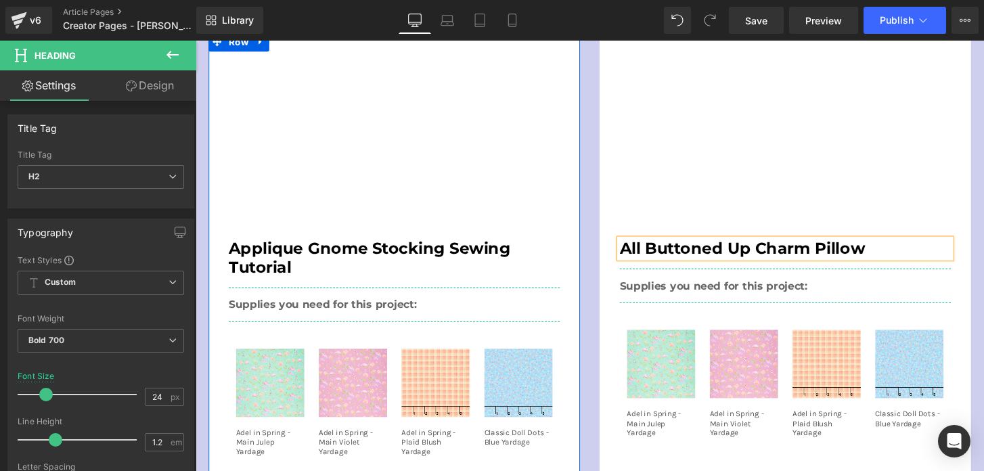
click at [340, 255] on h2 "Applique Gnome Stocking Sewing Tutorial" at bounding box center [402, 266] width 344 height 39
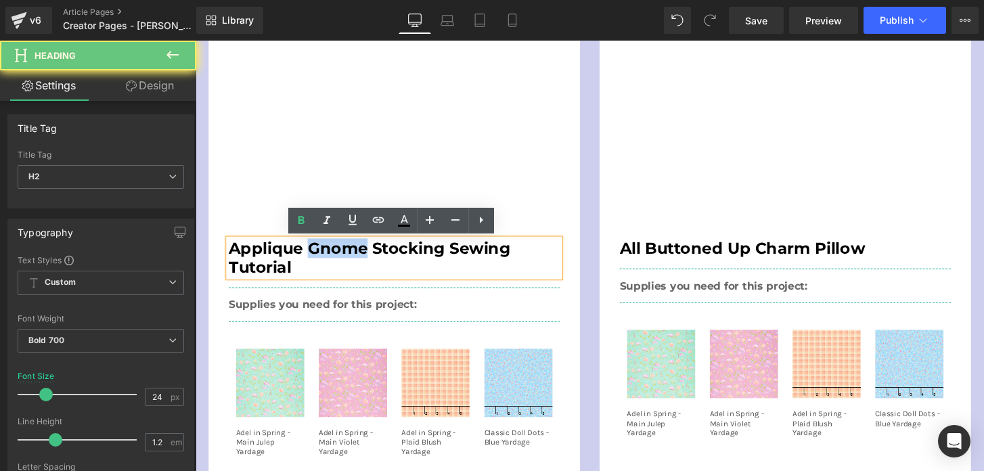
click at [340, 255] on h2 "Applique Gnome Stocking Sewing Tutorial" at bounding box center [402, 266] width 344 height 39
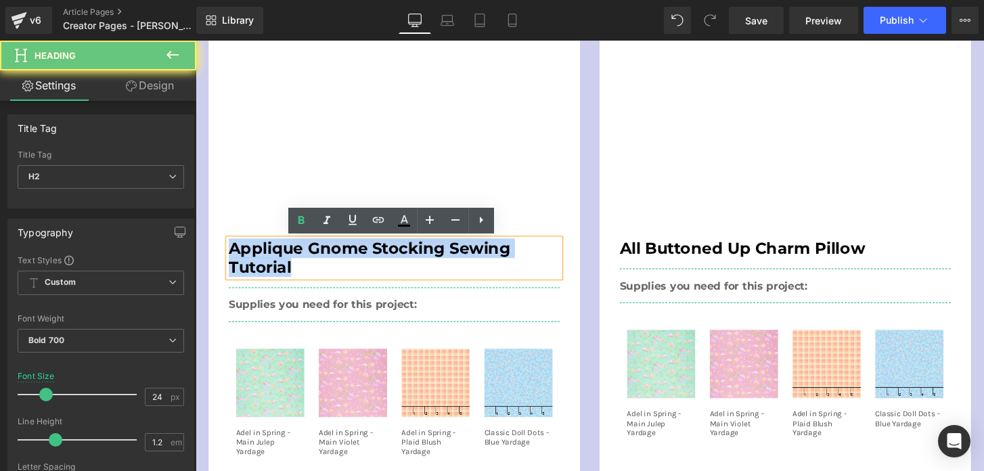
click at [340, 255] on h2 "Applique Gnome Stocking Sewing Tutorial" at bounding box center [402, 266] width 344 height 39
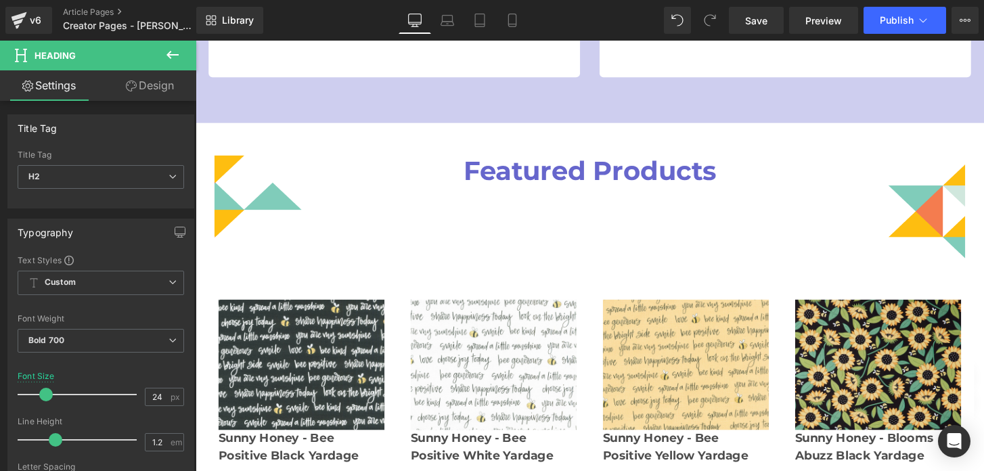
scroll to position [988, 0]
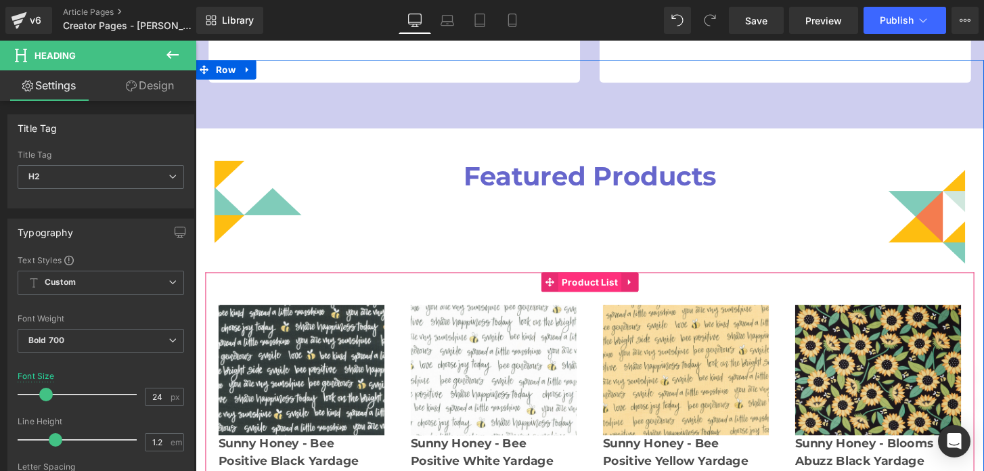
click at [596, 294] on span "Product List" at bounding box center [606, 292] width 66 height 20
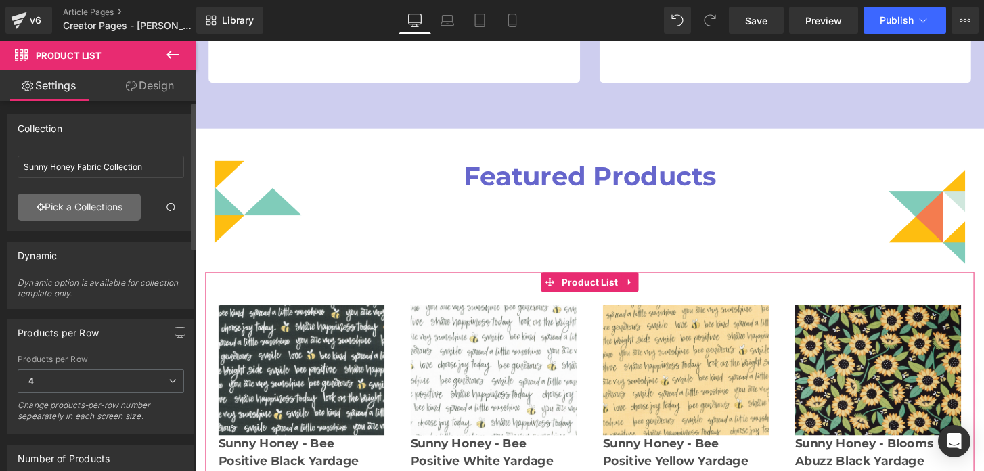
click at [95, 205] on link "Pick a Collections" at bounding box center [79, 207] width 123 height 27
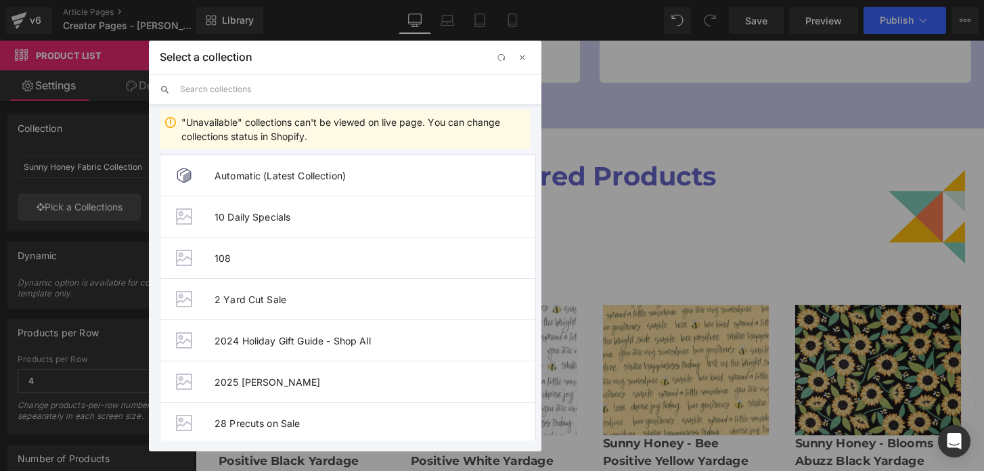
click at [251, 90] on input "text" at bounding box center [355, 89] width 351 height 30
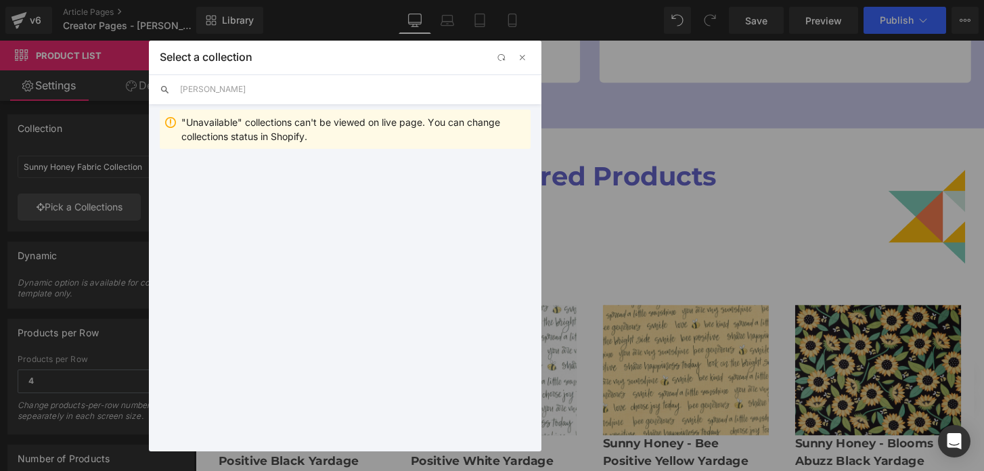
type input "[PERSON_NAME]"
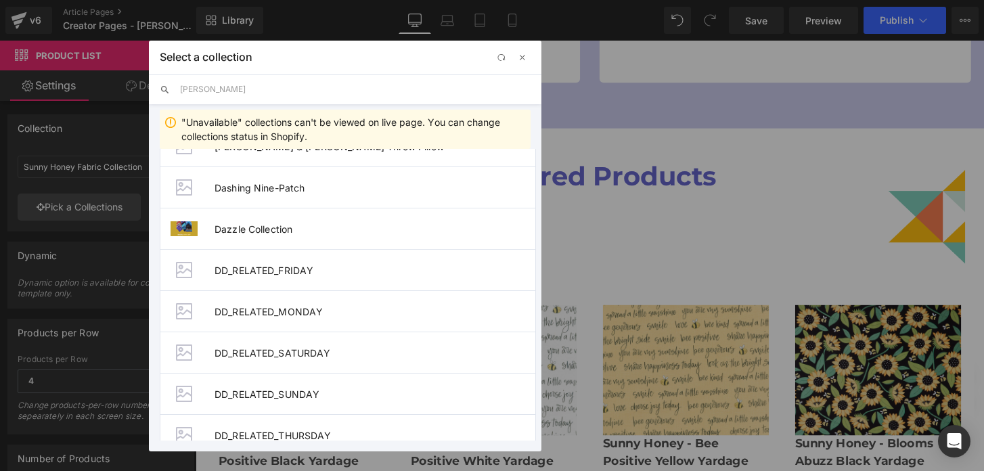
scroll to position [1935, 0]
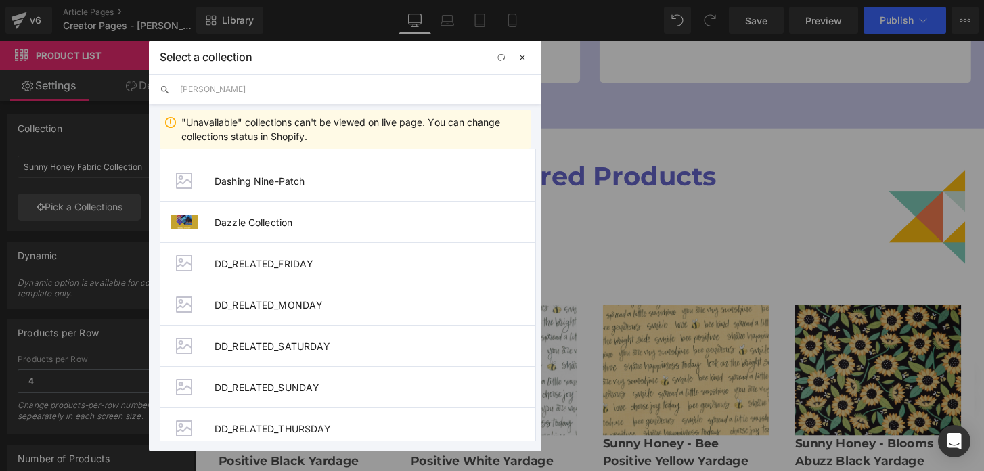
click at [525, 52] on span "button" at bounding box center [522, 57] width 11 height 11
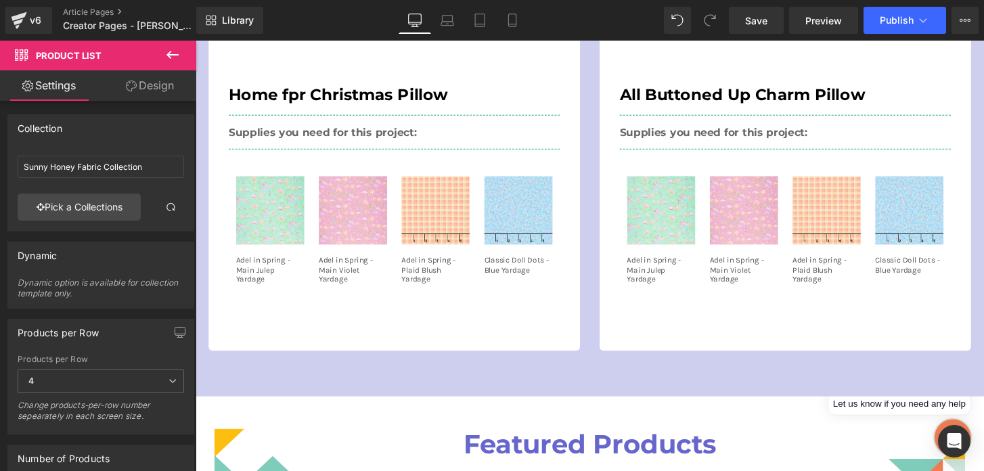
scroll to position [711, 0]
click at [766, 25] on span "Save" at bounding box center [756, 21] width 22 height 14
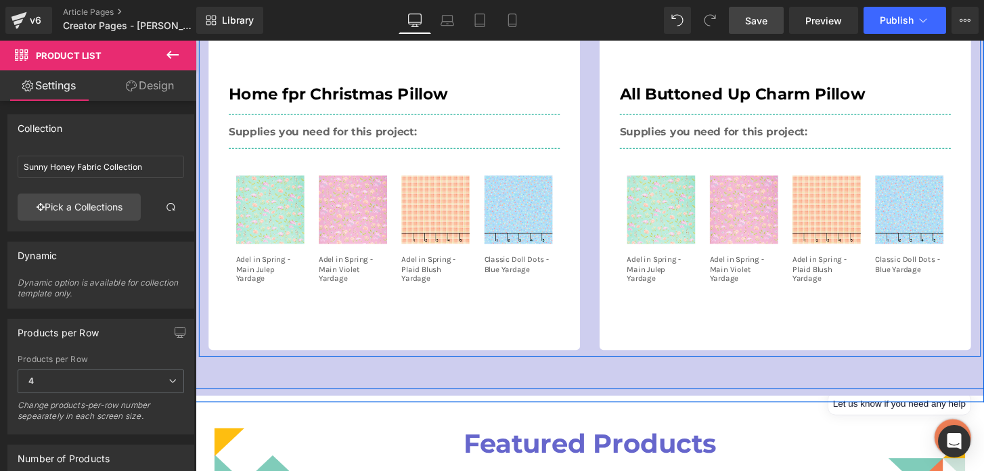
click at [602, 131] on div "Youtube Home fpr Christmas Pillow Heading Supplies you need for this project: H…" at bounding box center [402, 116] width 406 height 491
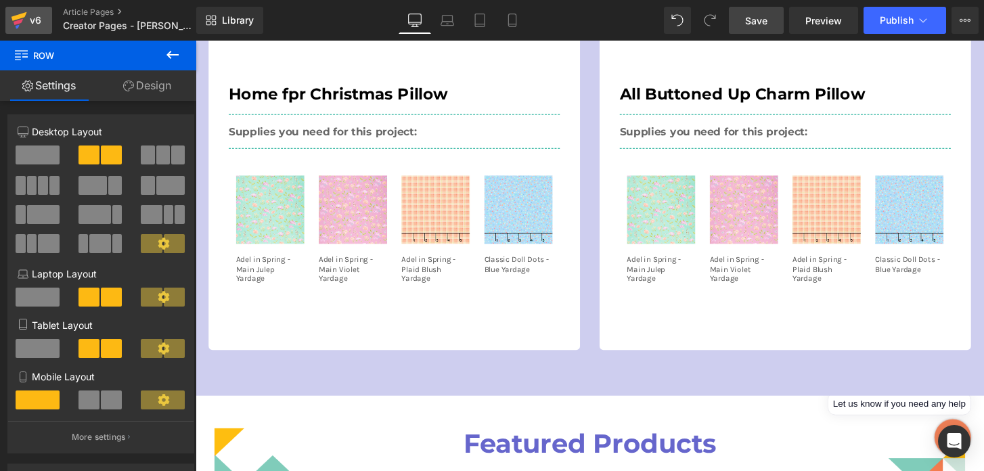
click at [22, 21] on icon at bounding box center [19, 20] width 16 height 34
